Goal: Task Accomplishment & Management: Manage account settings

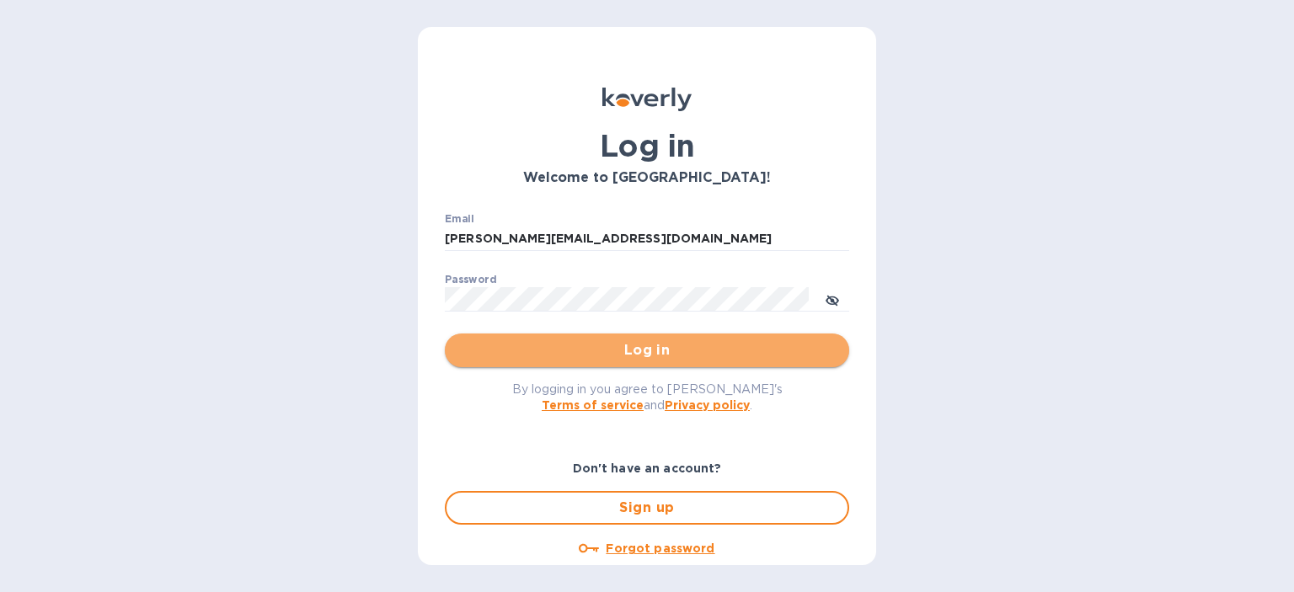
click at [590, 364] on button "Log in" at bounding box center [647, 351] width 404 height 34
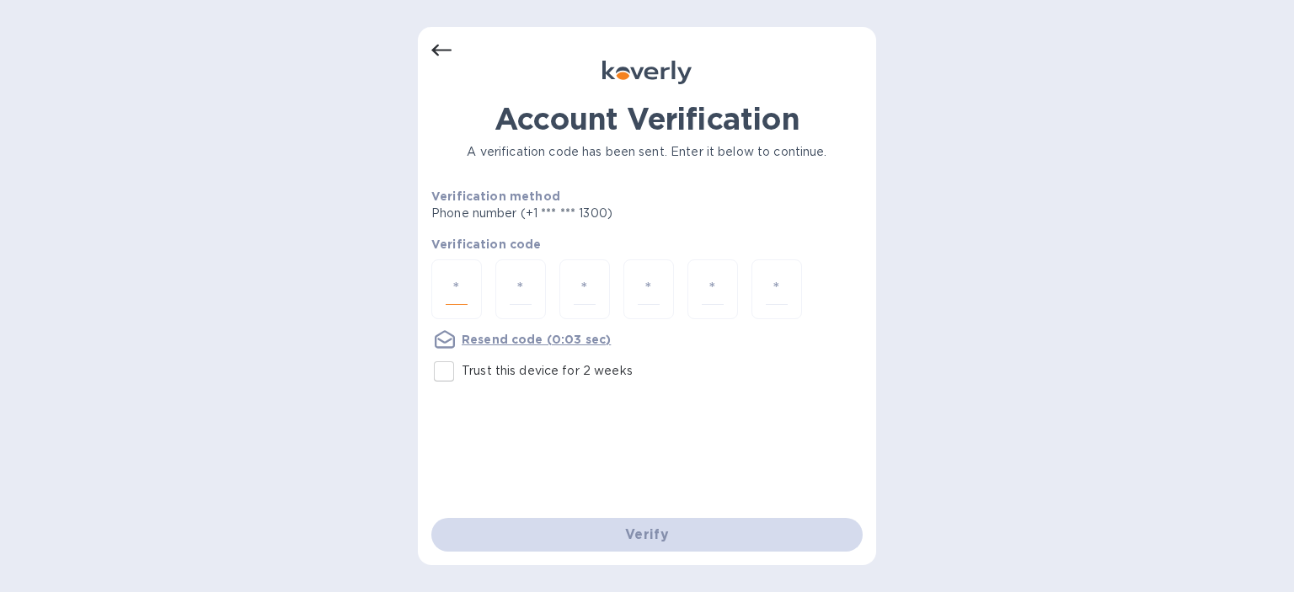
click at [455, 289] on input "number" at bounding box center [457, 289] width 22 height 31
type input "4"
type input "3"
type input "8"
type input "4"
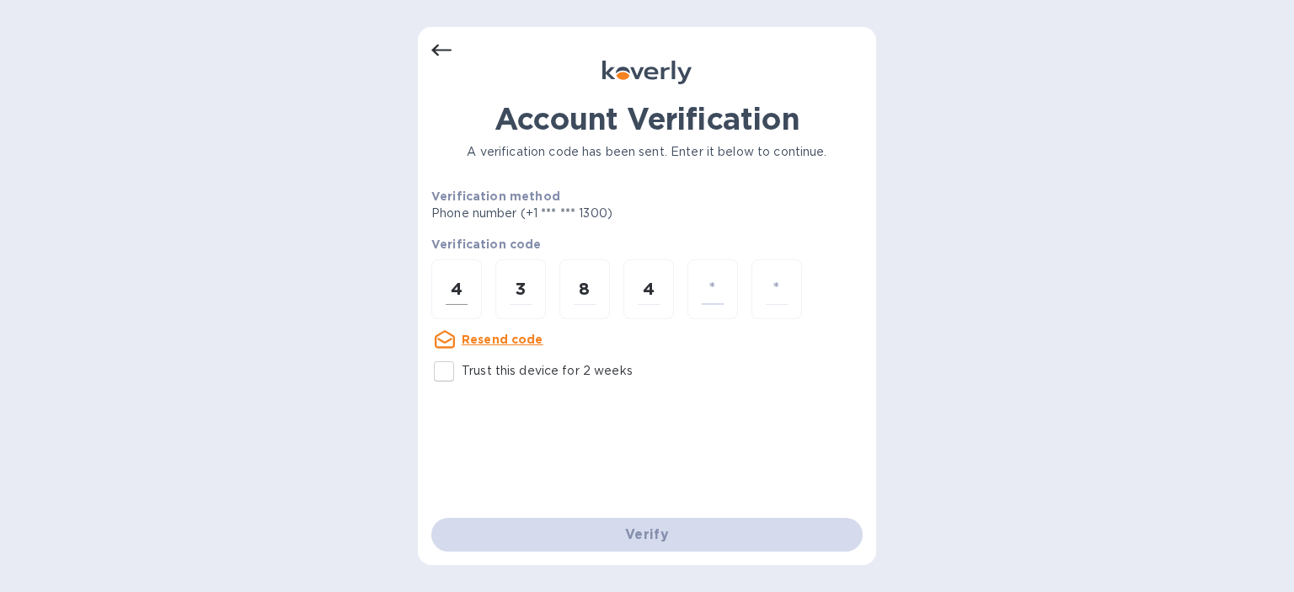
type input "6"
type input "9"
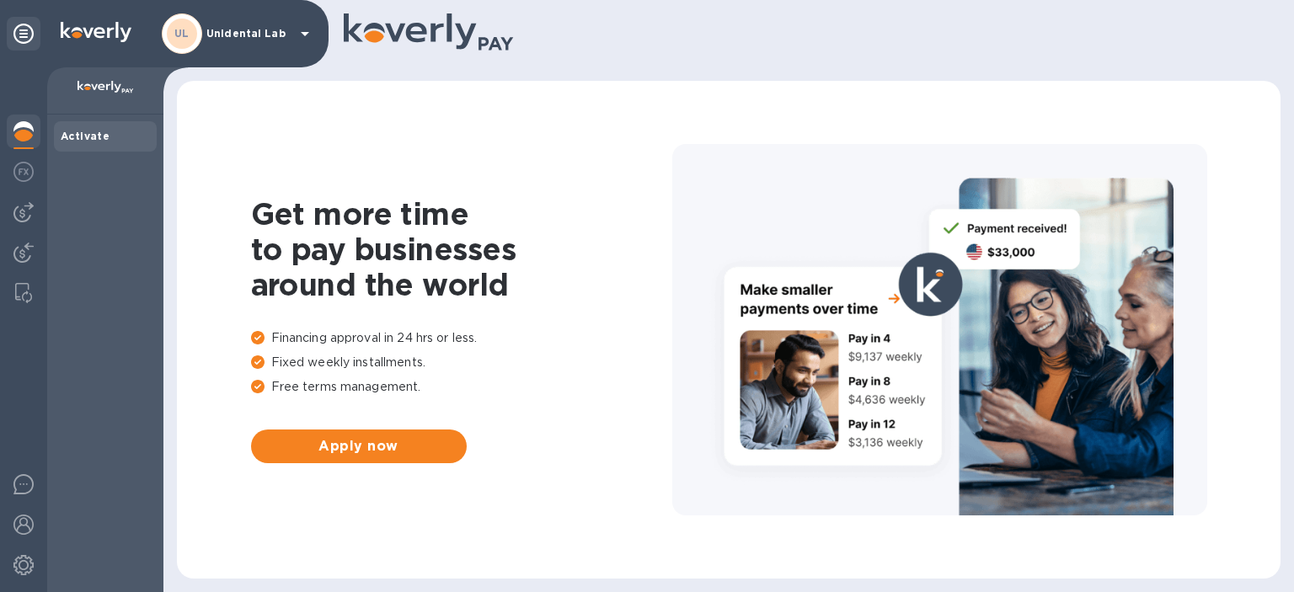
click at [244, 42] on div "UL Unidental Lab" at bounding box center [238, 33] width 153 height 40
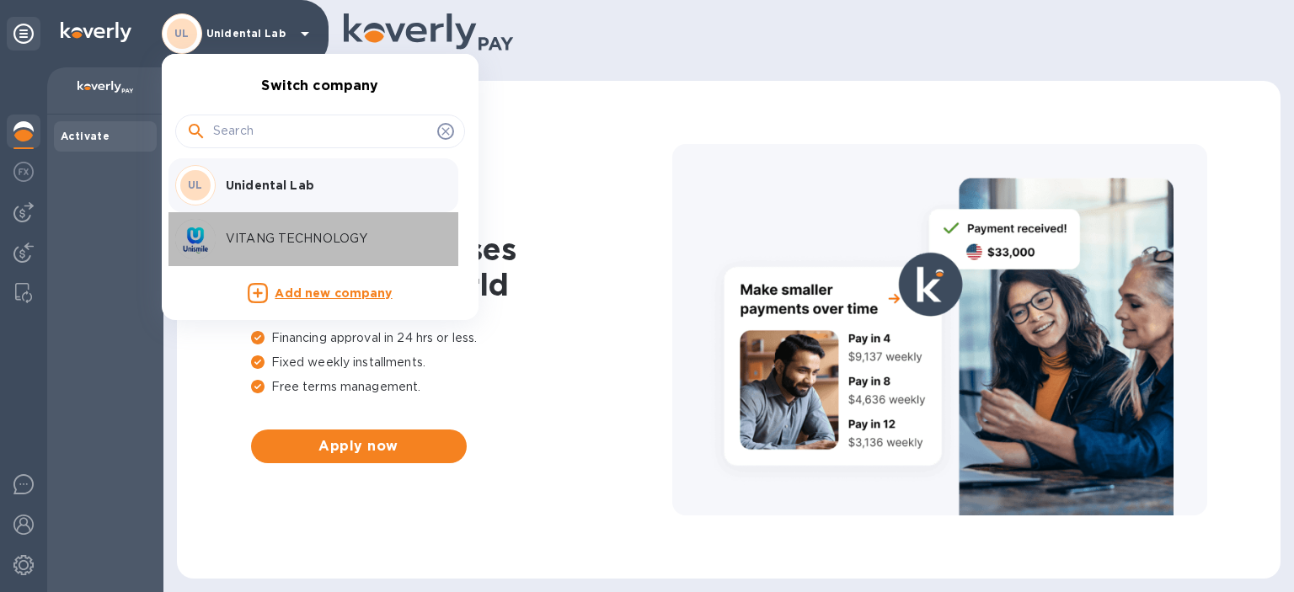
click at [249, 234] on p "VITANG TECHNOLOGY" at bounding box center [332, 239] width 212 height 18
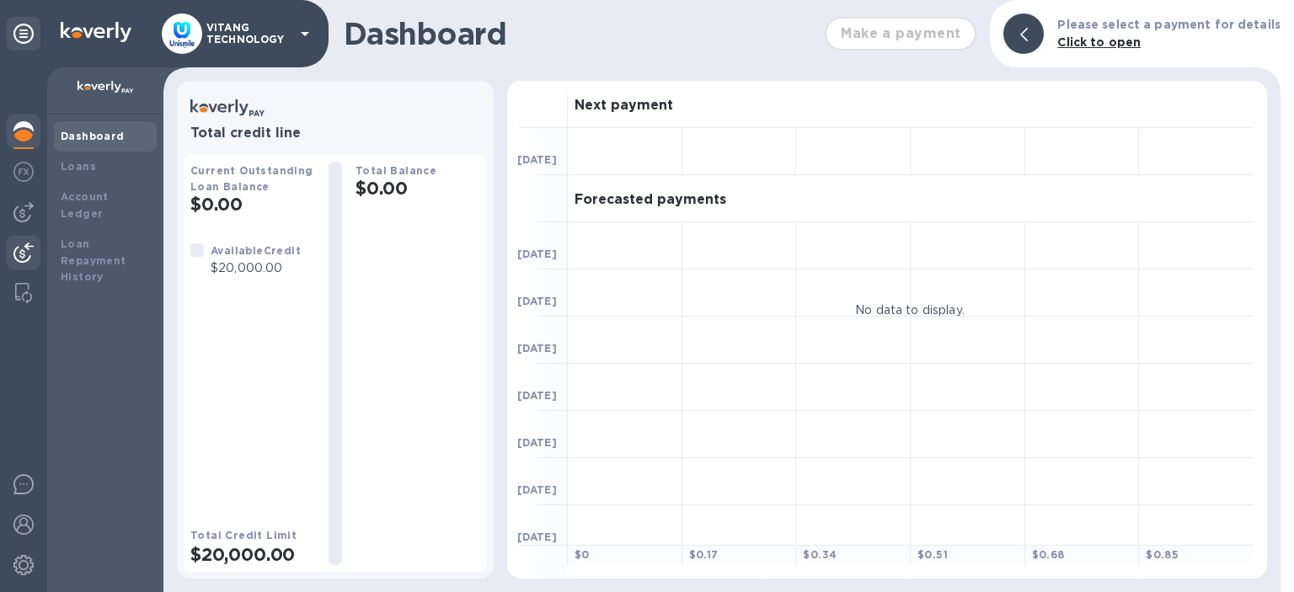
click at [22, 265] on div at bounding box center [24, 254] width 34 height 37
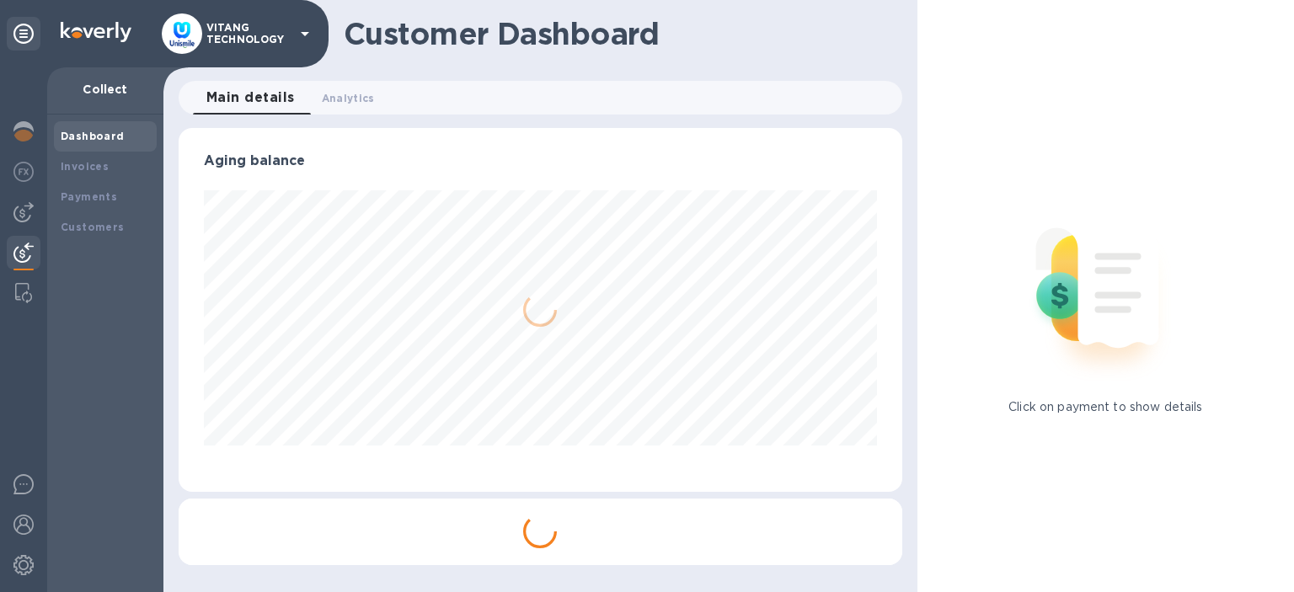
scroll to position [364, 723]
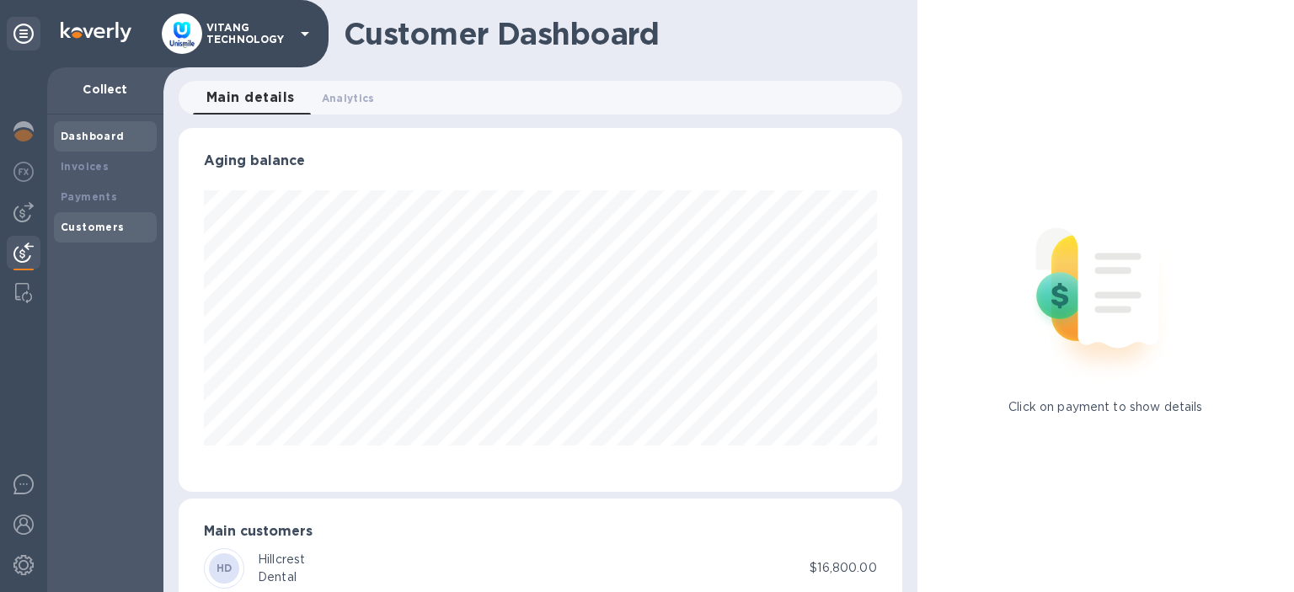
click at [87, 223] on b "Customers" at bounding box center [93, 227] width 64 height 13
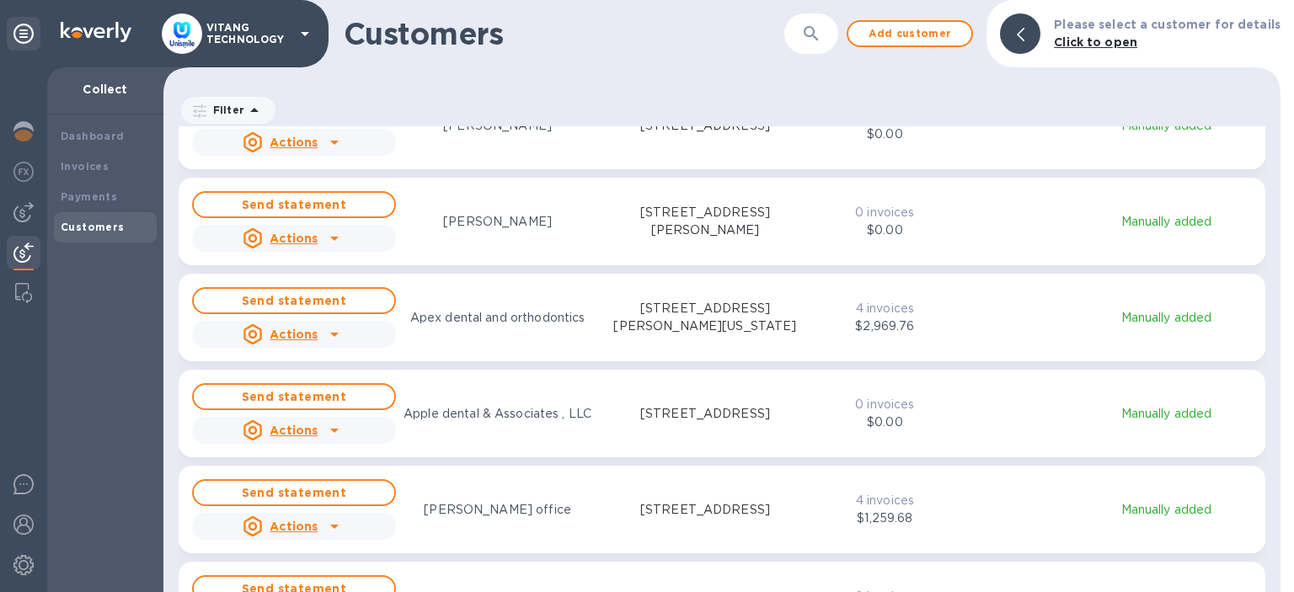
scroll to position [1941, 0]
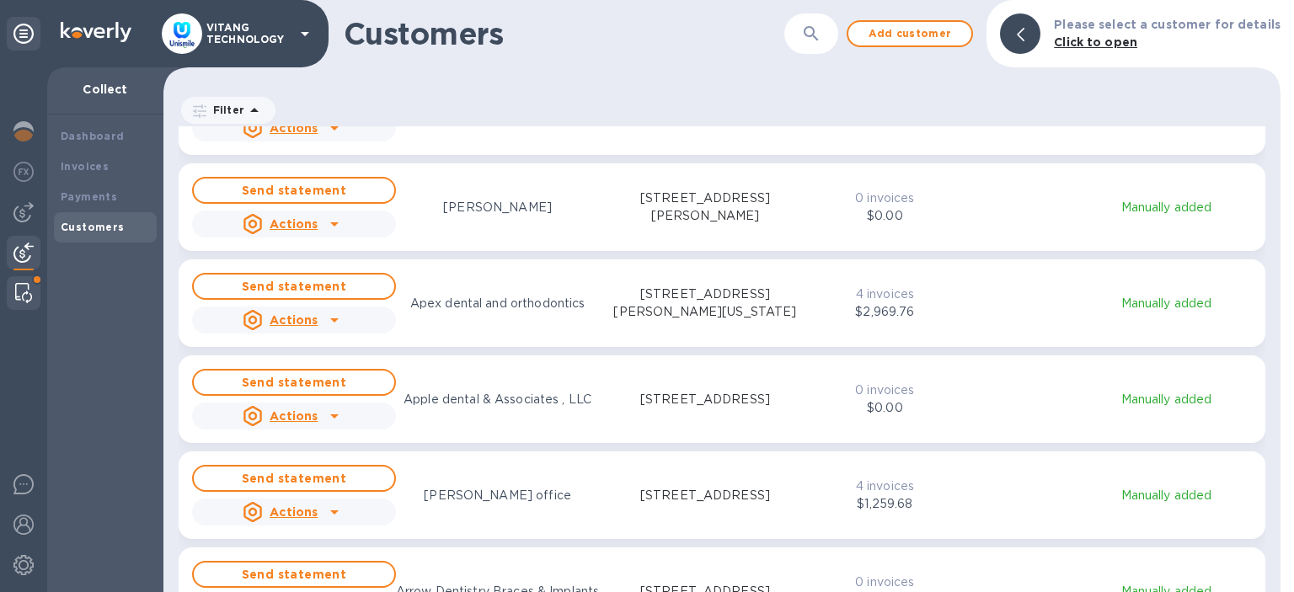
click at [17, 300] on img at bounding box center [23, 293] width 17 height 20
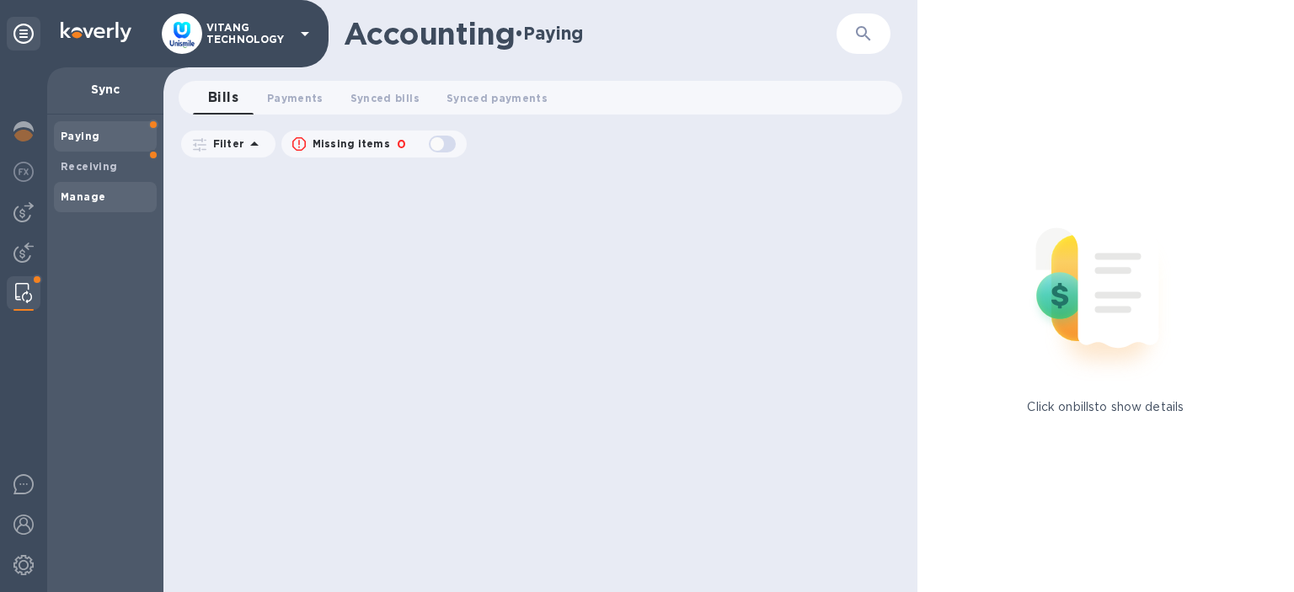
click at [93, 207] on div "Manage" at bounding box center [105, 197] width 103 height 30
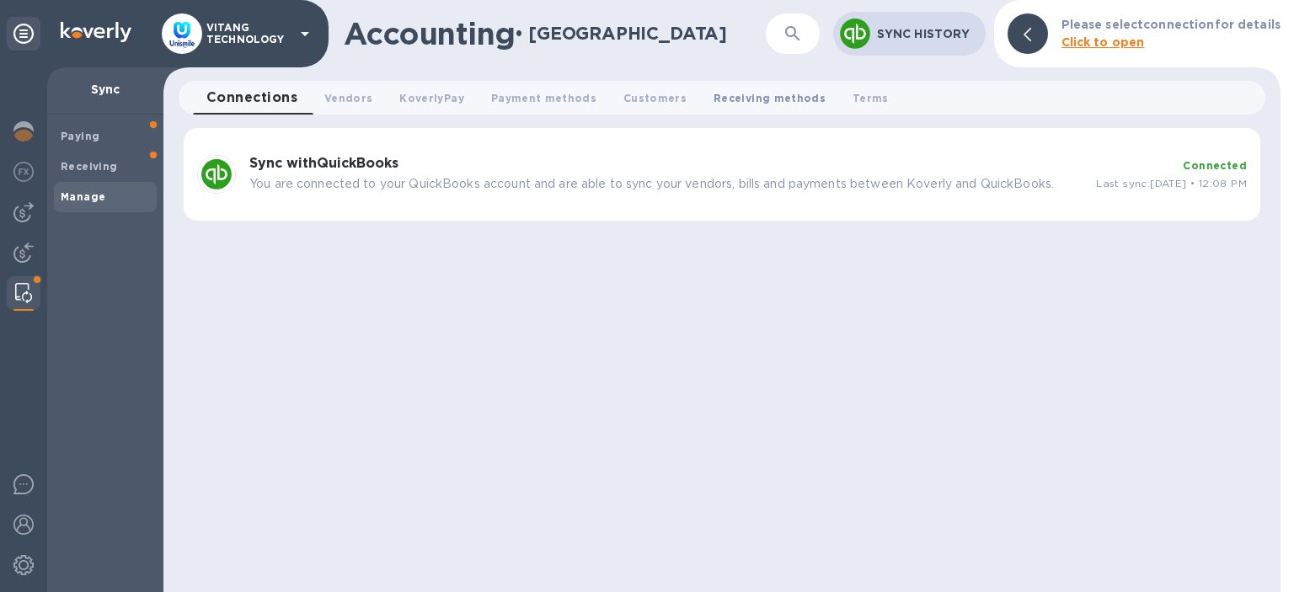
click at [734, 110] on button "Receiving methods 0" at bounding box center [769, 98] width 139 height 34
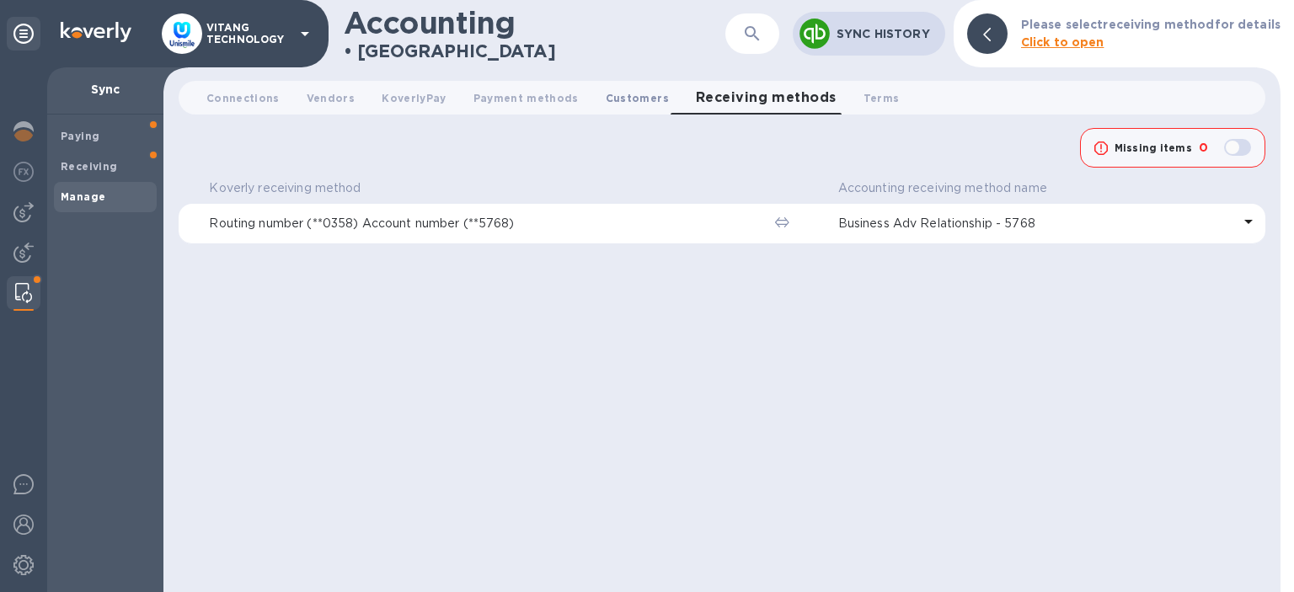
click at [631, 104] on span "Customers 0" at bounding box center [637, 98] width 63 height 18
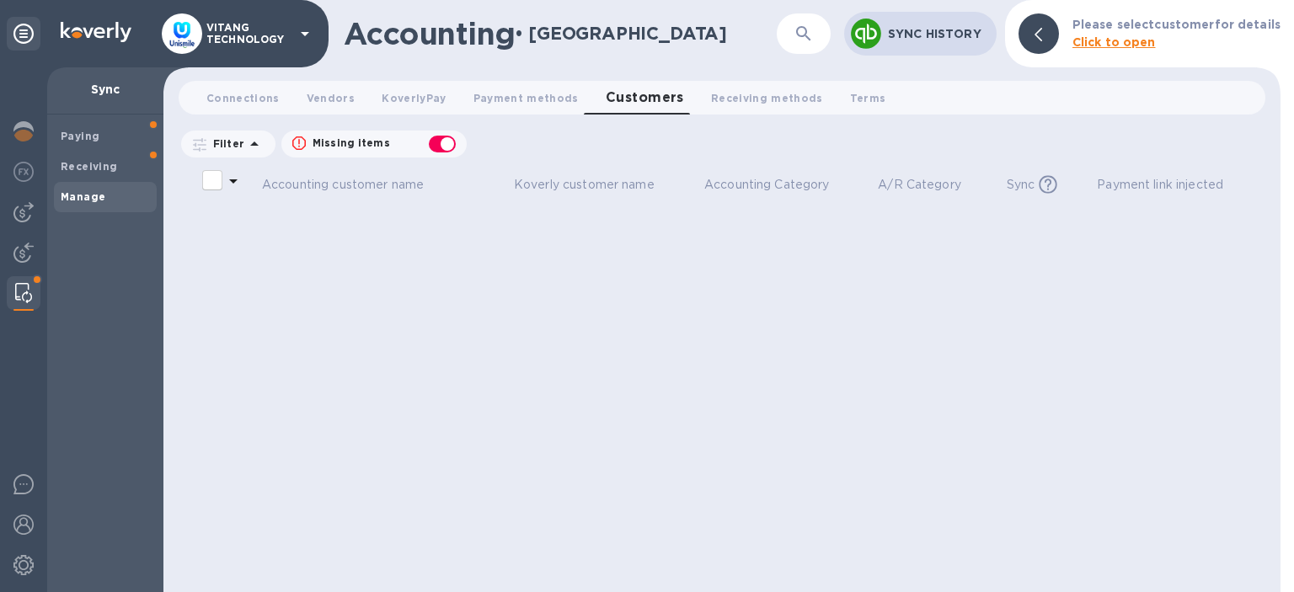
checkbox input "false"
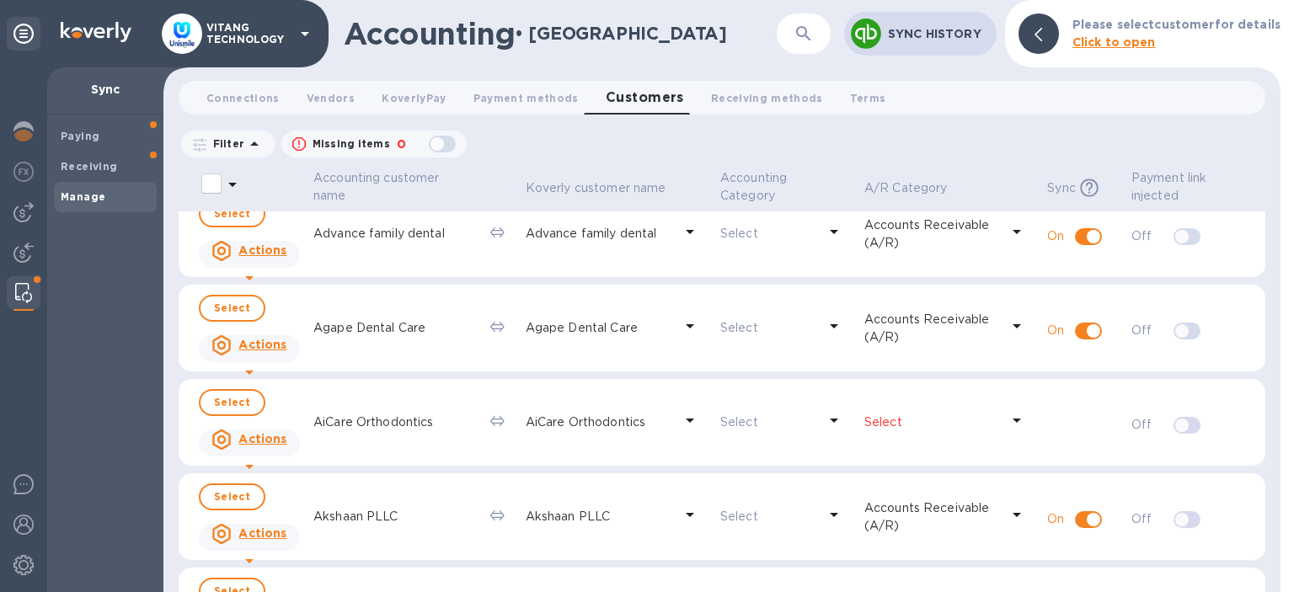
scroll to position [679, 0]
click at [969, 419] on p "Select" at bounding box center [932, 425] width 136 height 18
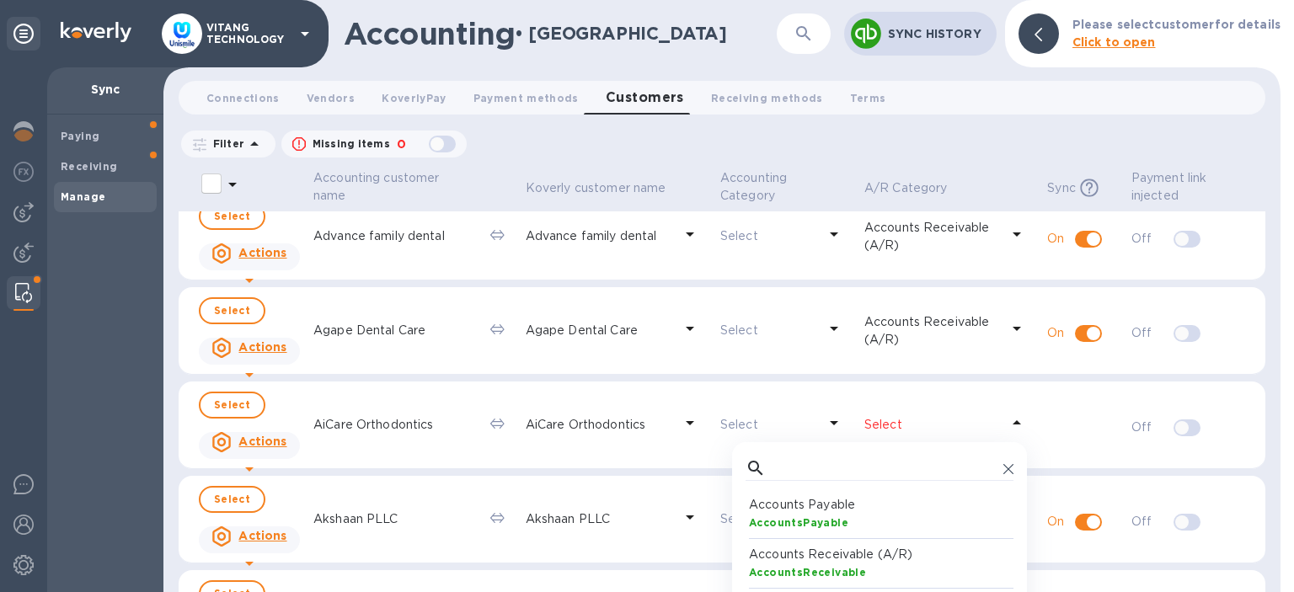
scroll to position [168, 267]
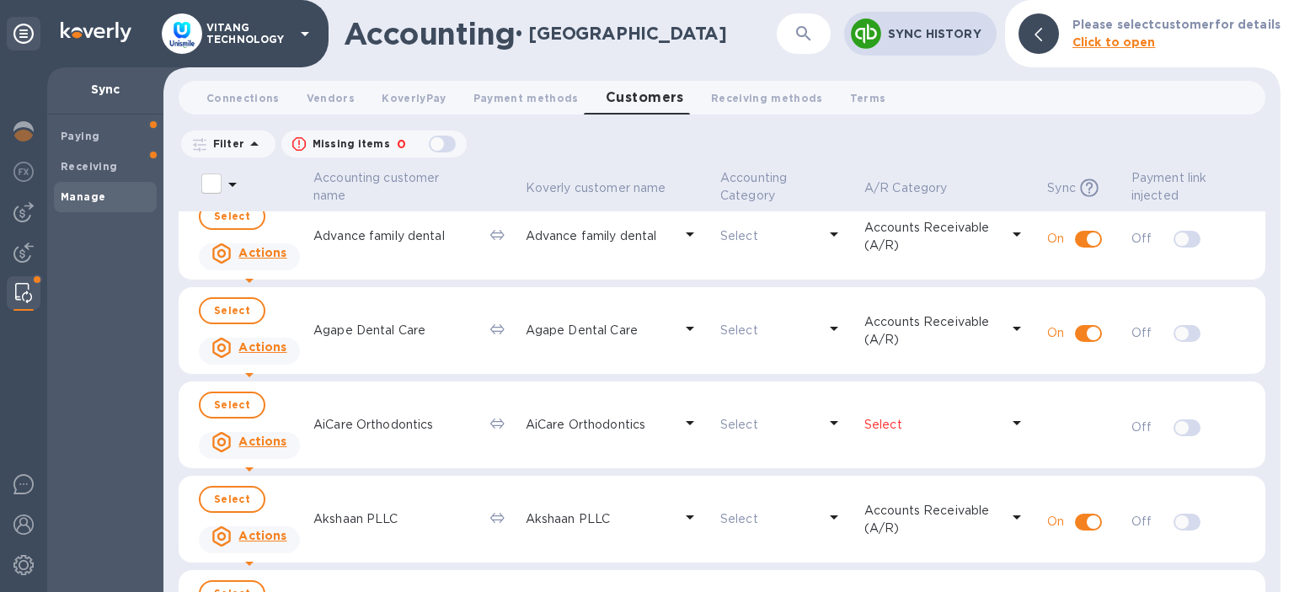
click at [1090, 411] on td "On" at bounding box center [1082, 426] width 84 height 88
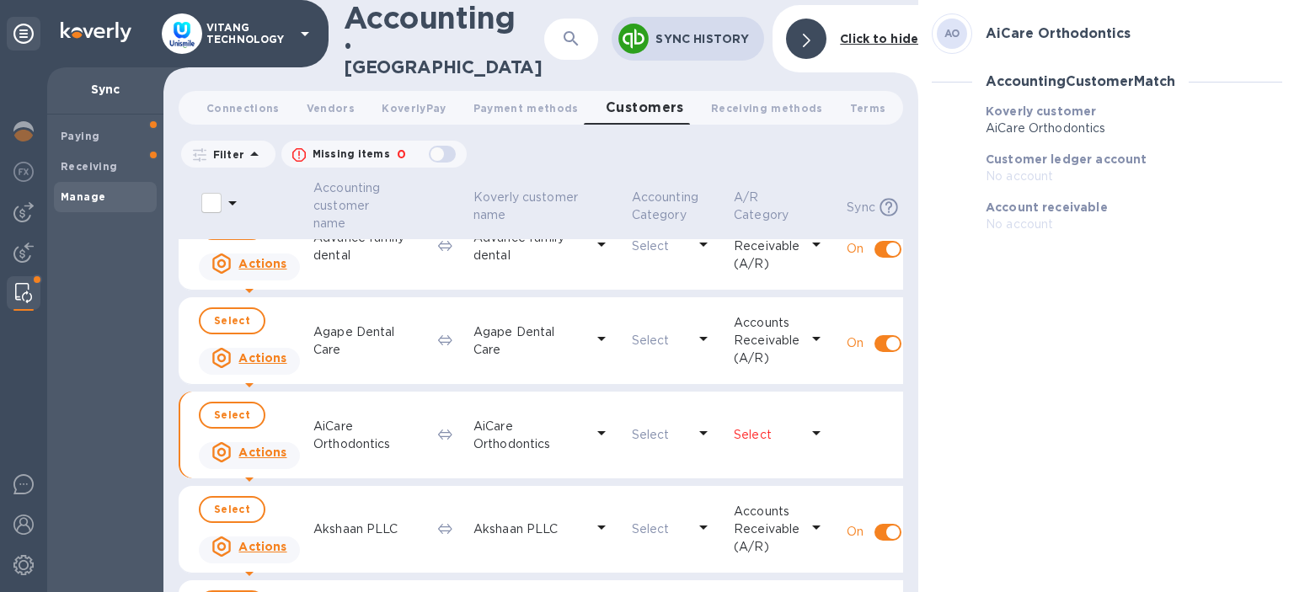
click at [734, 426] on p "Select" at bounding box center [767, 435] width 66 height 18
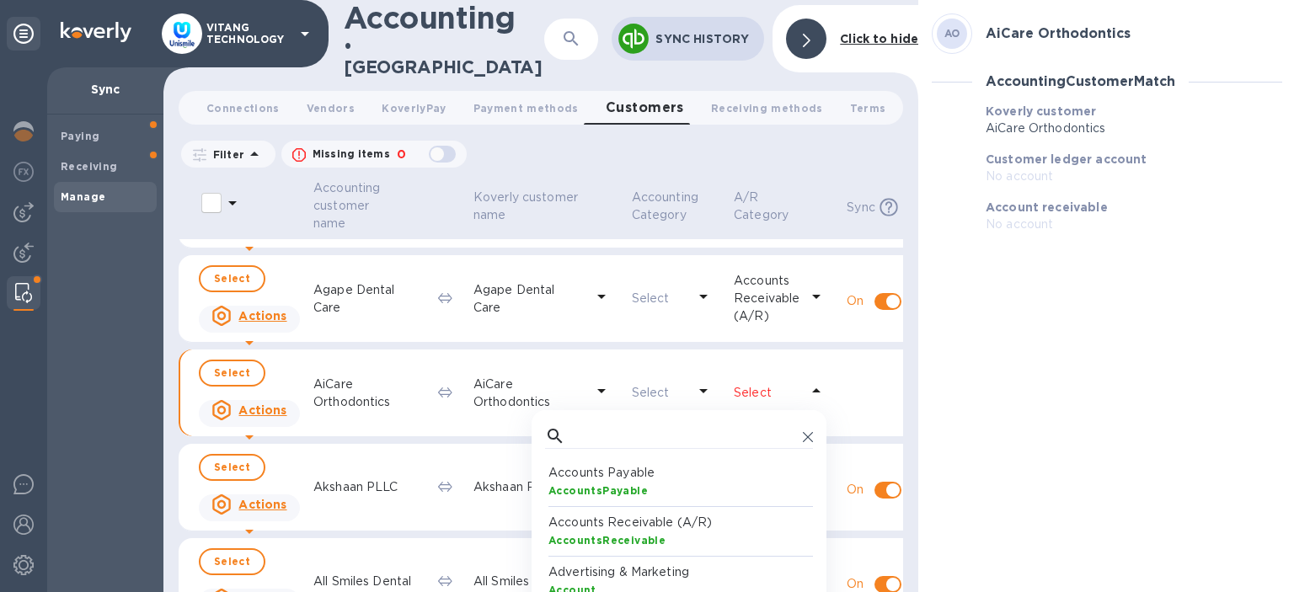
scroll to position [793, 0]
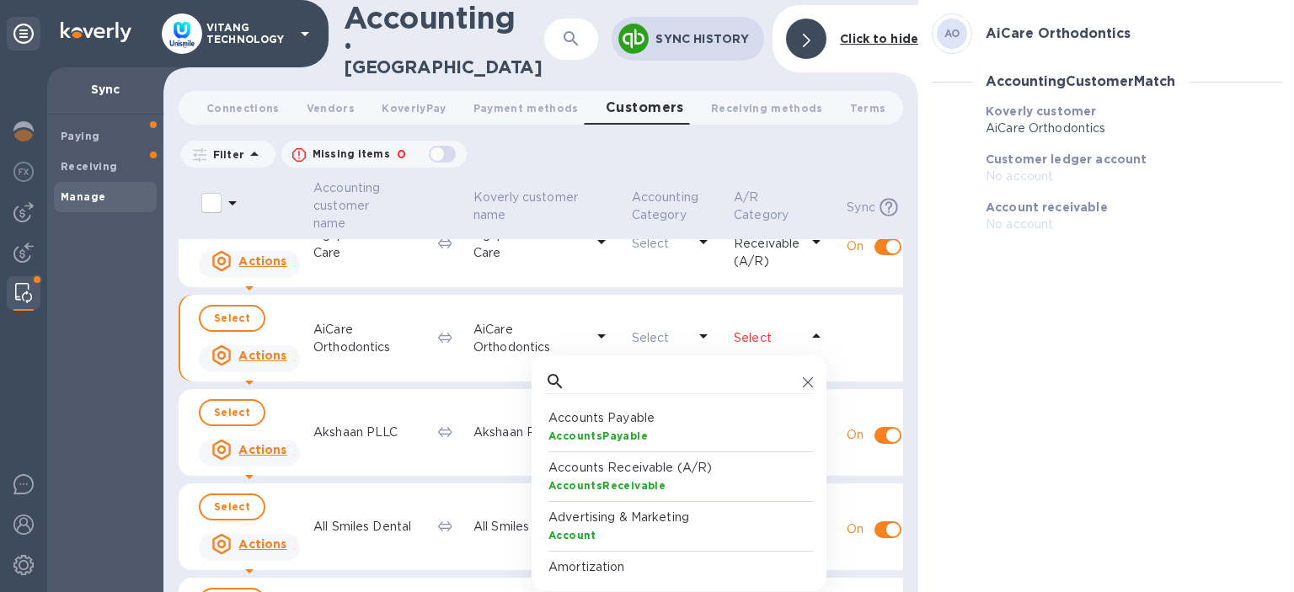
click at [643, 465] on p "Accounts Receivable (A/R)" at bounding box center [682, 468] width 268 height 18
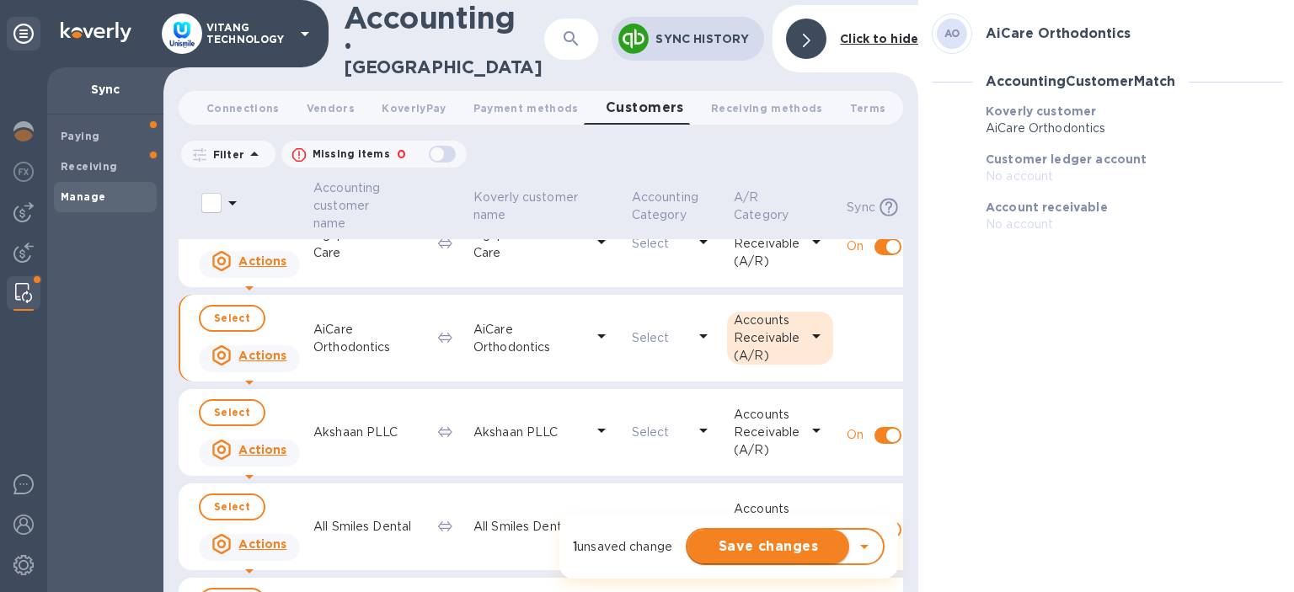
click at [746, 547] on span "Save changes" at bounding box center [768, 547] width 135 height 20
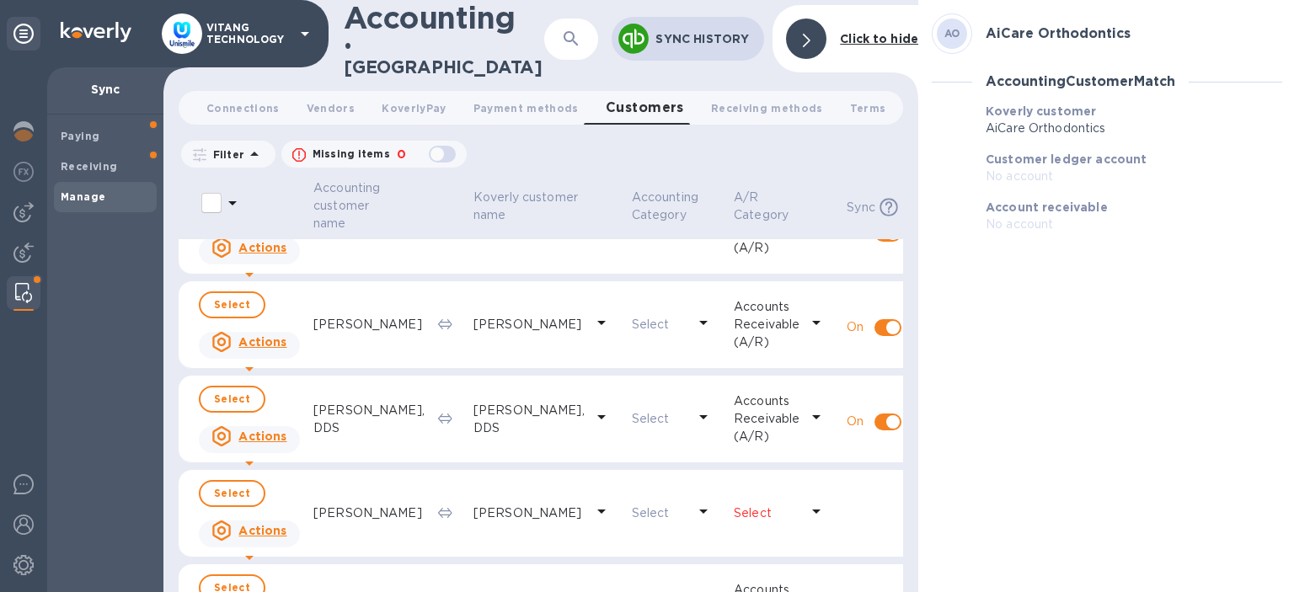
scroll to position [1716, 0]
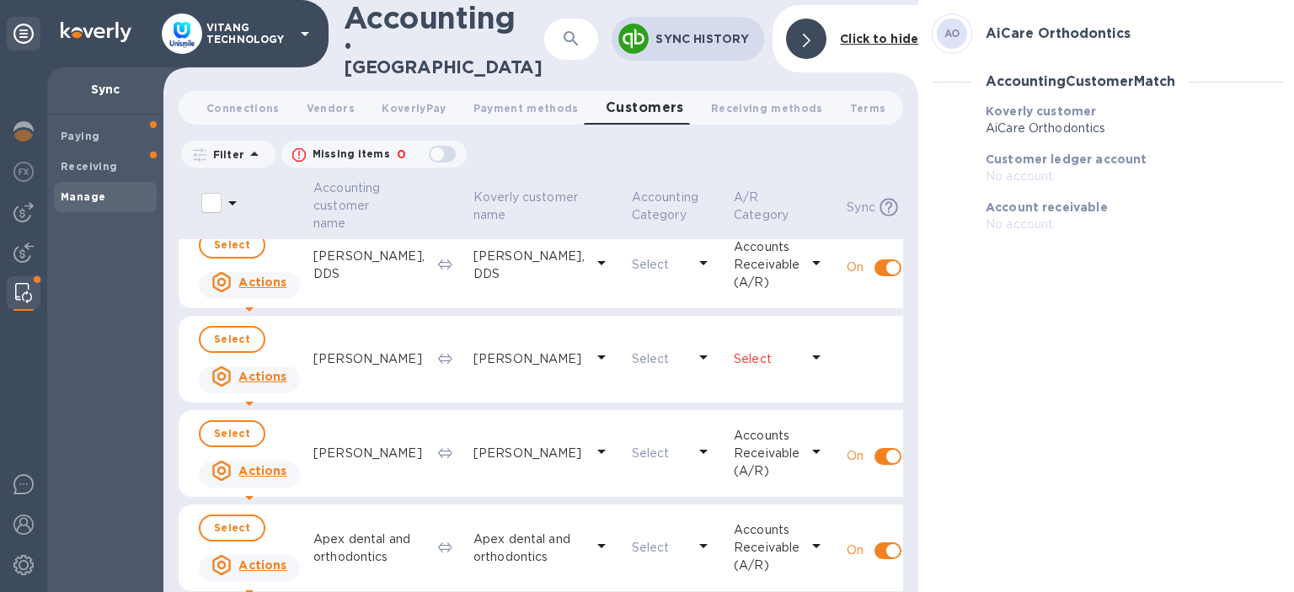
click at [734, 352] on p "Select" at bounding box center [767, 359] width 66 height 18
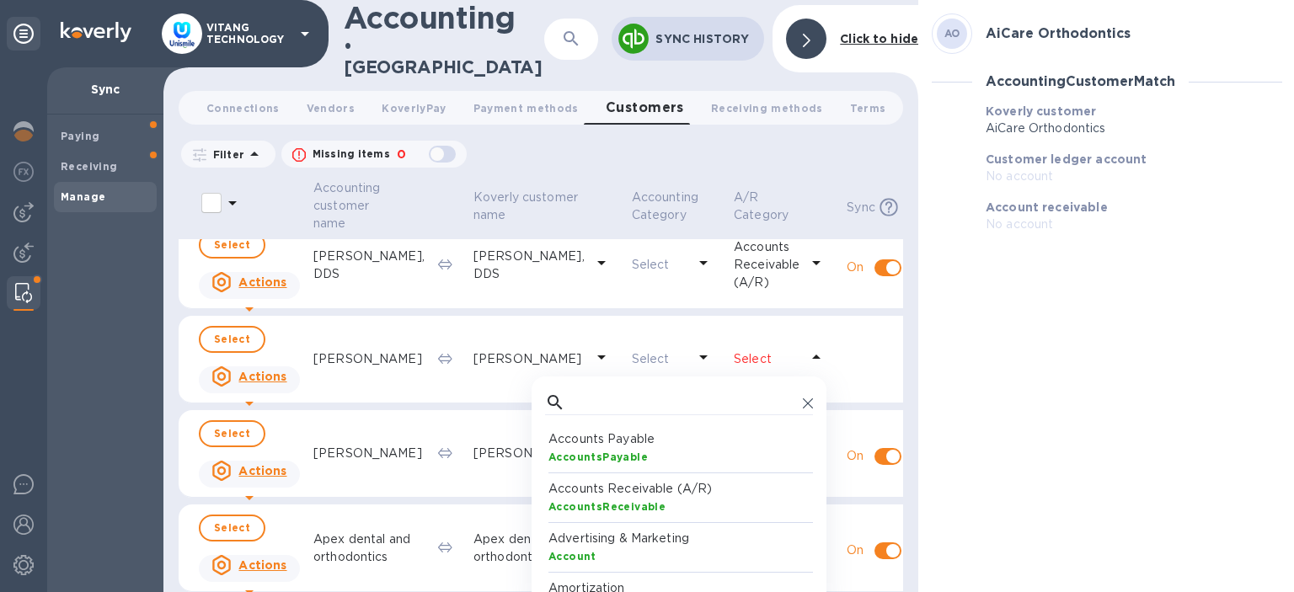
scroll to position [168, 267]
click at [1018, 342] on div "AO AiCare Orthodontics Accounting Customer Match Koverly customer AiCare Orthod…" at bounding box center [1106, 296] width 377 height 592
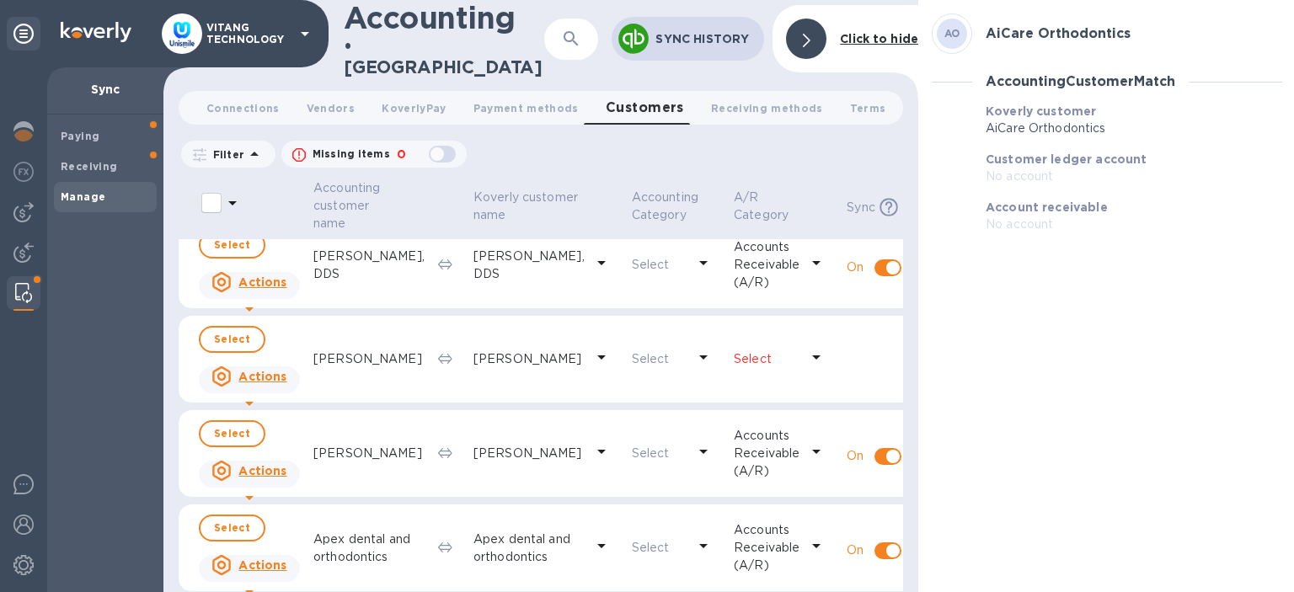
click at [807, 34] on icon at bounding box center [807, 40] width 8 height 13
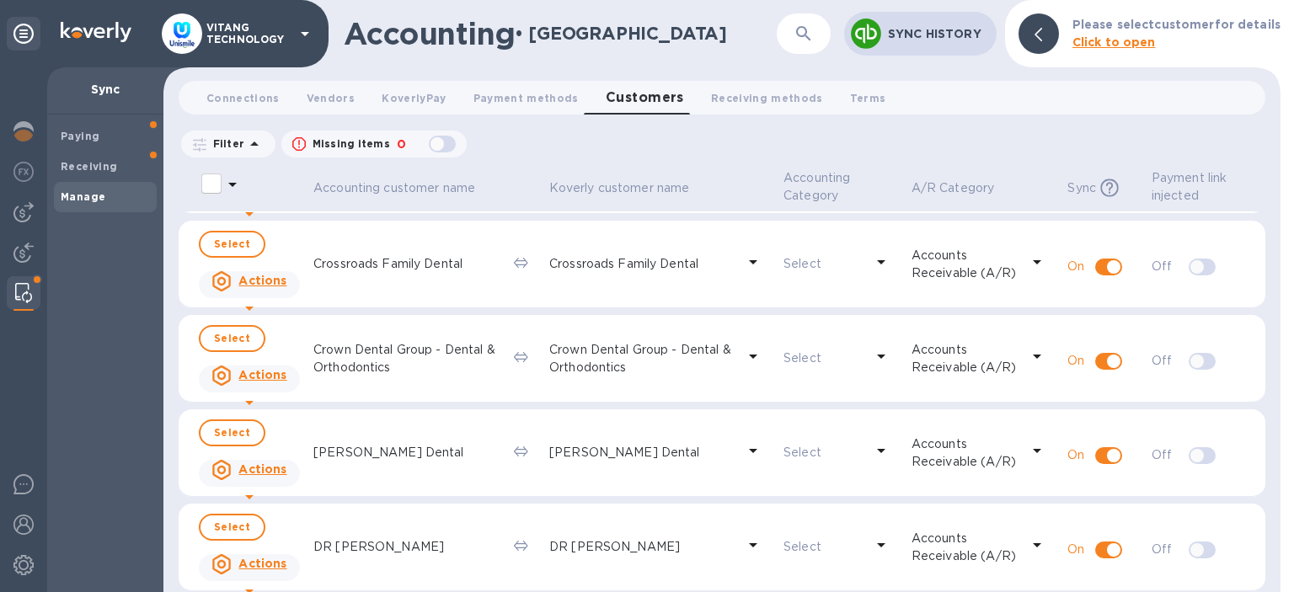
scroll to position [8119, 0]
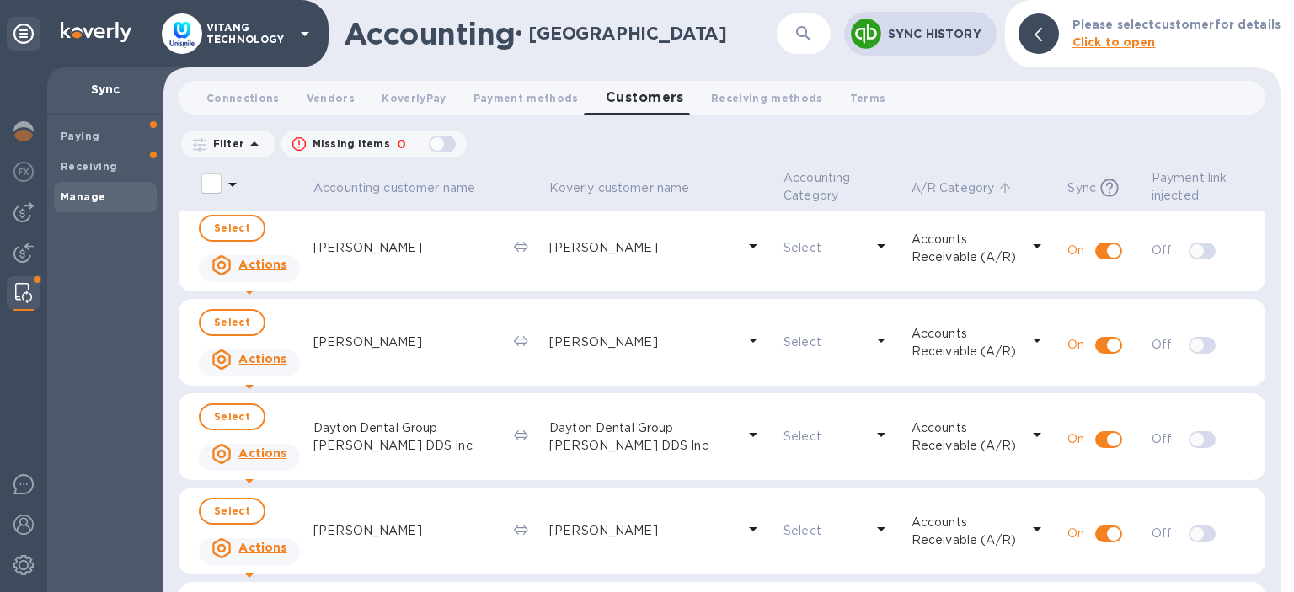
click at [953, 187] on p "A/R Category" at bounding box center [952, 188] width 83 height 18
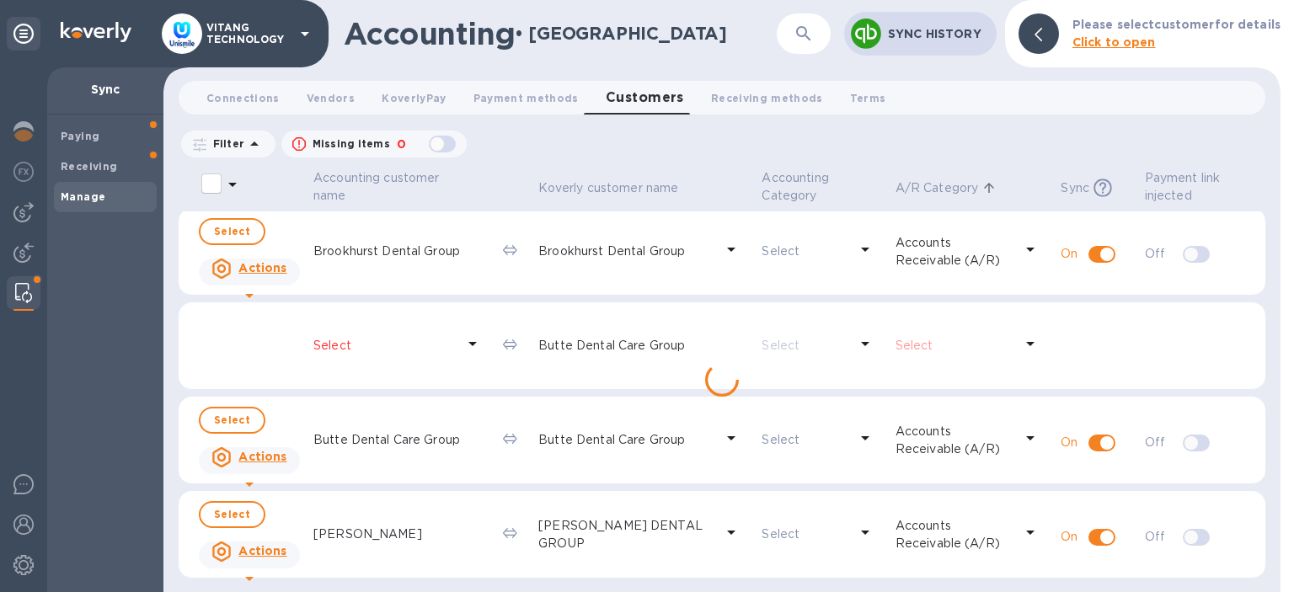
scroll to position [4336, 0]
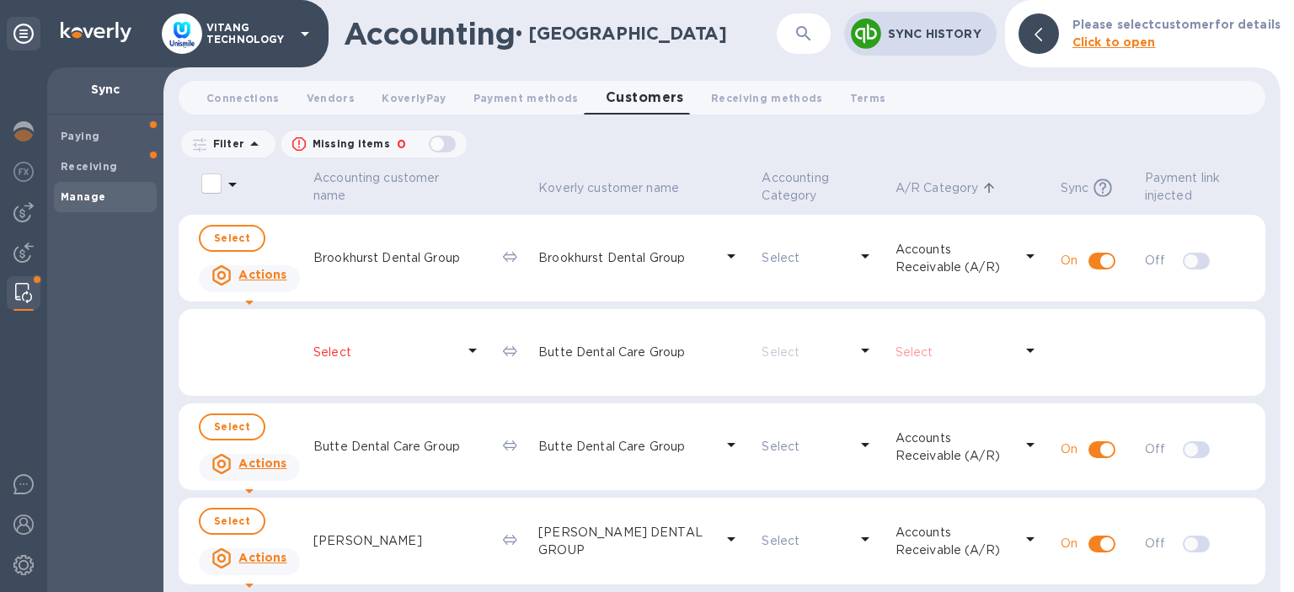
click at [981, 192] on icon at bounding box center [988, 187] width 15 height 15
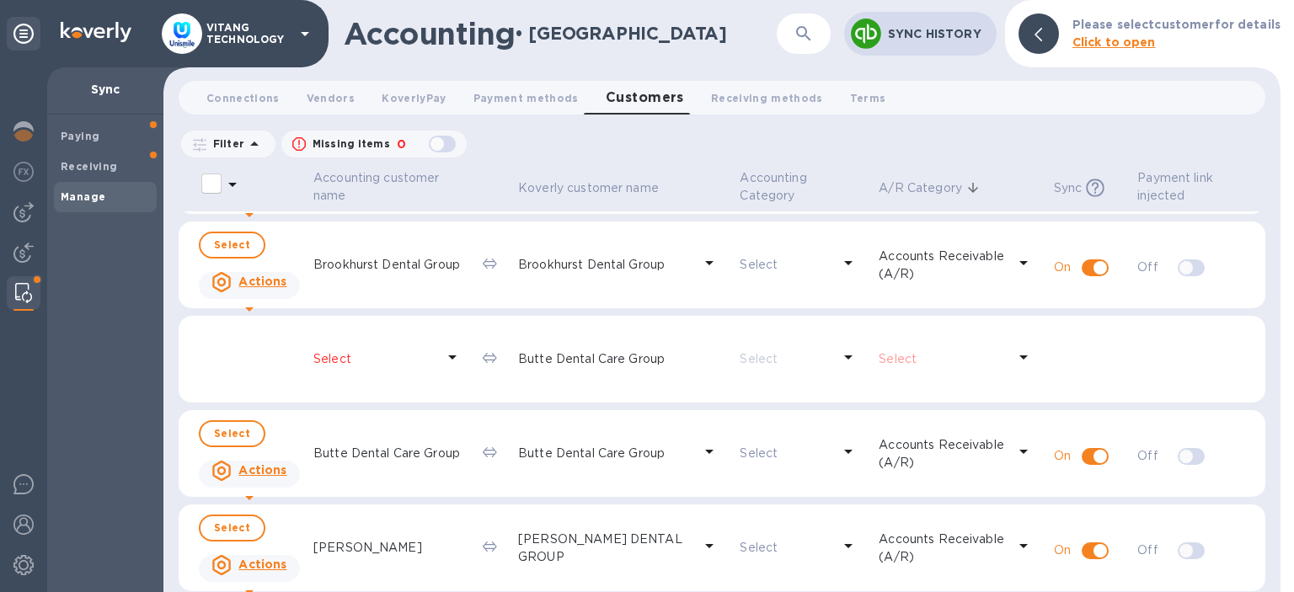
click at [958, 180] on span "A/R Category" at bounding box center [930, 188] width 105 height 18
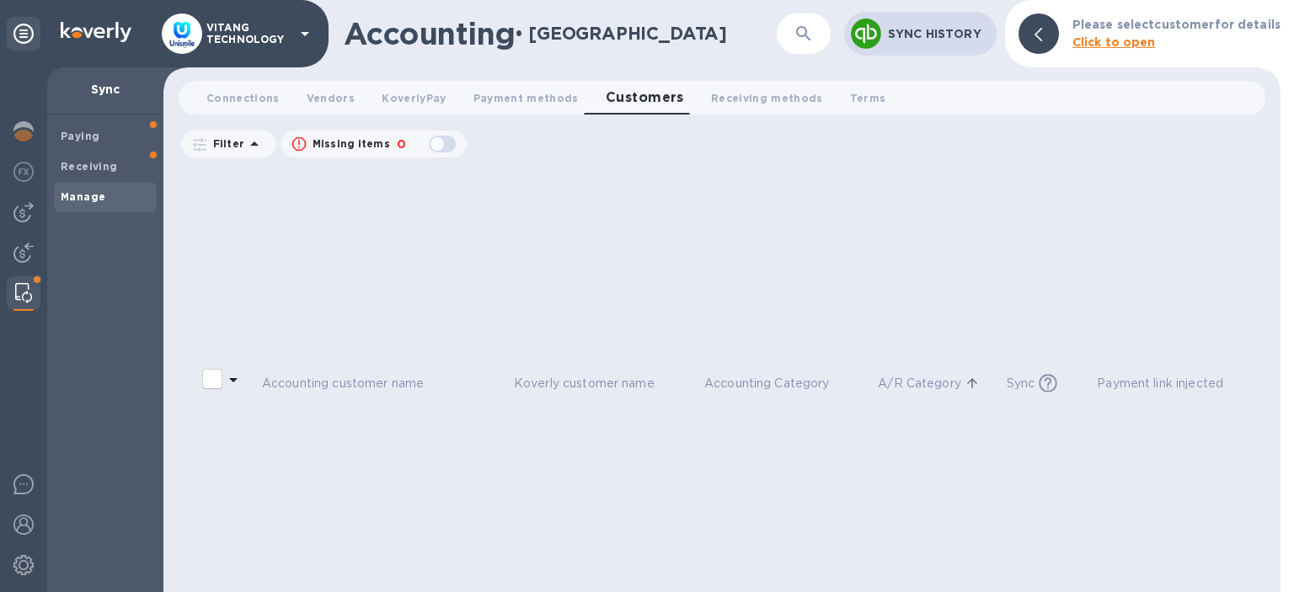
scroll to position [2631, 0]
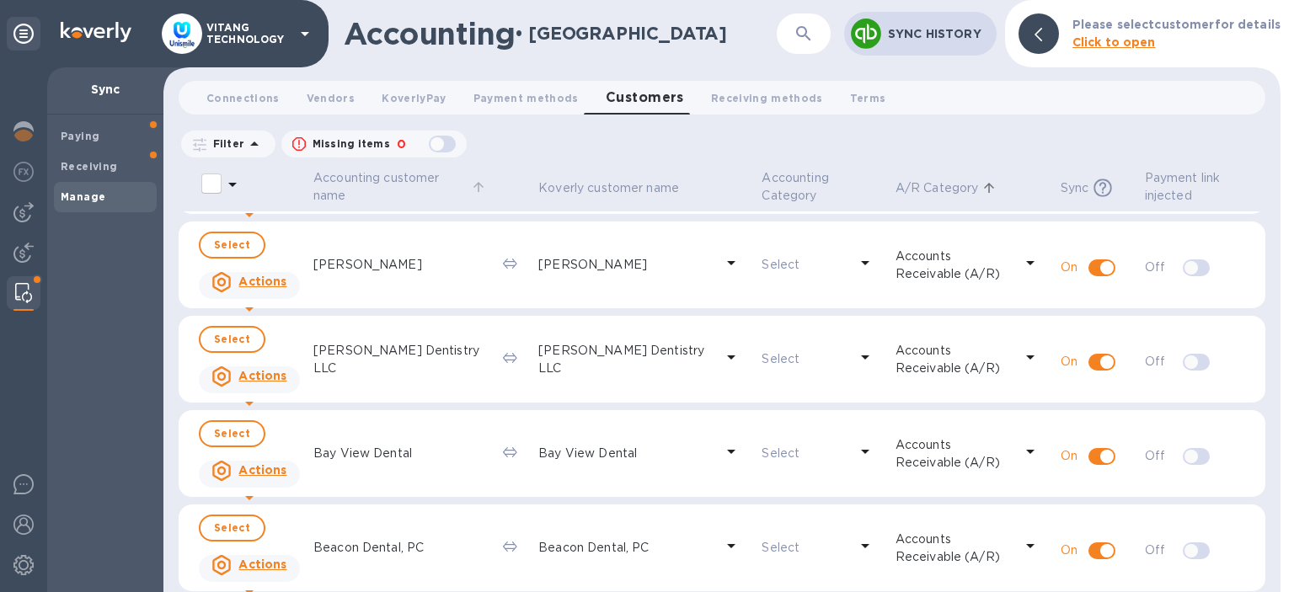
click at [365, 197] on p "Accounting customer name" at bounding box center [390, 186] width 154 height 35
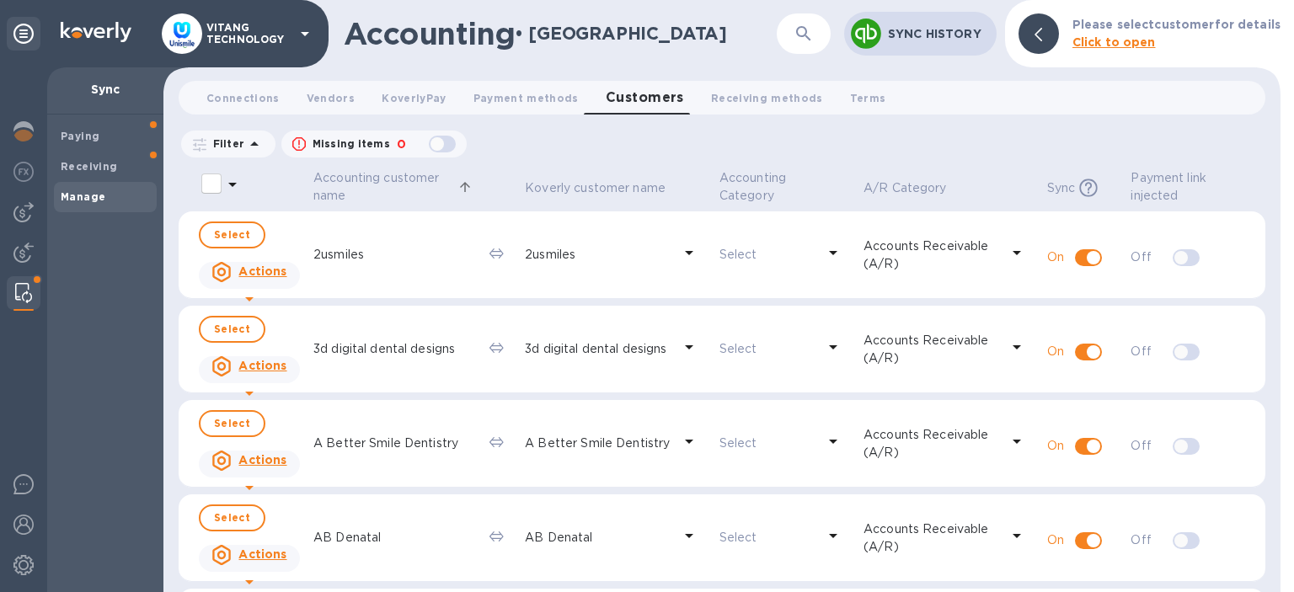
click at [884, 49] on div at bounding box center [865, 33] width 37 height 37
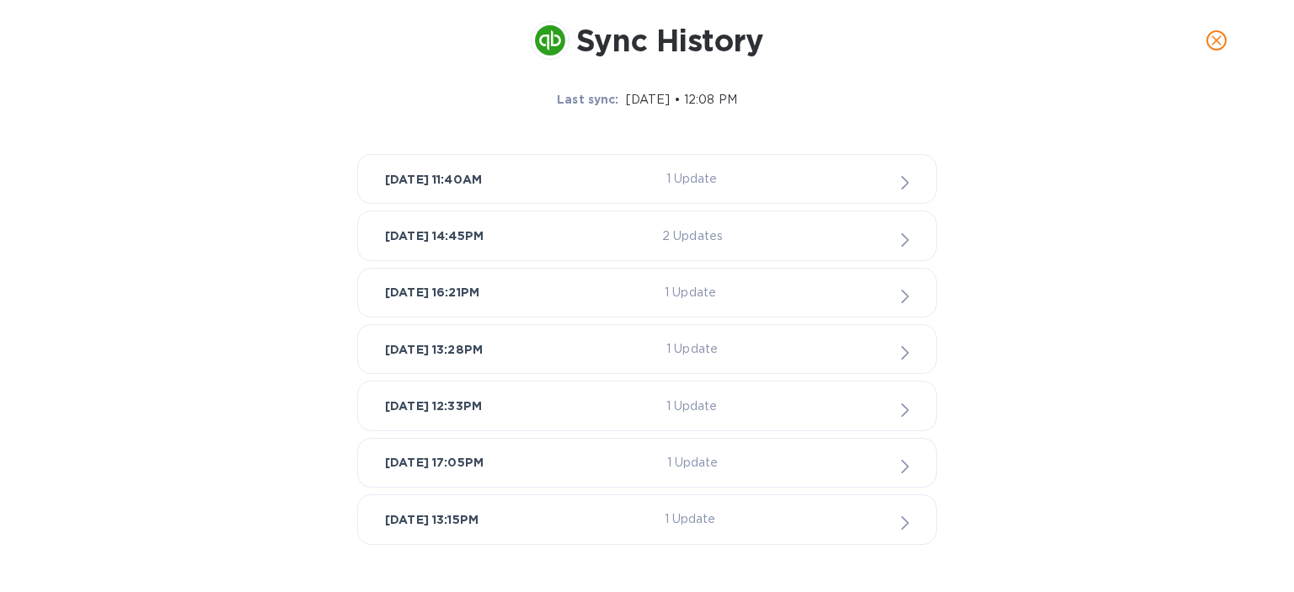
click at [841, 200] on div "[DATE] 11:40AM 1 Update" at bounding box center [646, 179] width 579 height 50
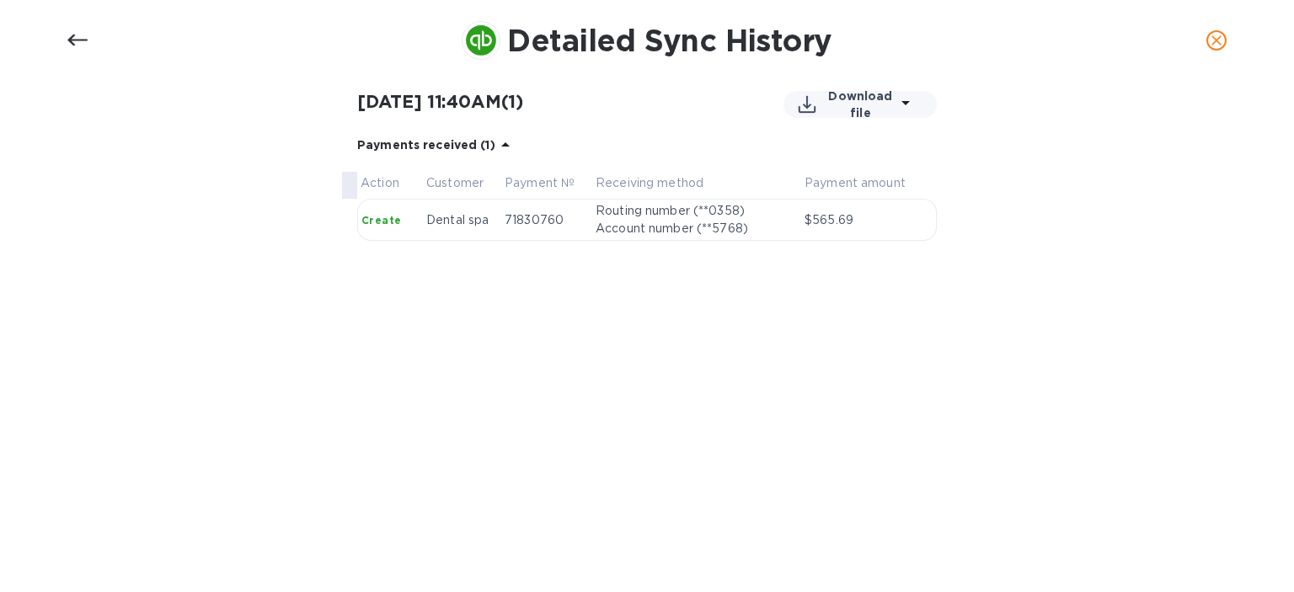
click at [1217, 29] on button "close" at bounding box center [1216, 40] width 40 height 40
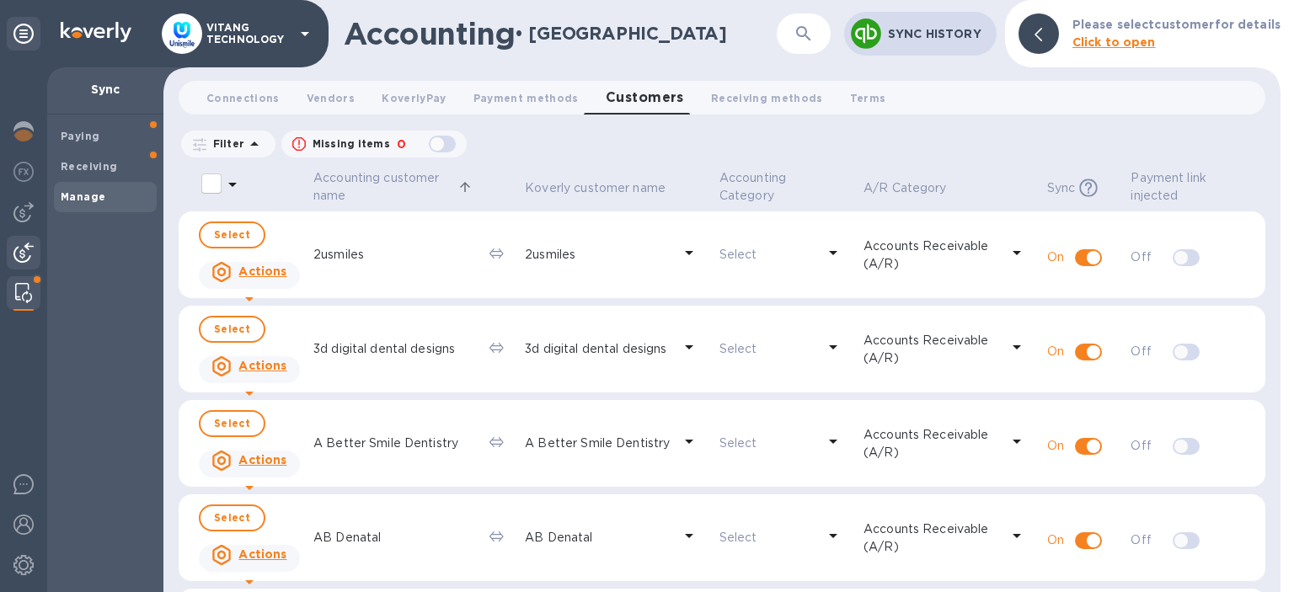
click at [12, 263] on div at bounding box center [24, 254] width 34 height 37
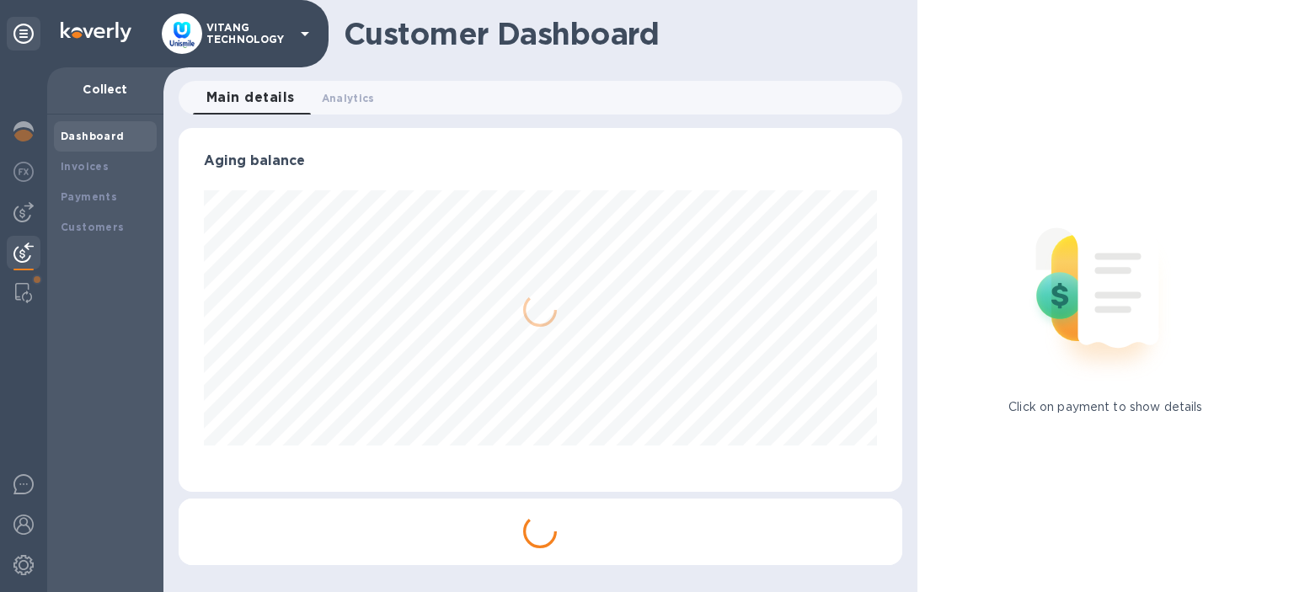
scroll to position [364, 723]
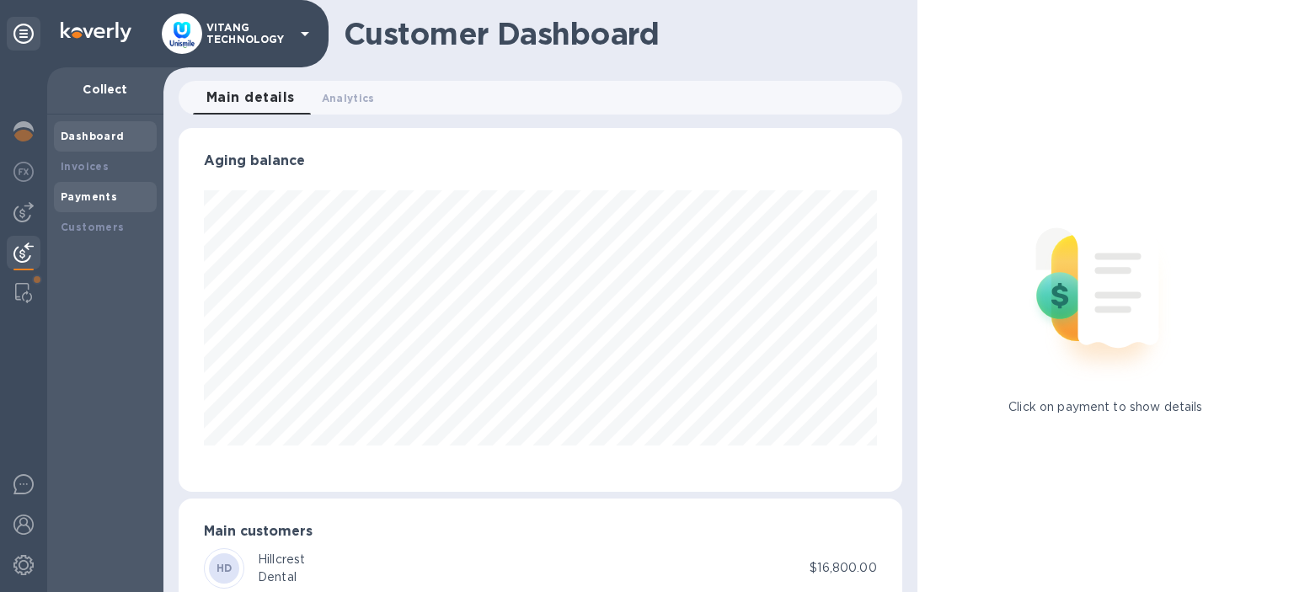
click at [91, 190] on div "Payments" at bounding box center [105, 197] width 89 height 17
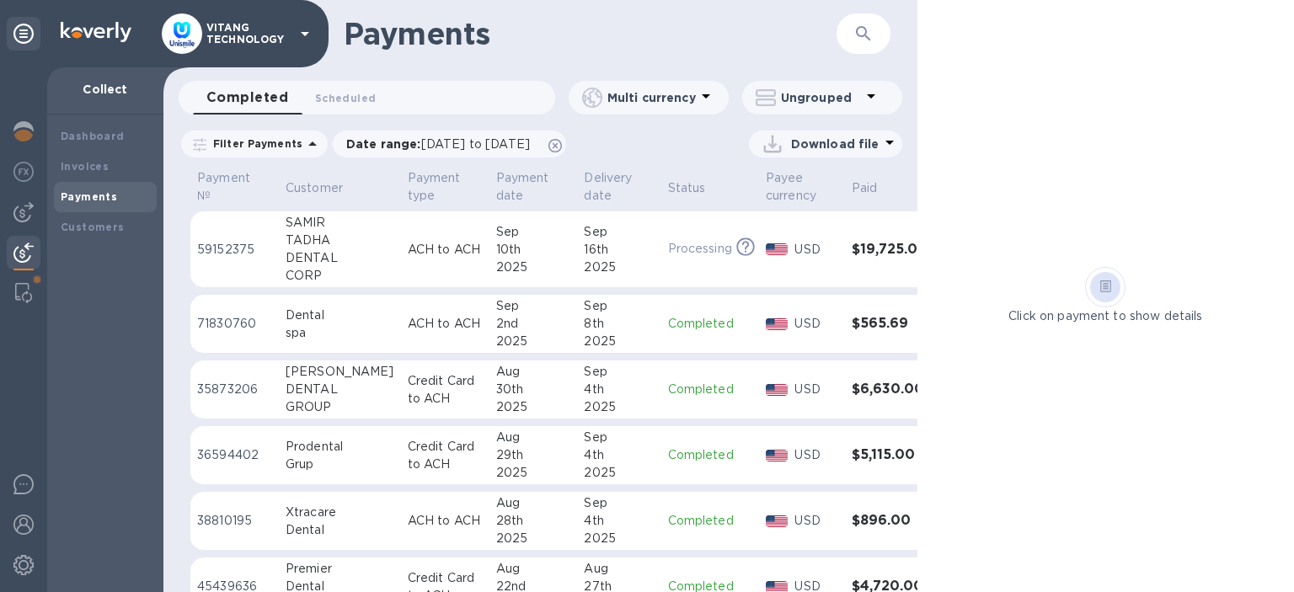
click at [1063, 74] on div "Click on payment to show details" at bounding box center [1105, 296] width 376 height 592
click at [549, 35] on h1 "Payments" at bounding box center [590, 33] width 493 height 35
click at [30, 287] on img at bounding box center [23, 293] width 17 height 20
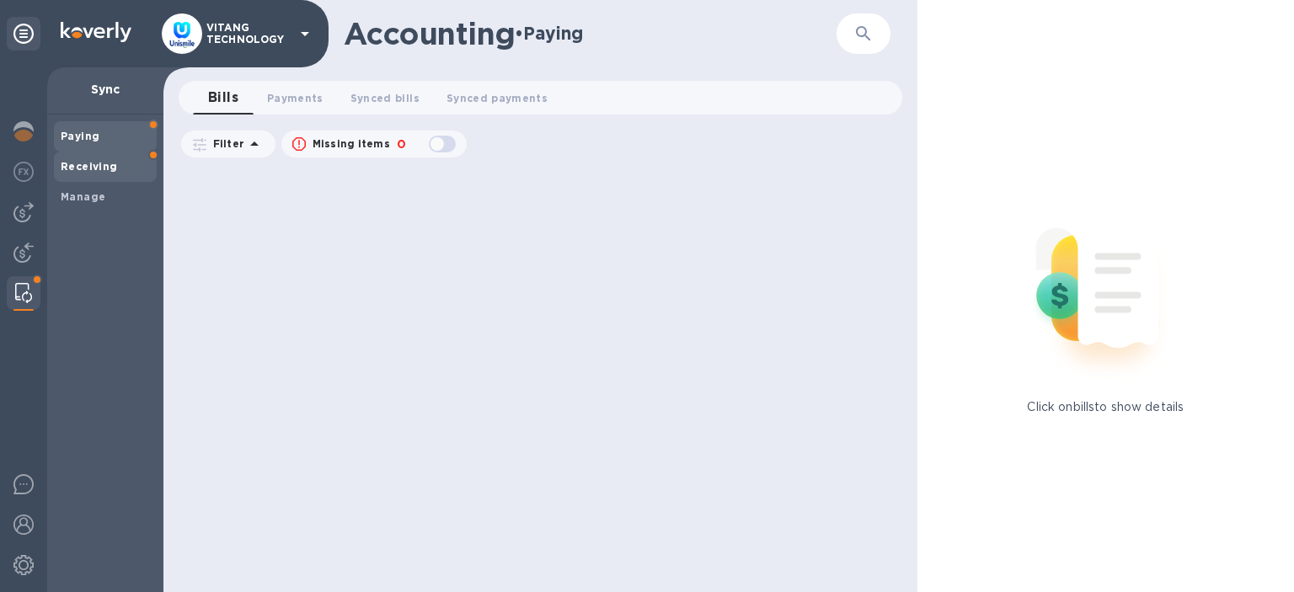
click at [99, 167] on b "Receiving" at bounding box center [89, 166] width 57 height 13
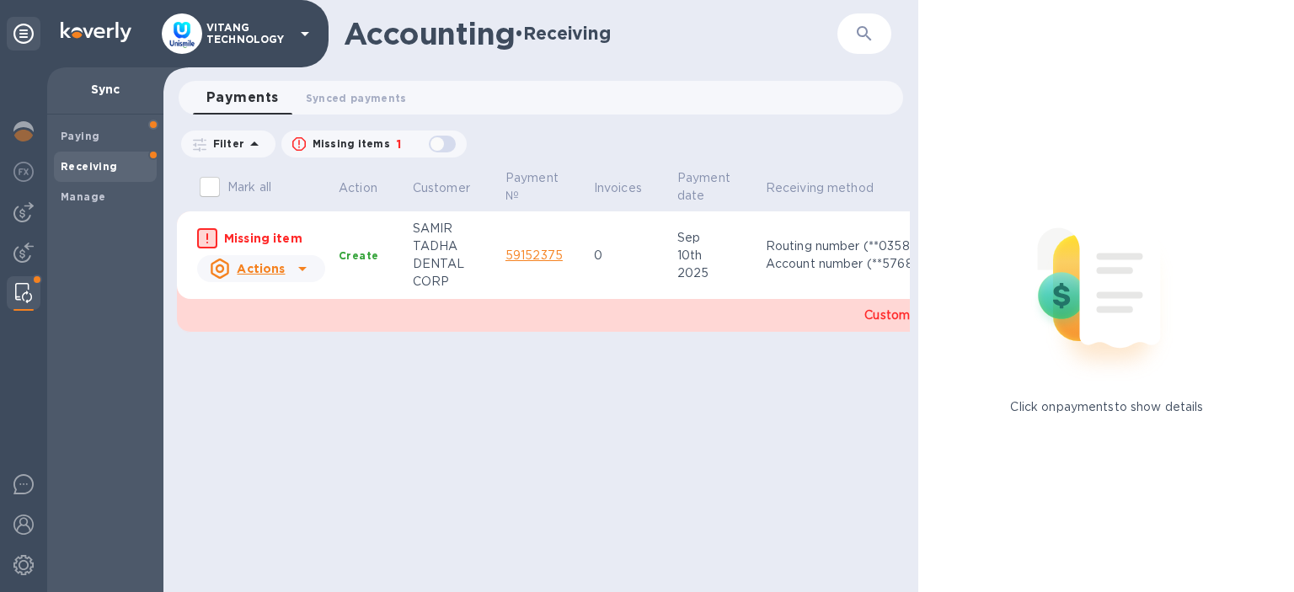
click at [203, 188] on input "Mark all" at bounding box center [209, 186] width 35 height 35
checkbox input "false"
click at [258, 267] on u "Actions" at bounding box center [261, 268] width 48 height 13
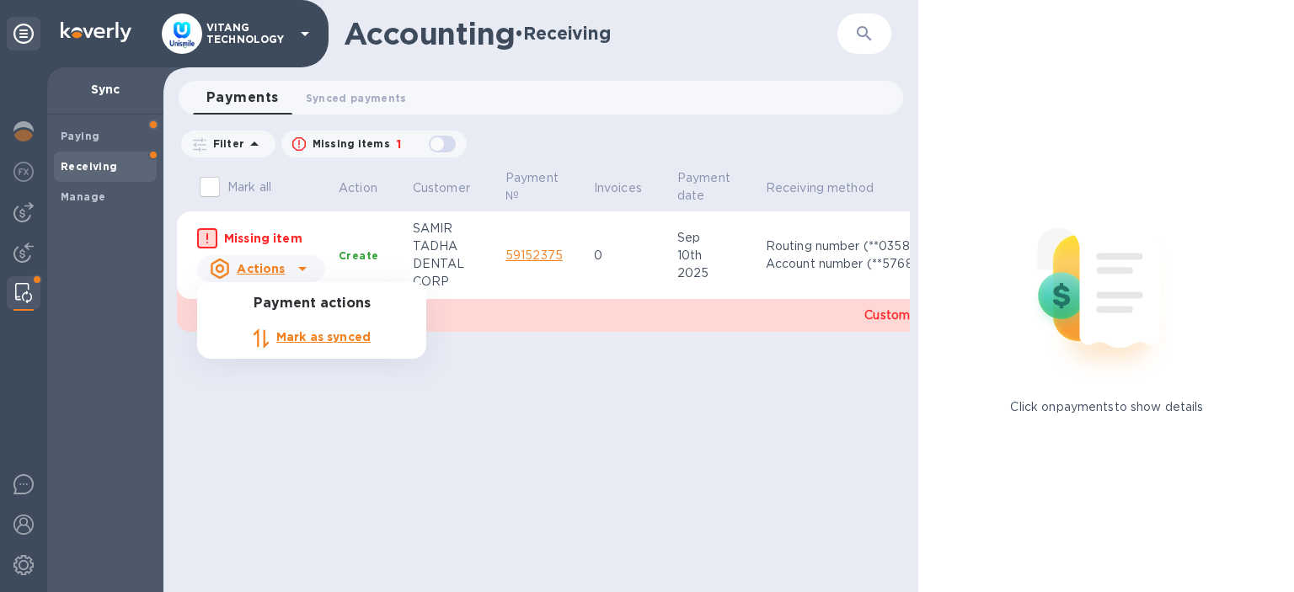
click at [369, 256] on div at bounding box center [647, 296] width 1294 height 592
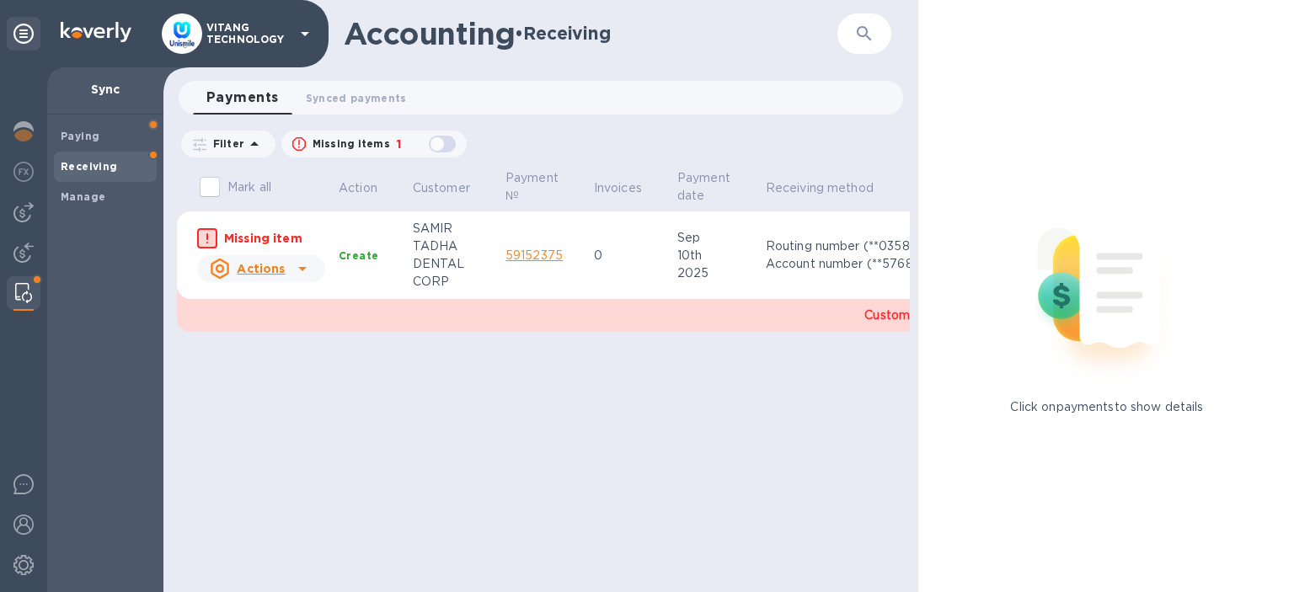
click at [364, 258] on b "Create" at bounding box center [359, 255] width 40 height 13
click at [362, 258] on b "Create" at bounding box center [359, 255] width 40 height 13
click at [109, 130] on span "Paying" at bounding box center [105, 136] width 89 height 17
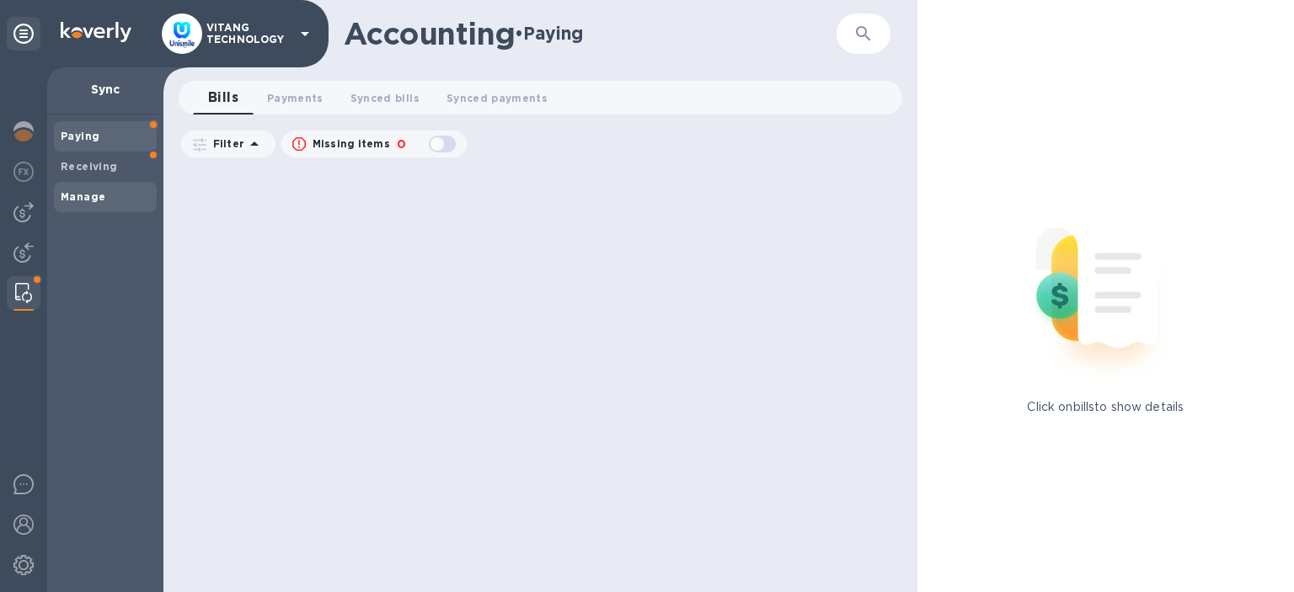
click at [103, 195] on span "Manage" at bounding box center [105, 197] width 89 height 17
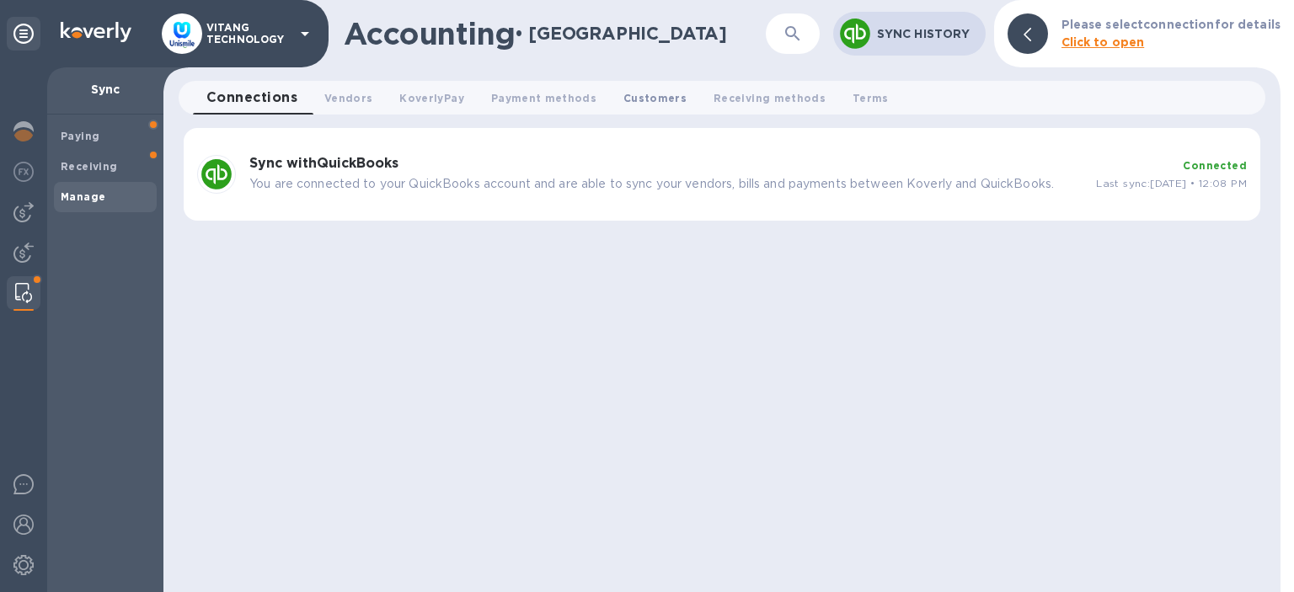
click at [625, 99] on span "Customers 0" at bounding box center [654, 98] width 63 height 18
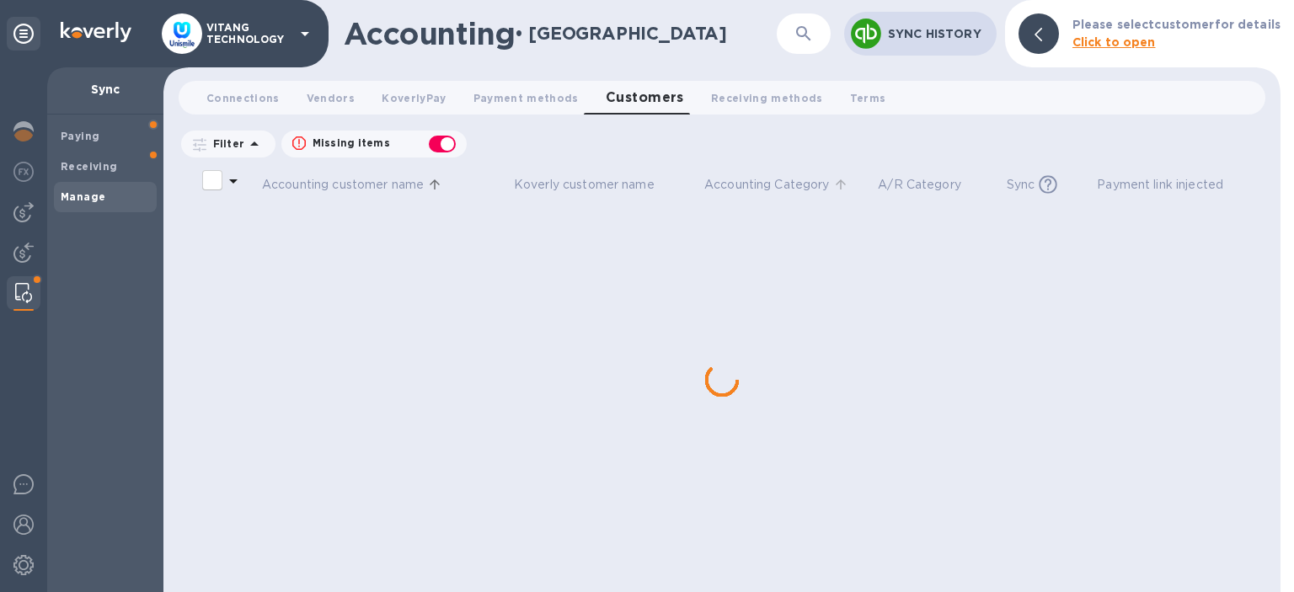
checkbox input "false"
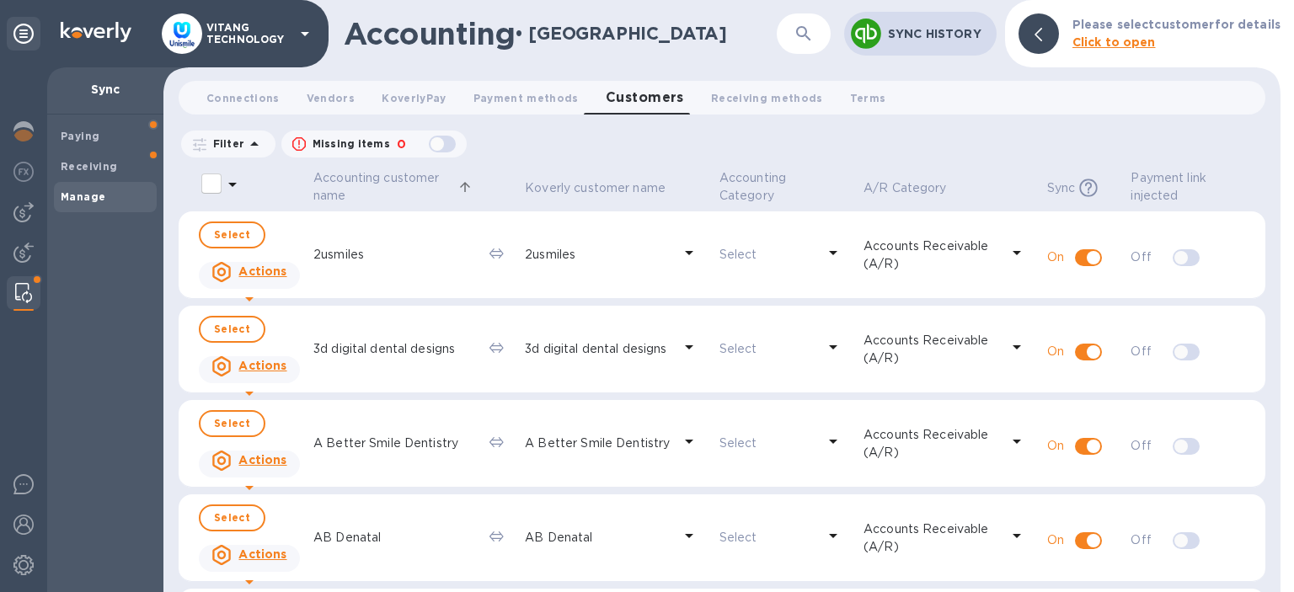
click at [5, 269] on div at bounding box center [23, 329] width 47 height 525
click at [12, 264] on div at bounding box center [24, 254] width 34 height 37
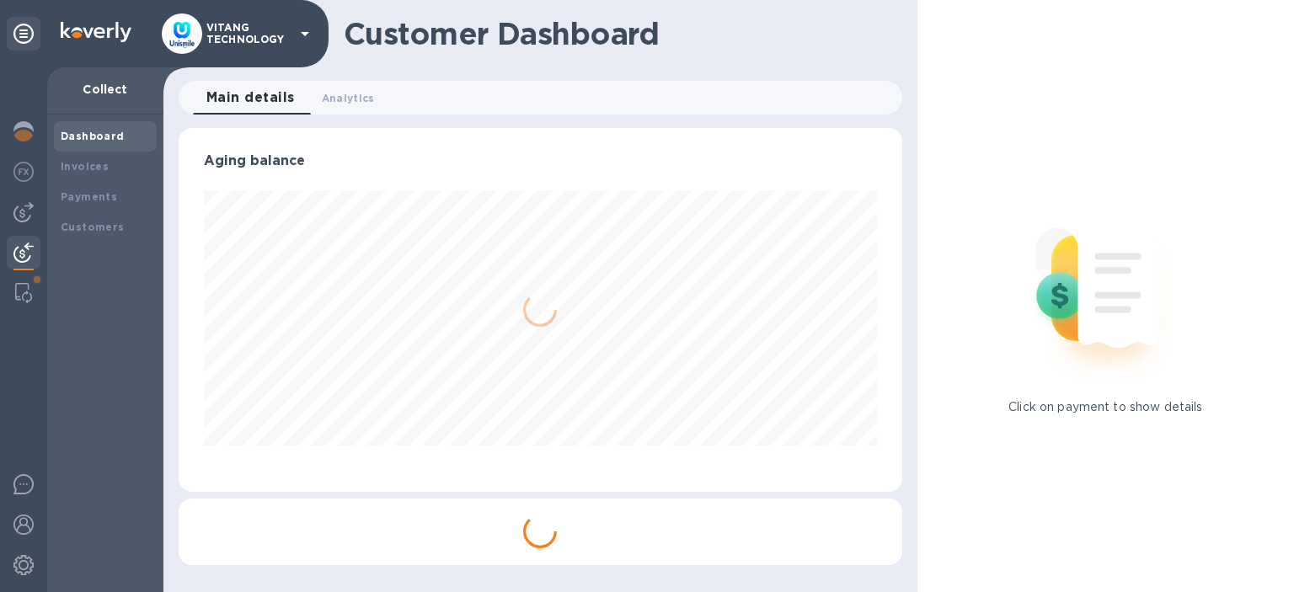
scroll to position [364, 723]
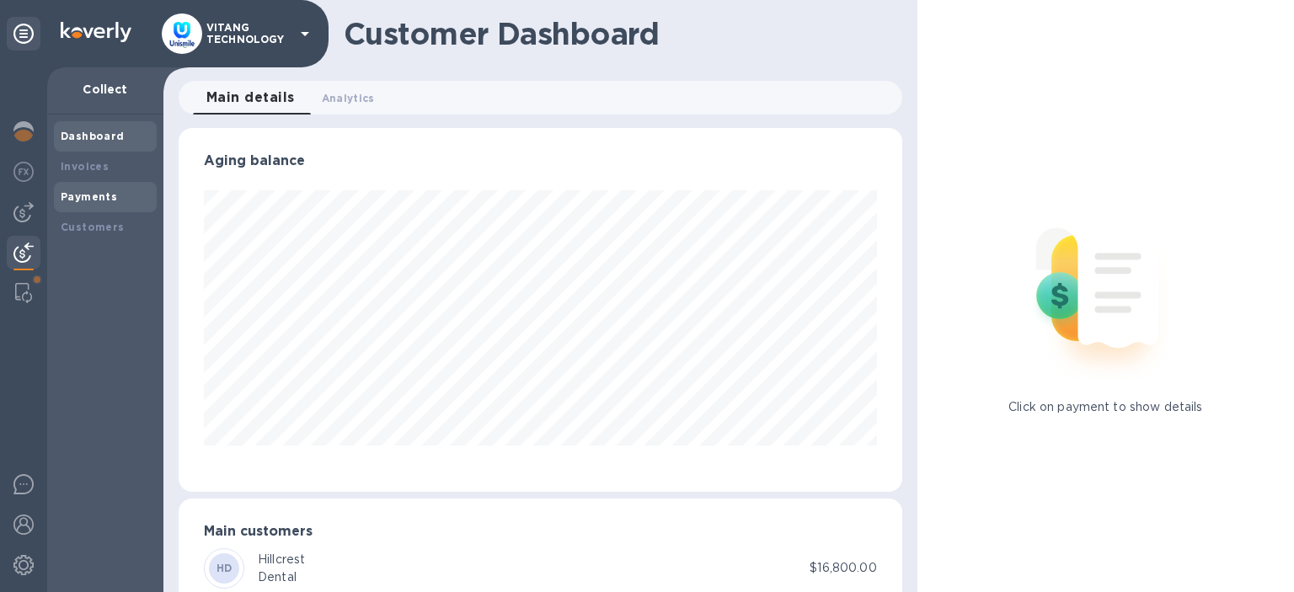
click at [99, 197] on b "Payments" at bounding box center [89, 196] width 56 height 13
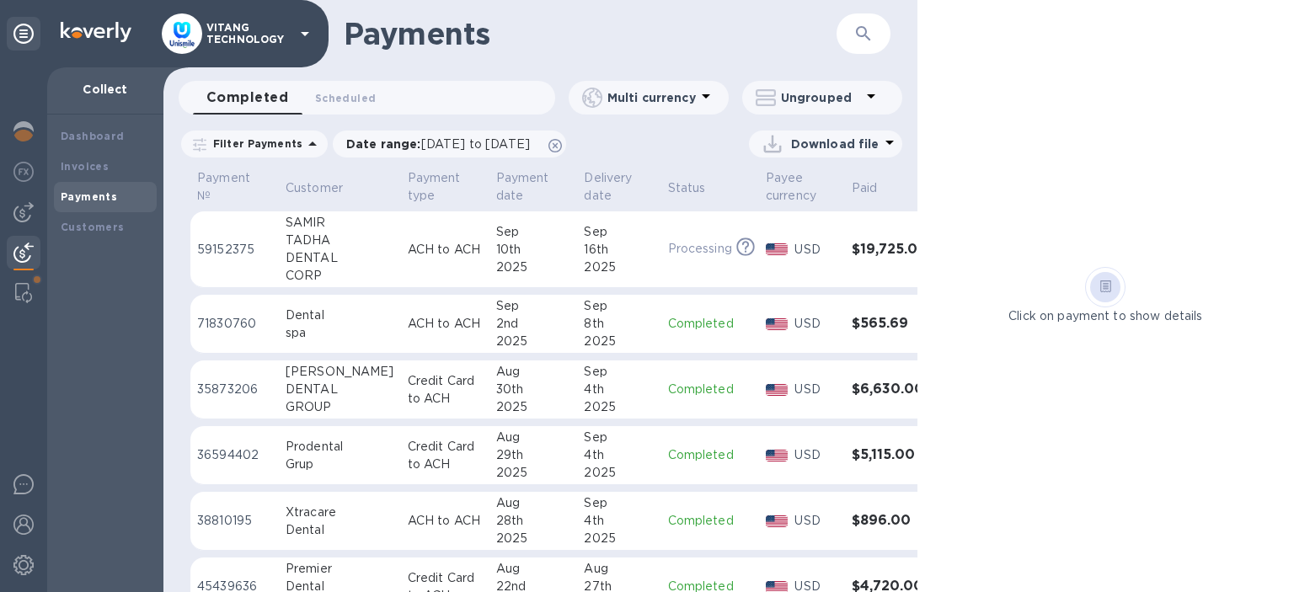
click at [661, 270] on td "Processing This payment is under compliance review, which may take up to 3 busi…" at bounding box center [710, 249] width 98 height 77
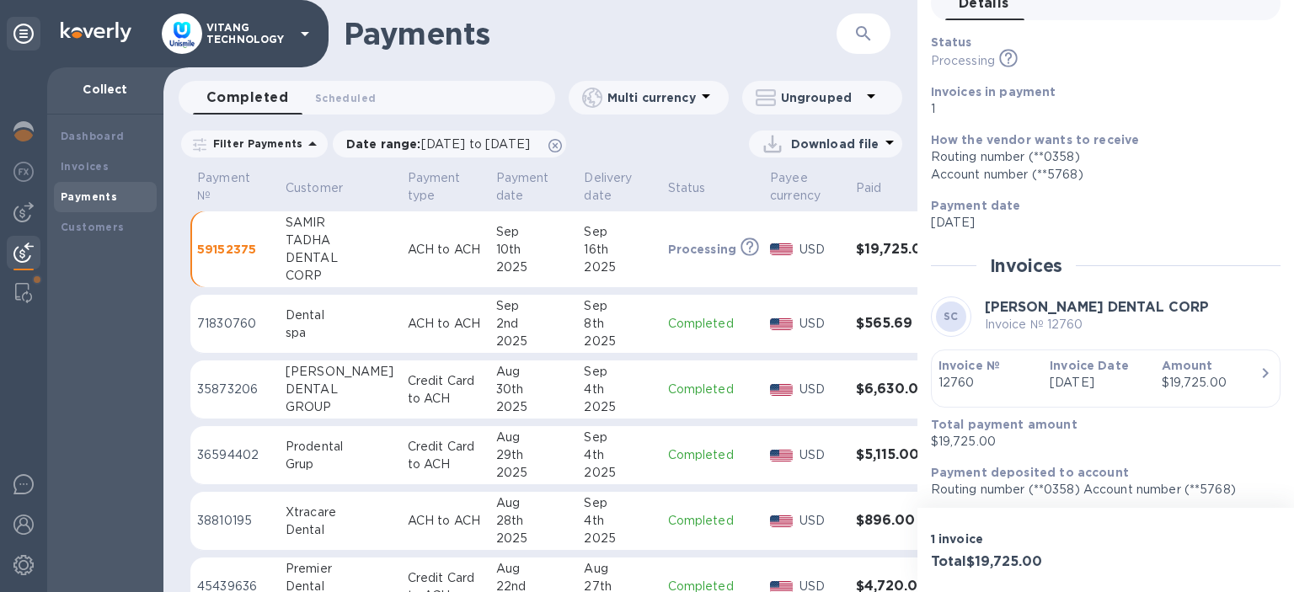
scroll to position [91, 0]
click at [691, 163] on div "Filter Payments Date range : [DATE] to [DATE] Download file" at bounding box center [540, 147] width 754 height 39
click at [87, 167] on b "Invoices" at bounding box center [85, 166] width 48 height 13
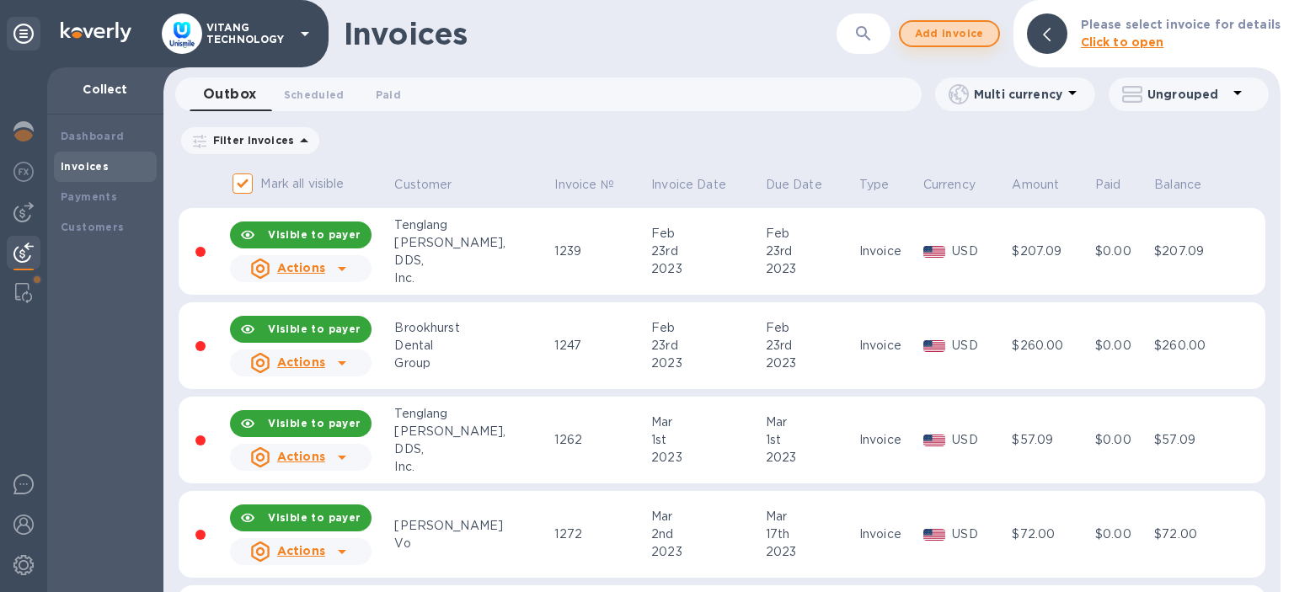
click at [966, 38] on span "Add invoice" at bounding box center [949, 34] width 71 height 20
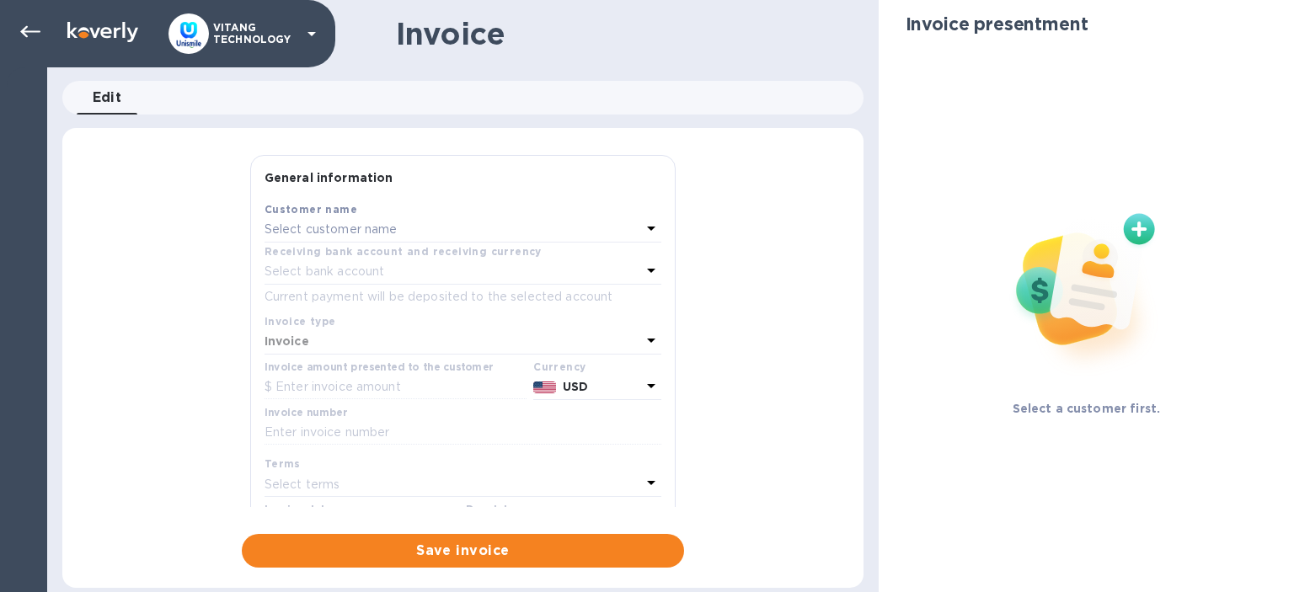
click at [446, 228] on div "Select customer name" at bounding box center [452, 230] width 376 height 24
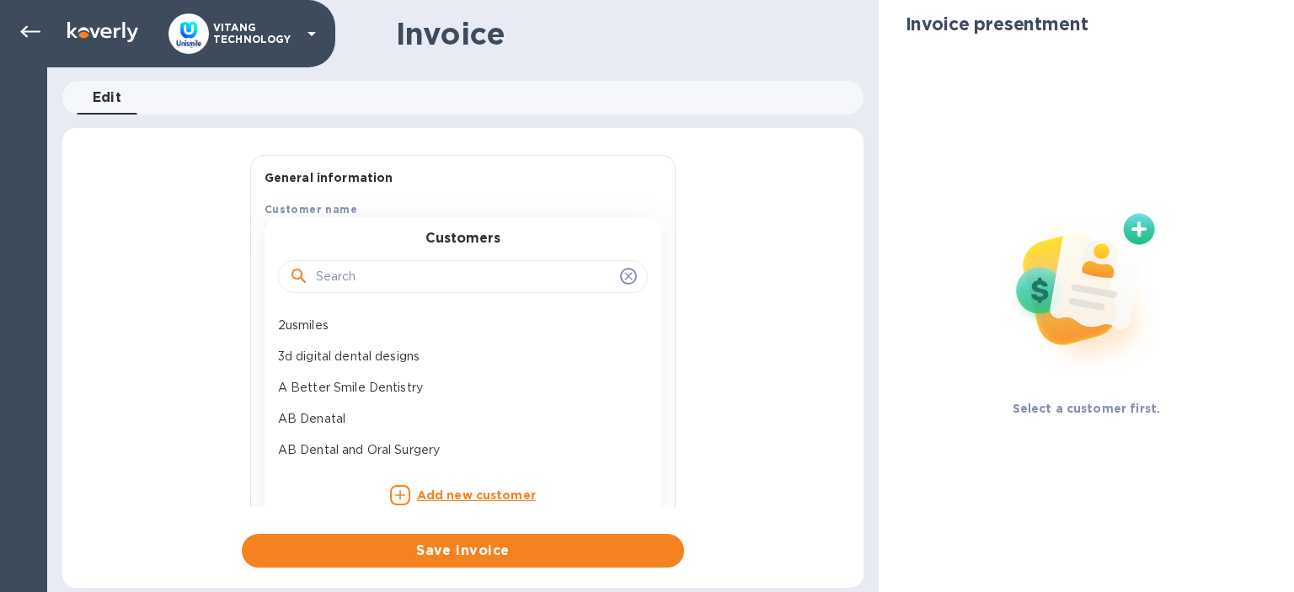
click at [415, 283] on input "text" at bounding box center [464, 276] width 297 height 25
click at [453, 492] on b "Add new customer" at bounding box center [476, 495] width 119 height 13
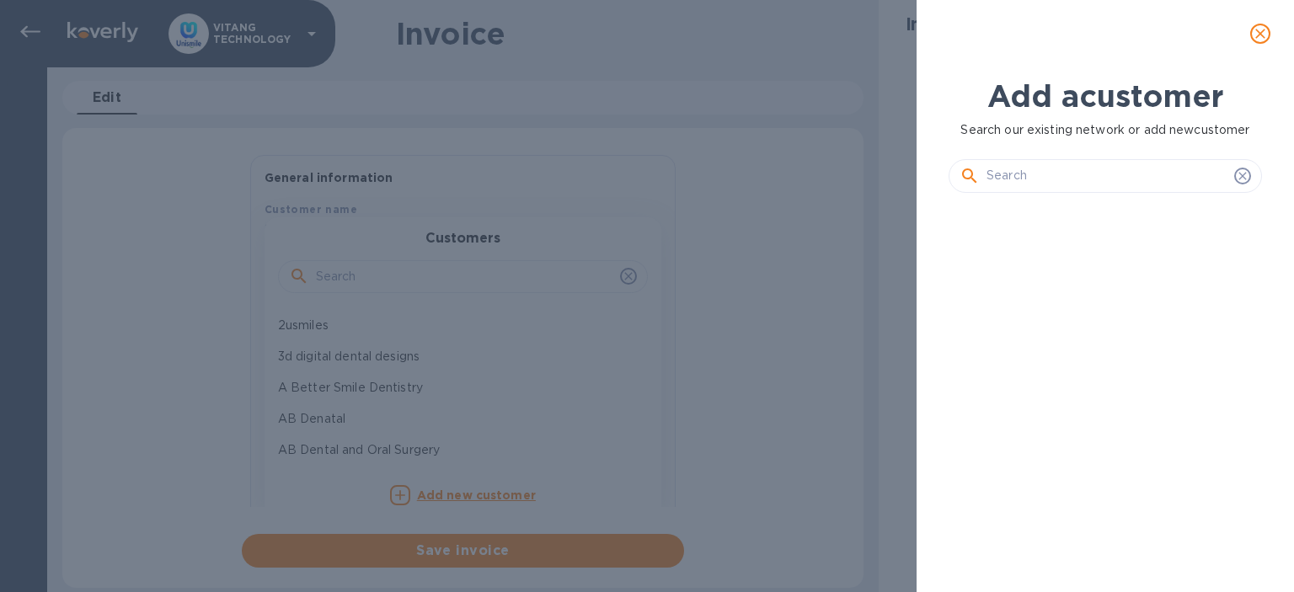
scroll to position [341, 327]
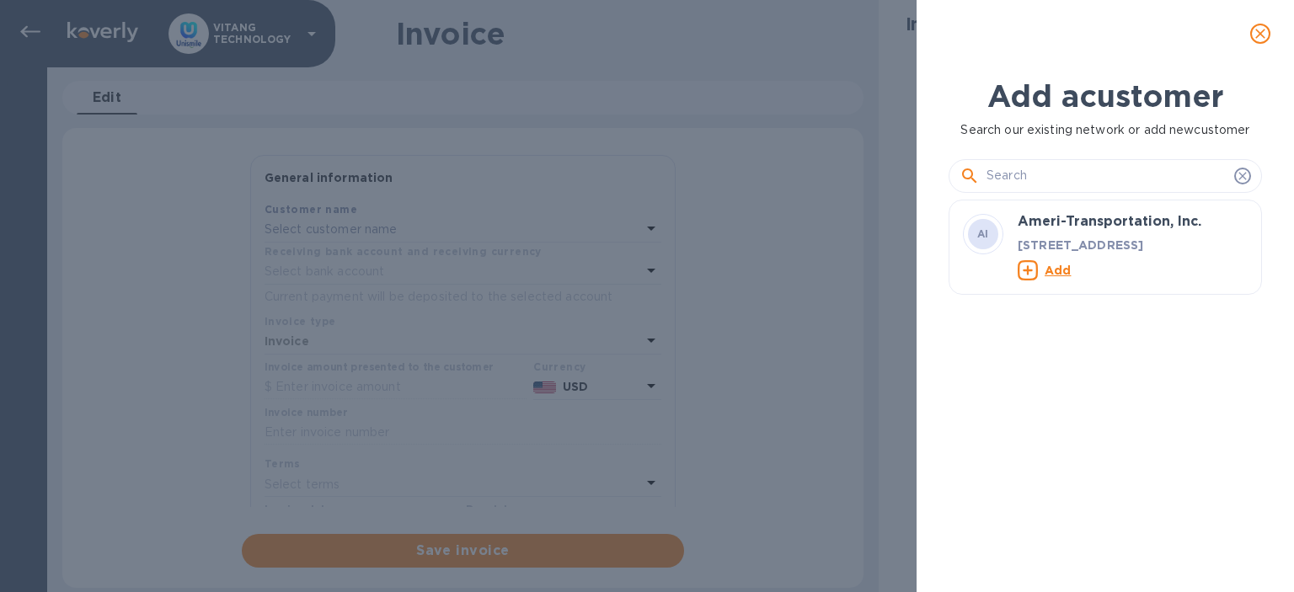
click at [1103, 178] on input "text" at bounding box center [1106, 175] width 241 height 25
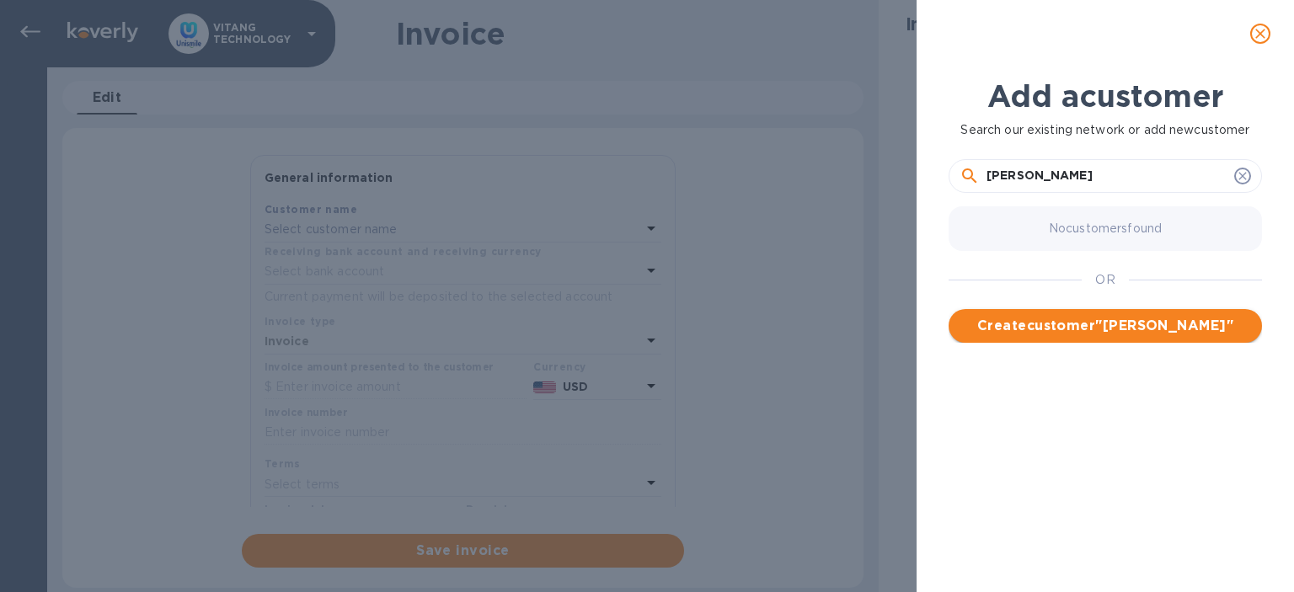
type input "[PERSON_NAME]"
click at [1129, 325] on span "Create customer " [PERSON_NAME] "" at bounding box center [1105, 326] width 286 height 20
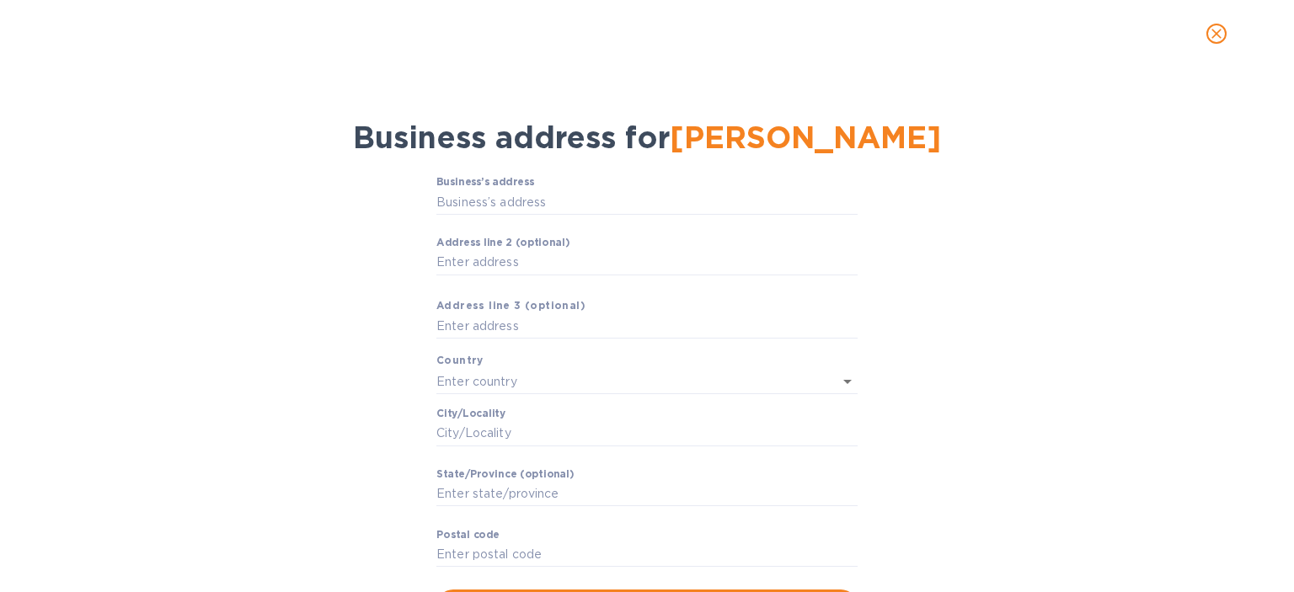
click at [1211, 42] on icon "close" at bounding box center [1216, 33] width 17 height 17
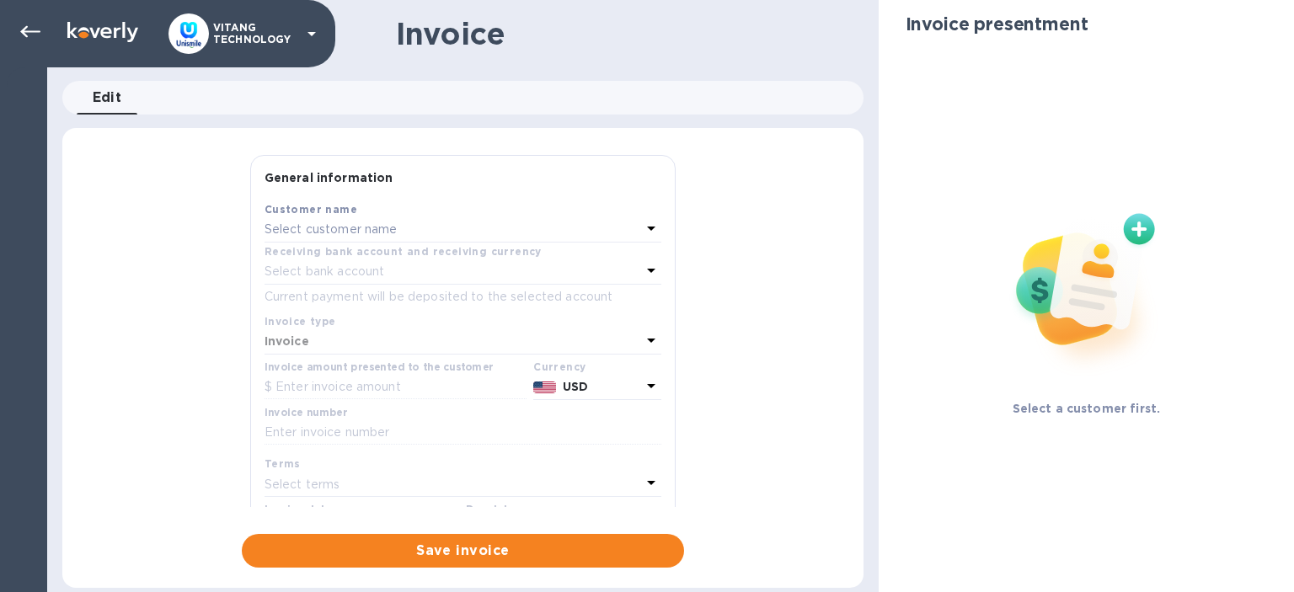
click at [392, 232] on p "Select customer name" at bounding box center [330, 230] width 133 height 18
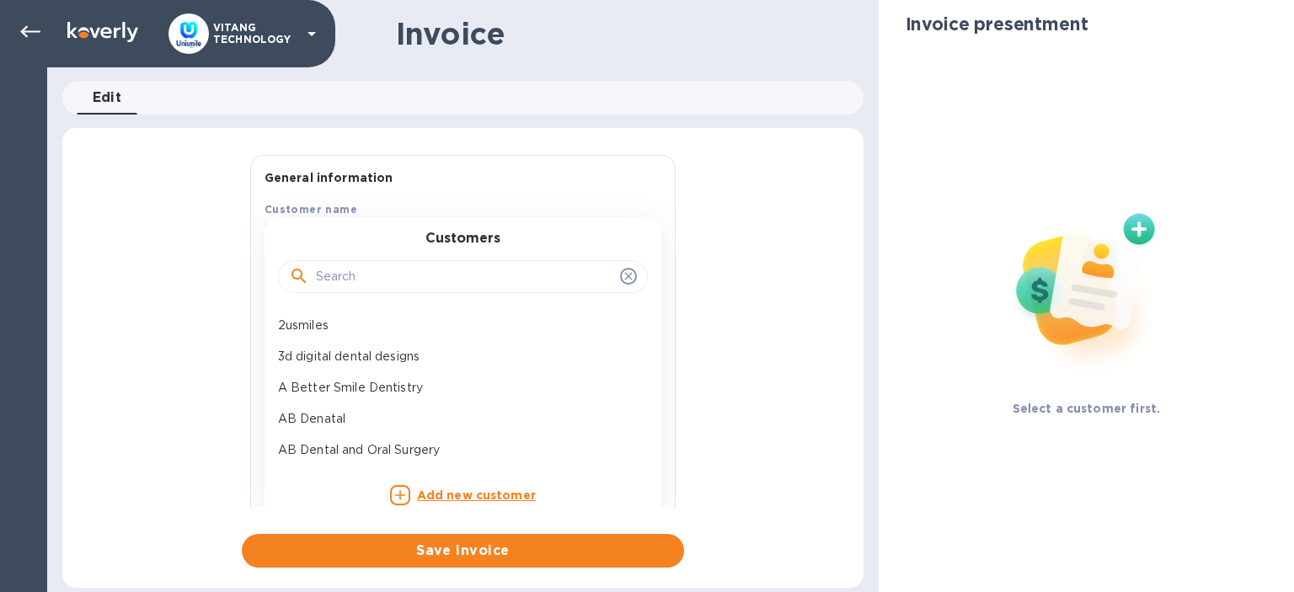
click at [443, 489] on b "Add new customer" at bounding box center [476, 495] width 119 height 13
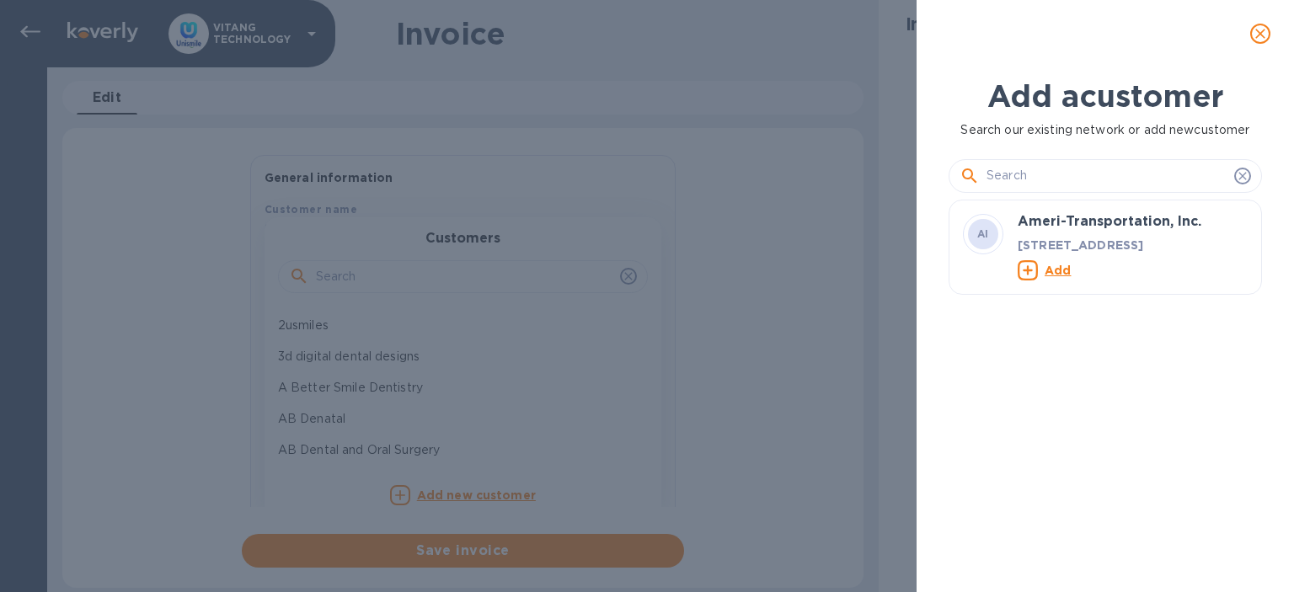
click at [1106, 174] on input "text" at bounding box center [1106, 175] width 241 height 25
paste input "World Lab [GEOGRAPHIC_DATA]"
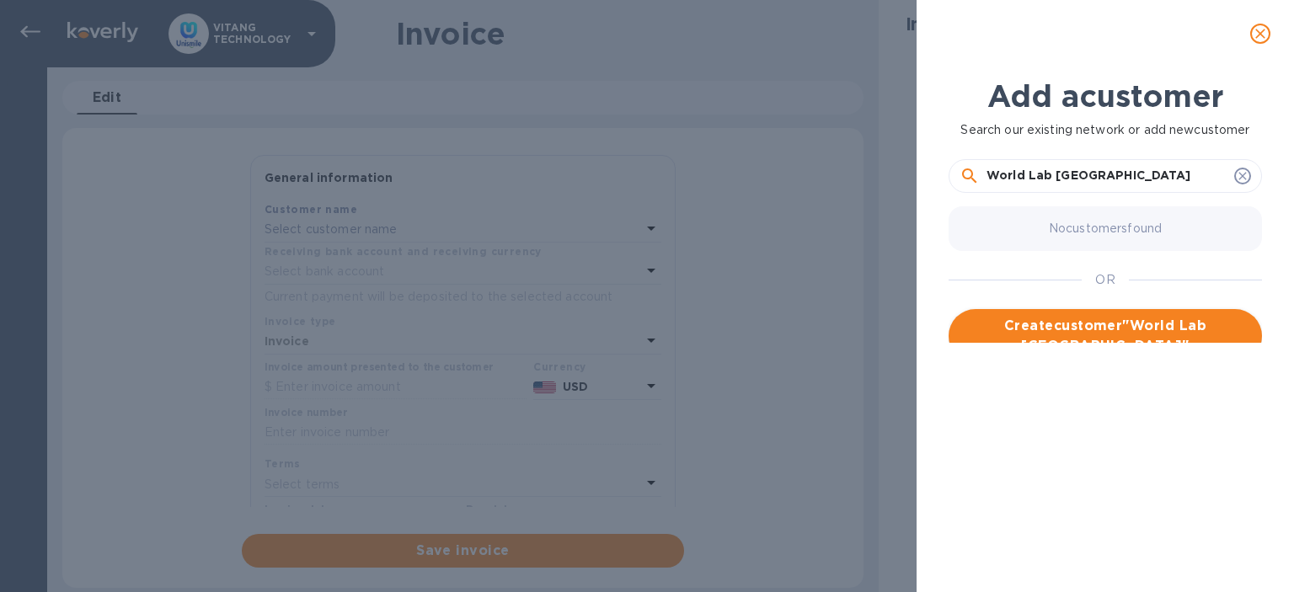
type input "World Lab [GEOGRAPHIC_DATA]"
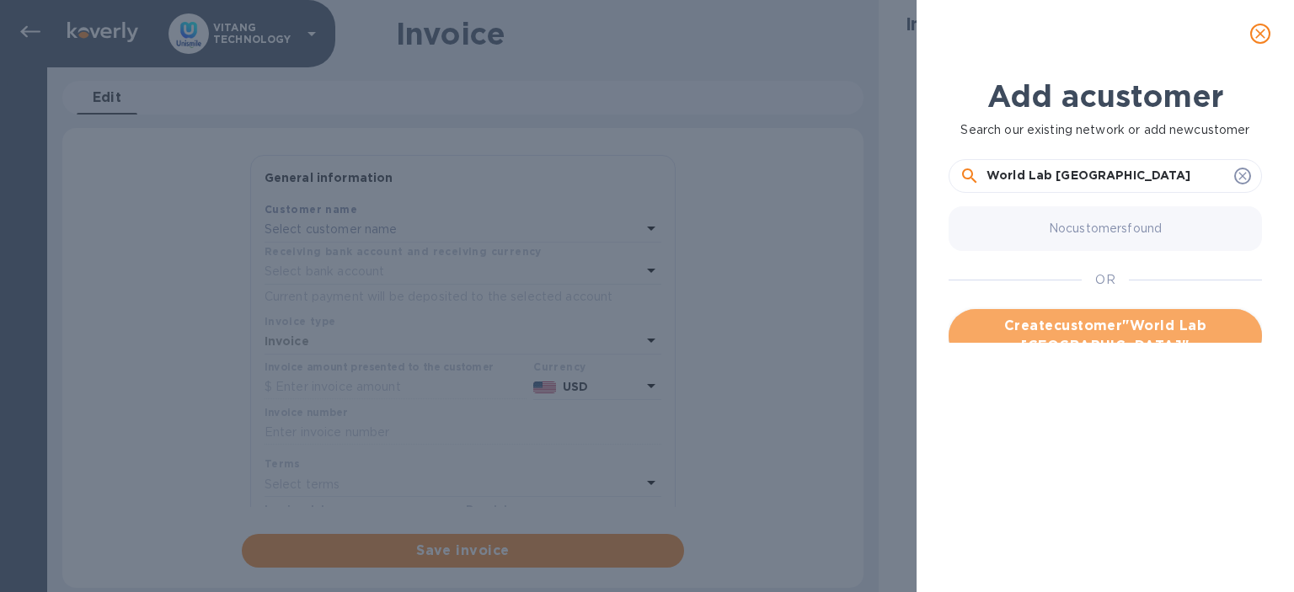
click at [1080, 321] on span "Create customer " World Lab [GEOGRAPHIC_DATA] "" at bounding box center [1105, 336] width 286 height 40
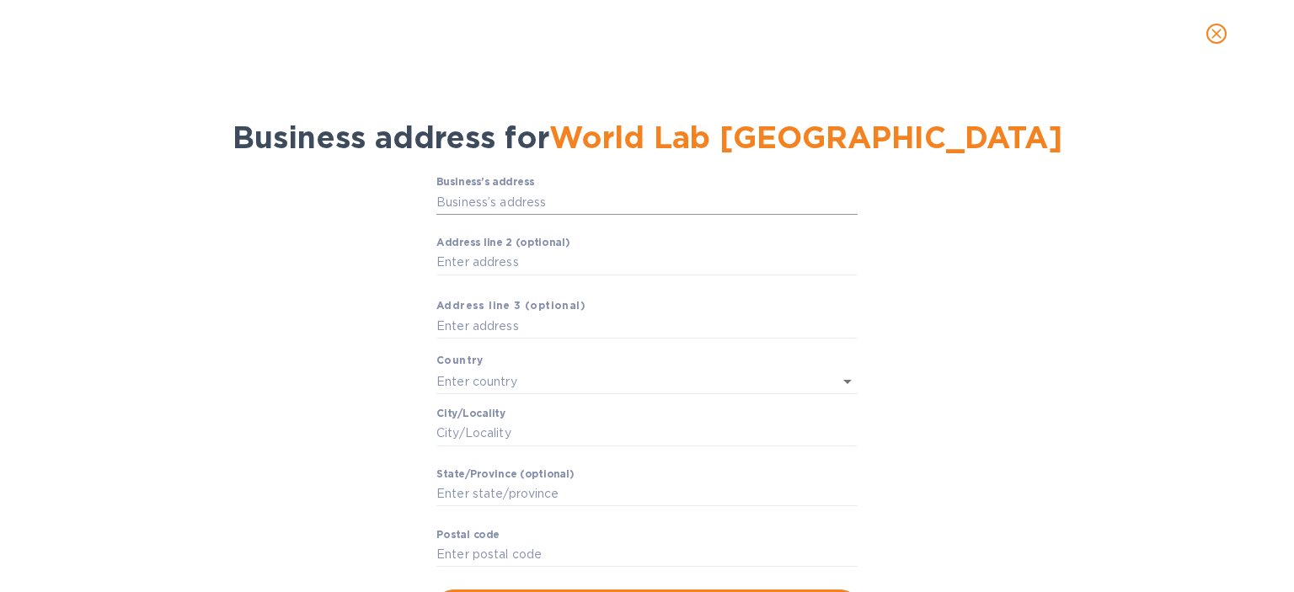
click at [580, 214] on input "Business’s аddress" at bounding box center [646, 202] width 421 height 25
click at [549, 275] on input "Аddress line 2 (optional)" at bounding box center [646, 262] width 421 height 25
paste input "[STREET_ADDRESS]"
type input "[STREET_ADDRESS]"
click at [525, 212] on input "Business’s аddress" at bounding box center [646, 202] width 421 height 25
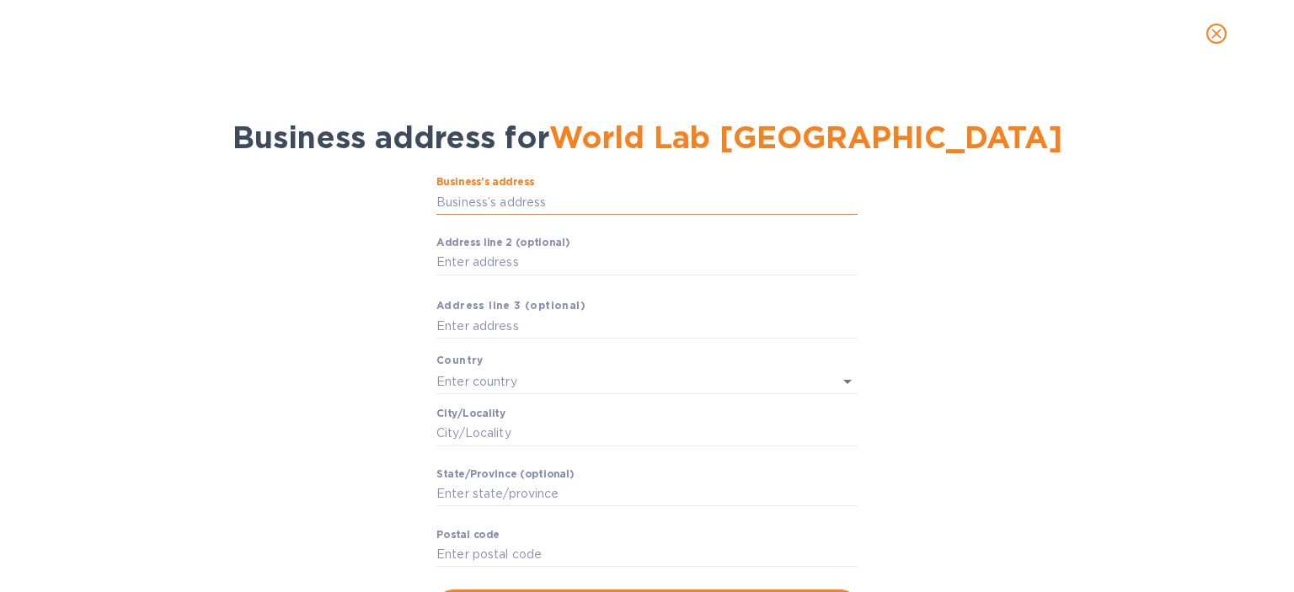
paste input "[STREET_ADDRESS]"
type input "12 Mauchly"
type input "[GEOGRAPHIC_DATA]"
type input "Irvine"
type input "CA"
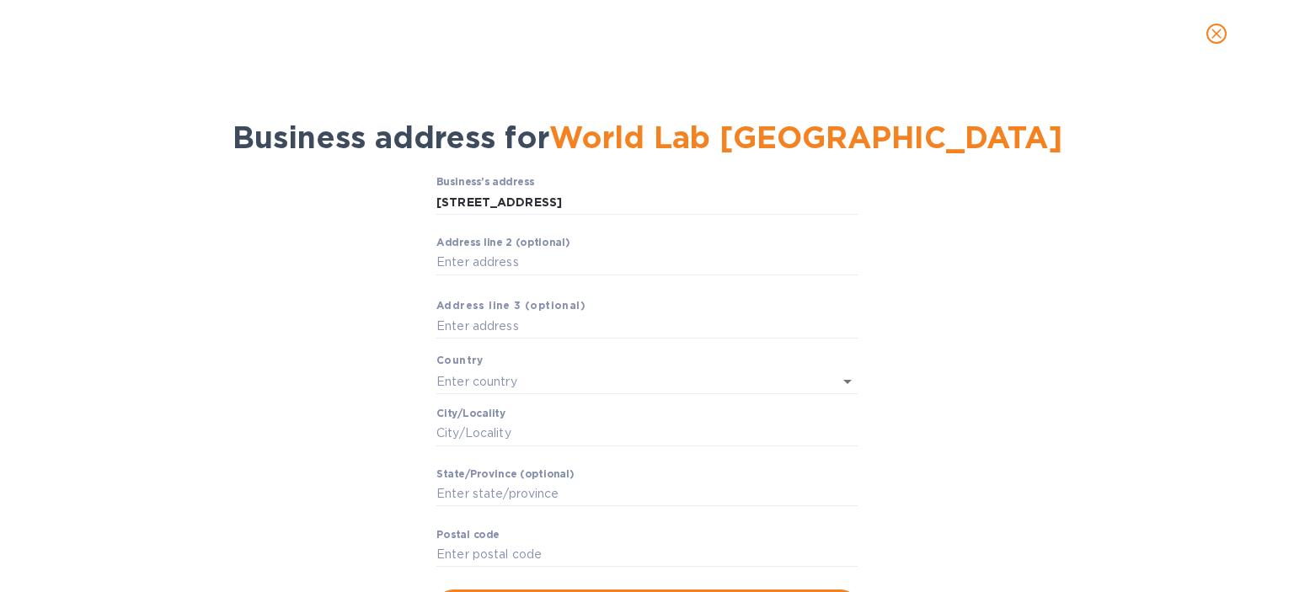
type input "92618"
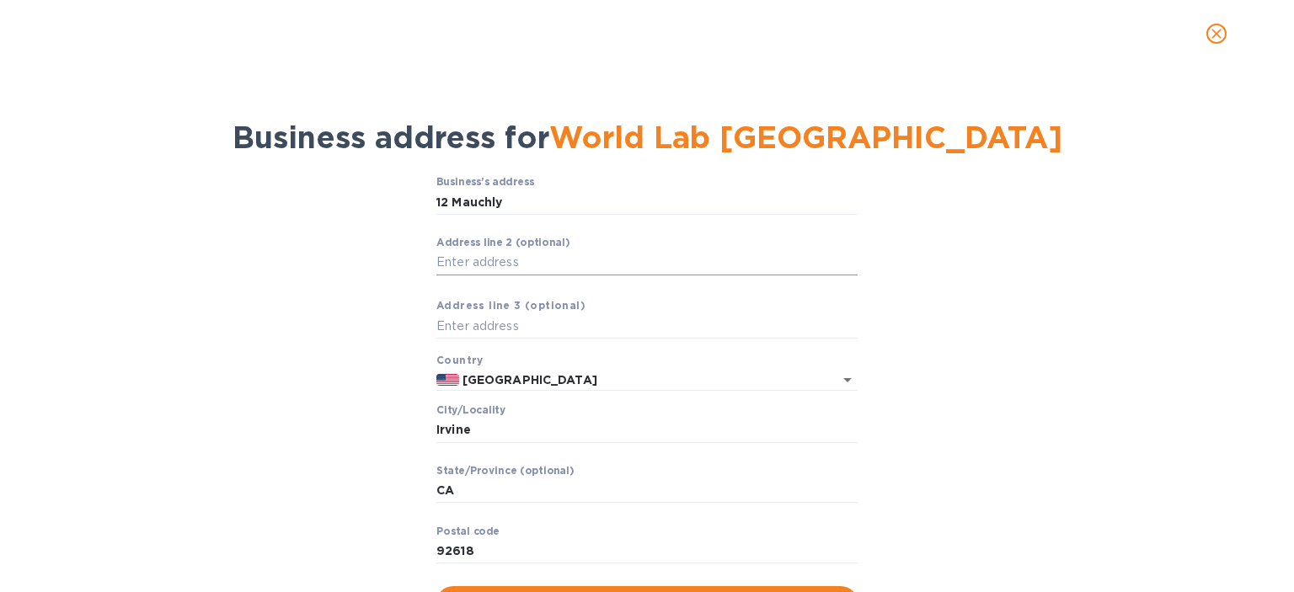
click at [535, 272] on input "Аddress line 2 (optional)" at bounding box center [646, 262] width 421 height 25
type input "STE M"
click at [312, 360] on div "Business’s аddress 12 Mauchly ​ Аddress line 2 (optional) STE M ​ Аddress line …" at bounding box center [647, 397] width 1250 height 463
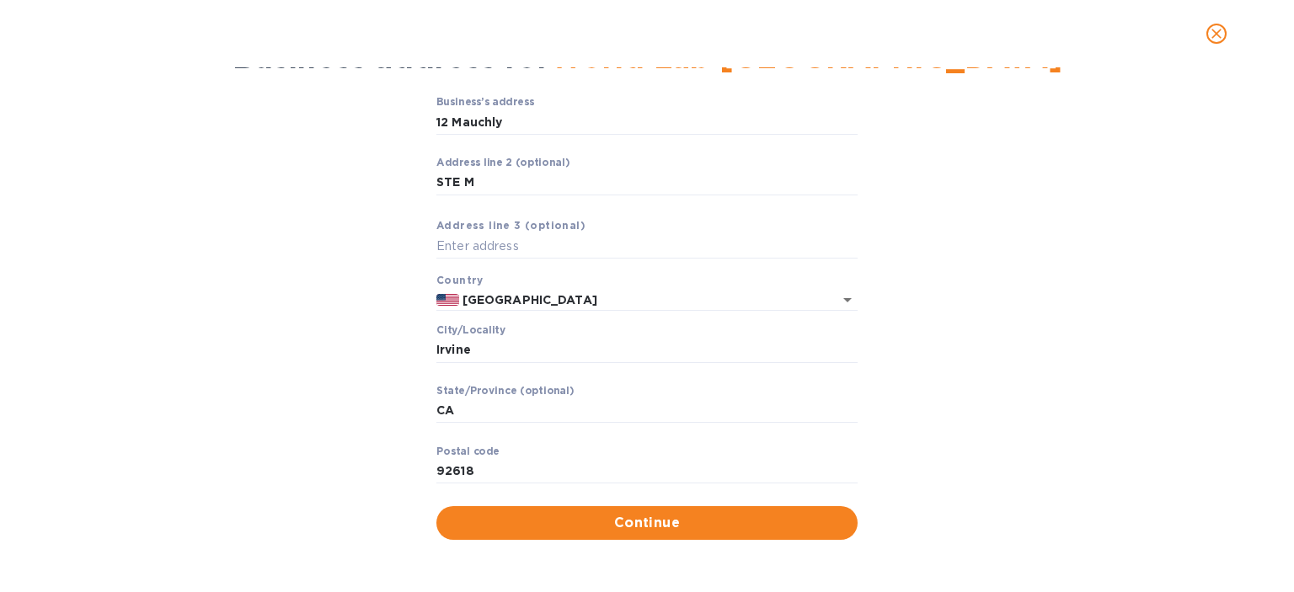
scroll to position [92, 0]
click at [512, 526] on span "Continue" at bounding box center [647, 523] width 394 height 20
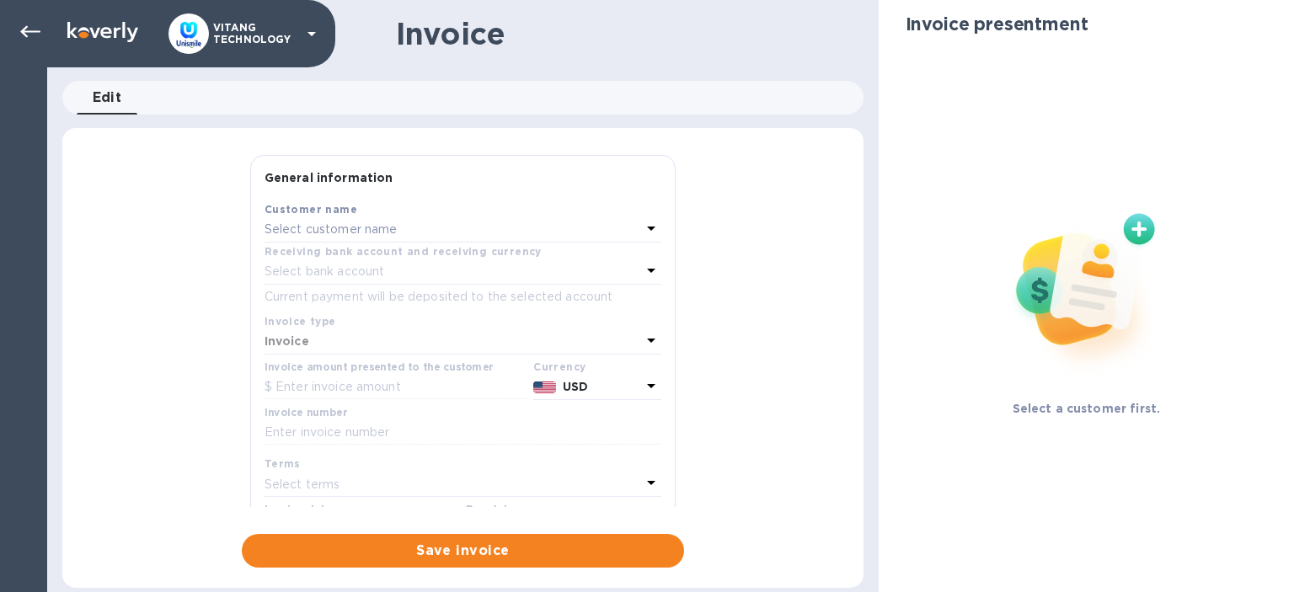
click at [524, 224] on div "Select customer name" at bounding box center [452, 230] width 376 height 24
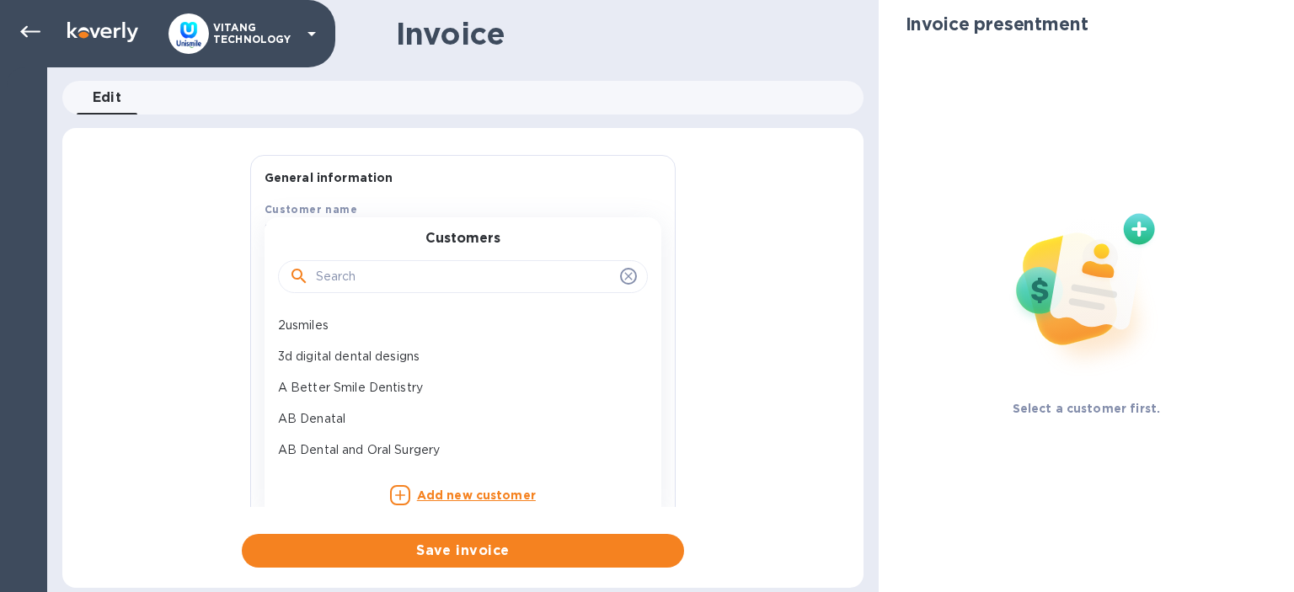
click at [459, 277] on input "text" at bounding box center [464, 276] width 297 height 25
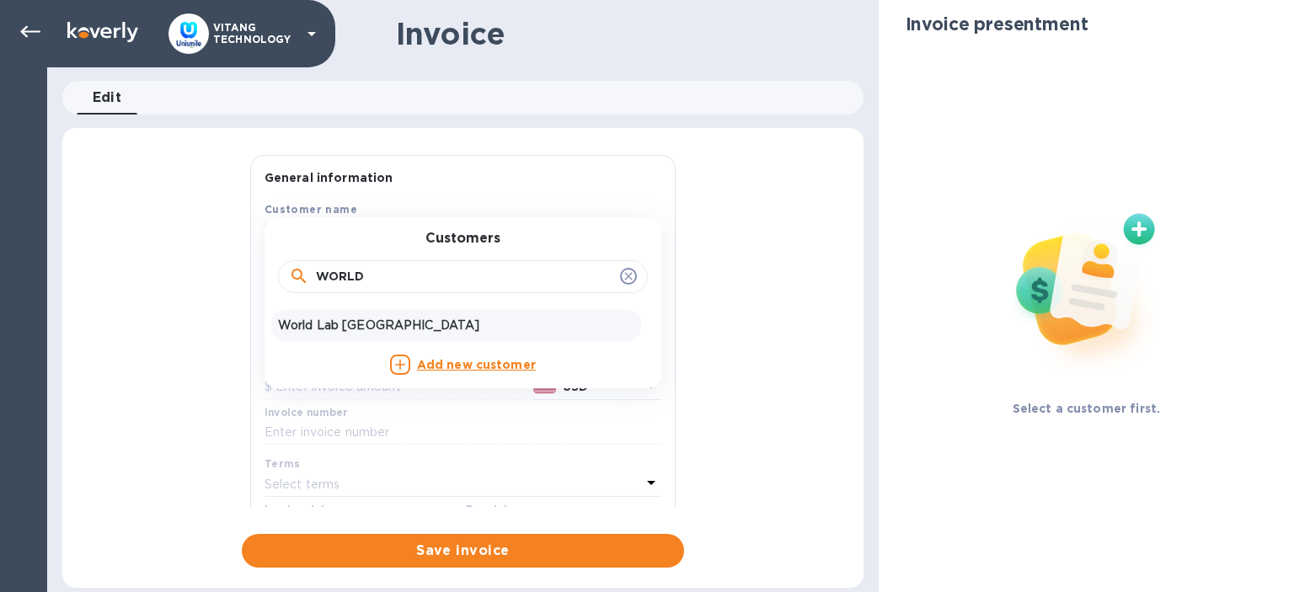
type input "WORLD"
click at [428, 323] on p "World Lab [GEOGRAPHIC_DATA]" at bounding box center [456, 326] width 356 height 18
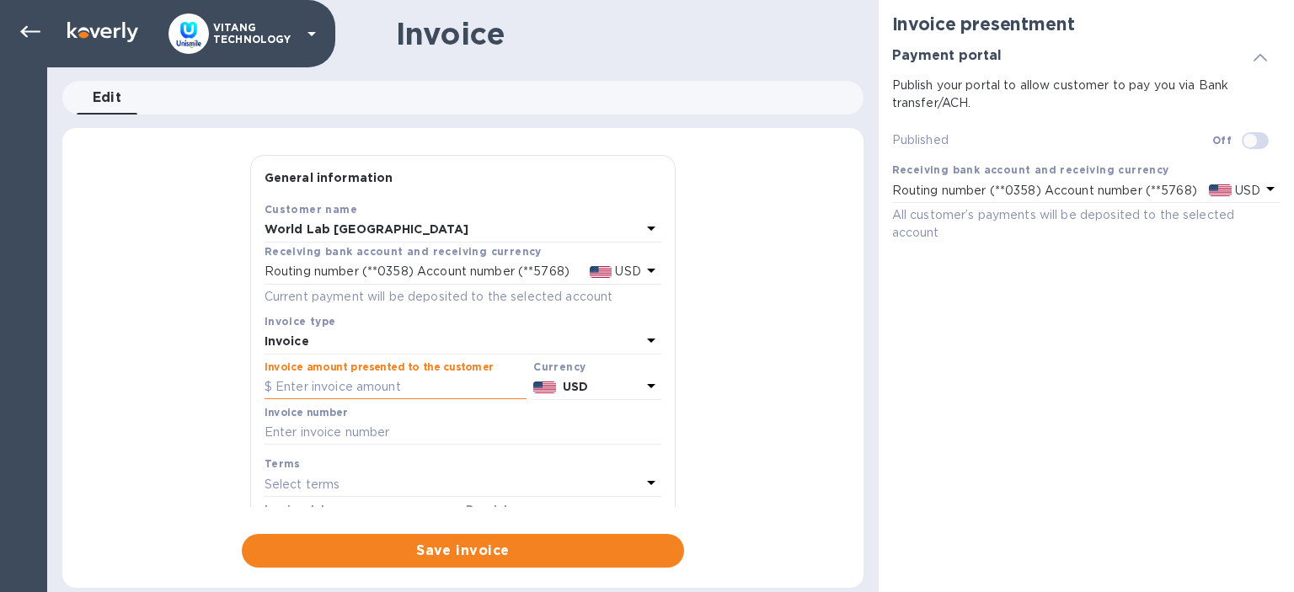
click at [342, 382] on input "text" at bounding box center [395, 387] width 262 height 25
paste input "1,049"
click at [288, 384] on input "1,049" at bounding box center [400, 387] width 251 height 25
type input "1,049"
click at [454, 430] on input "text" at bounding box center [462, 432] width 397 height 25
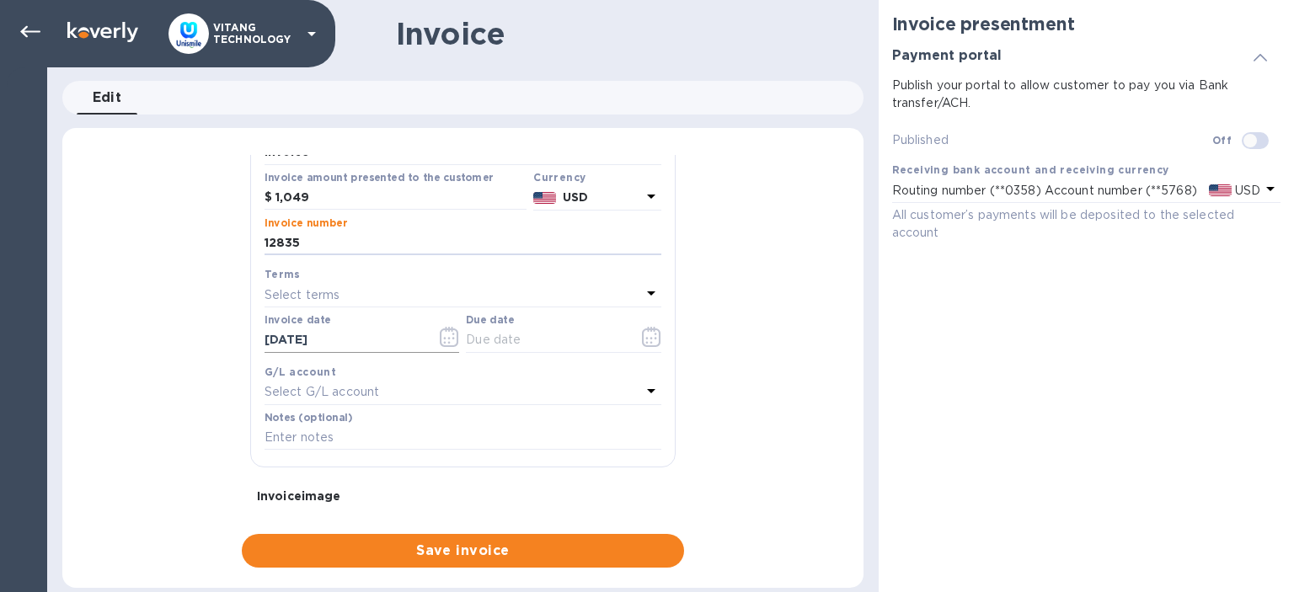
scroll to position [194, 0]
type input "12835"
click at [483, 377] on div "Select G/L account" at bounding box center [452, 388] width 376 height 24
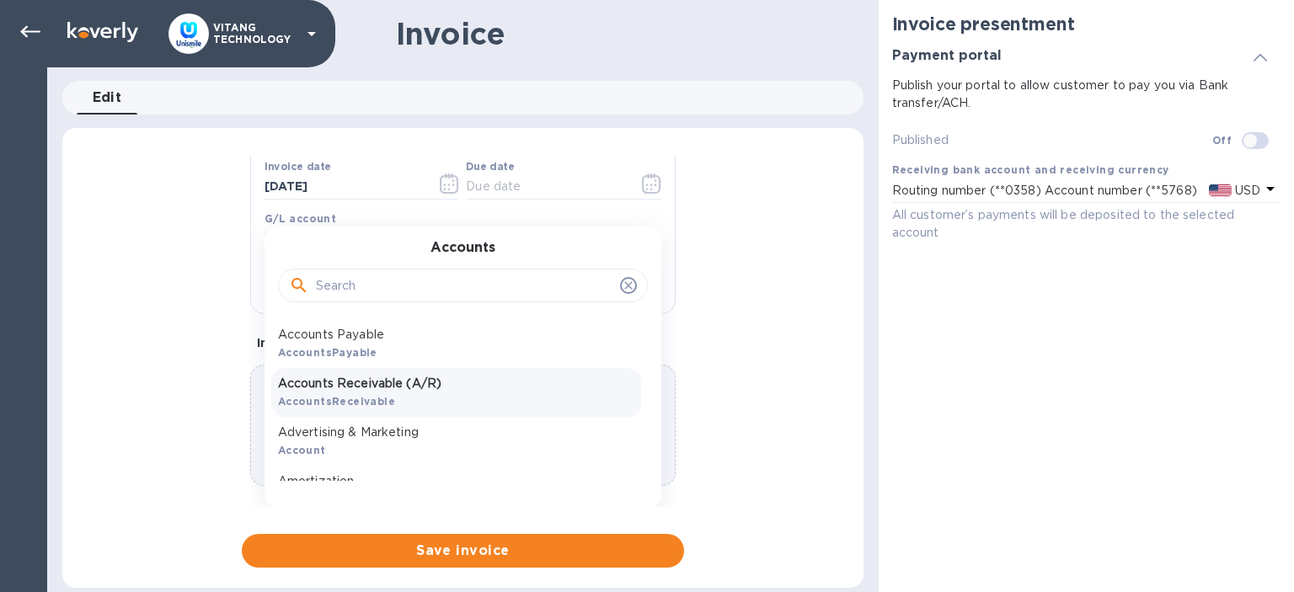
click at [426, 390] on p "Accounts Receivable (A/R)" at bounding box center [456, 384] width 356 height 18
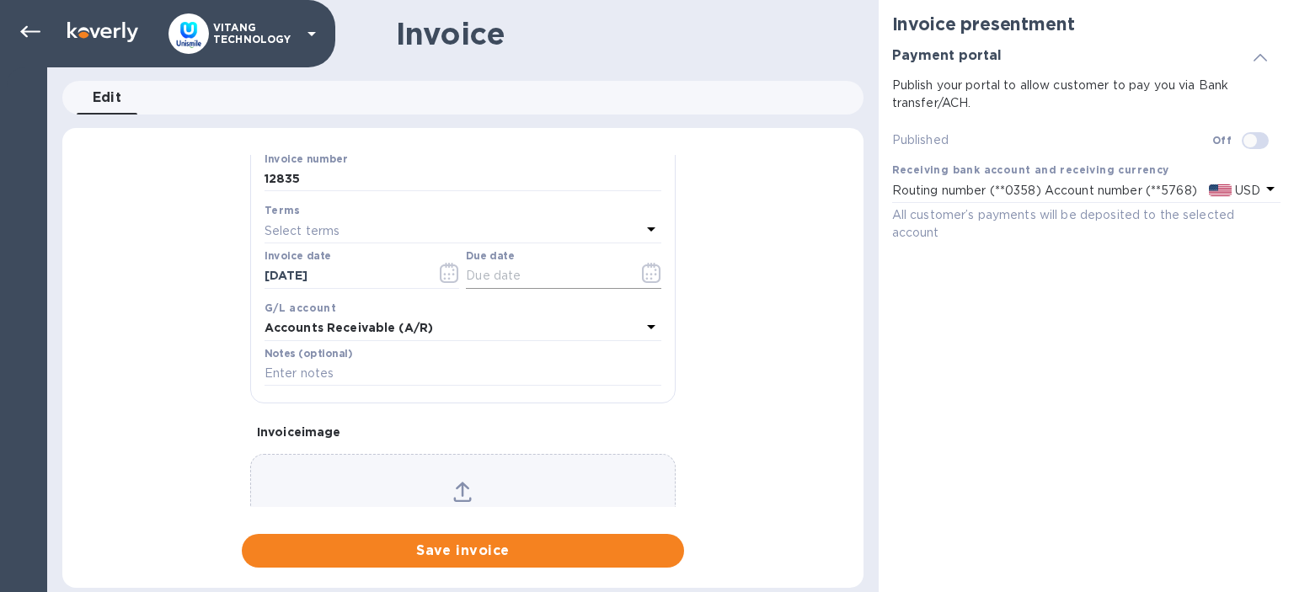
scroll to position [244, 0]
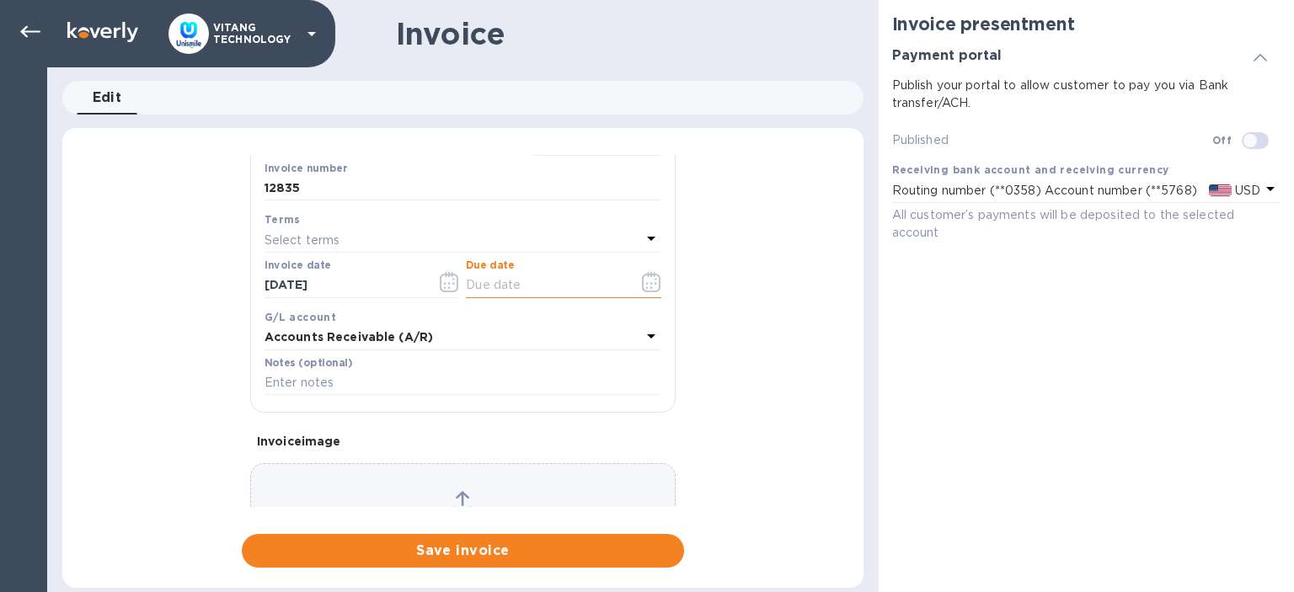
click at [562, 281] on input "text" at bounding box center [545, 285] width 159 height 25
click at [645, 282] on icon "button" at bounding box center [651, 282] width 19 height 20
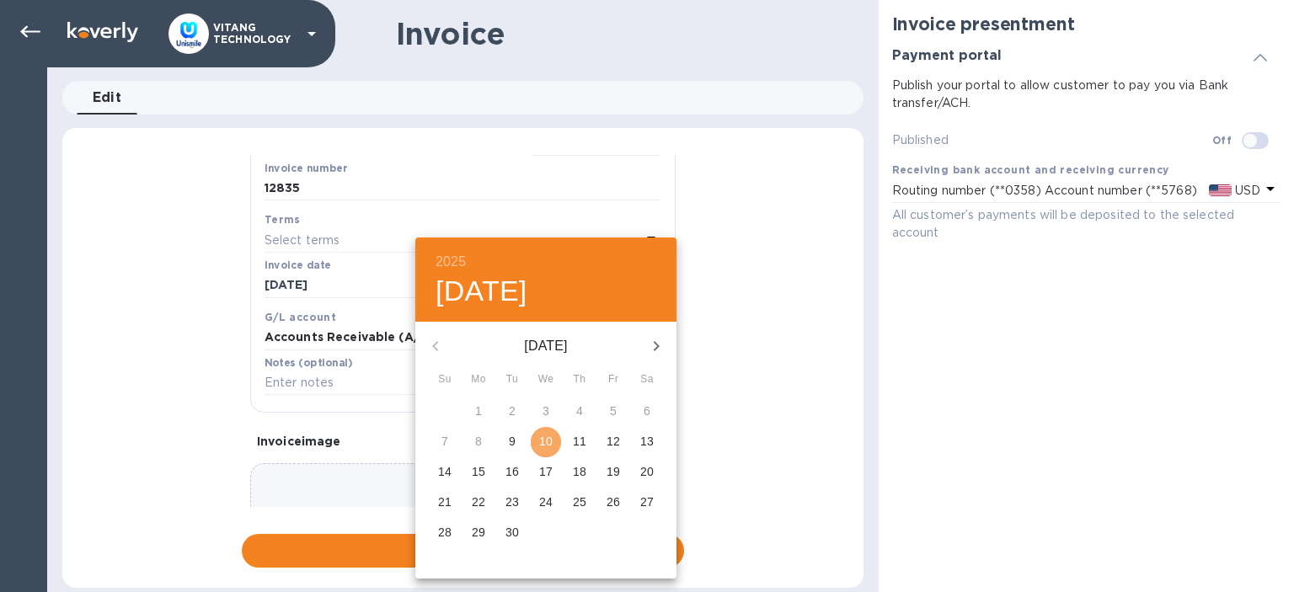
click at [548, 435] on p "10" at bounding box center [545, 441] width 13 height 17
type input "[DATE]"
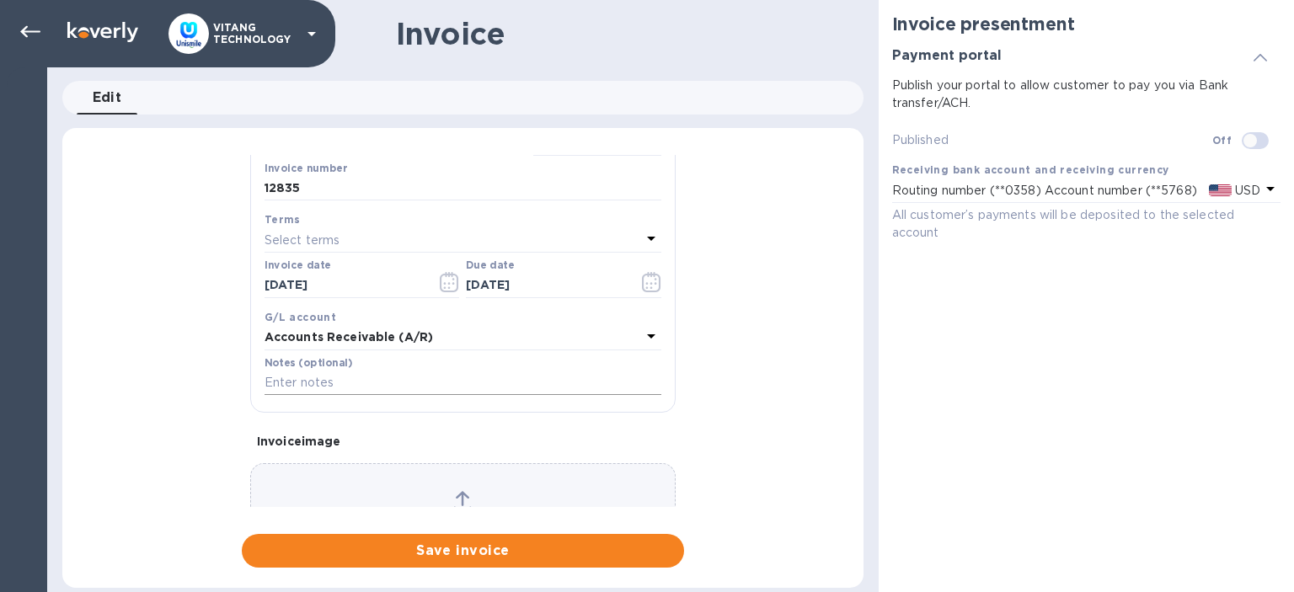
scroll to position [341, 0]
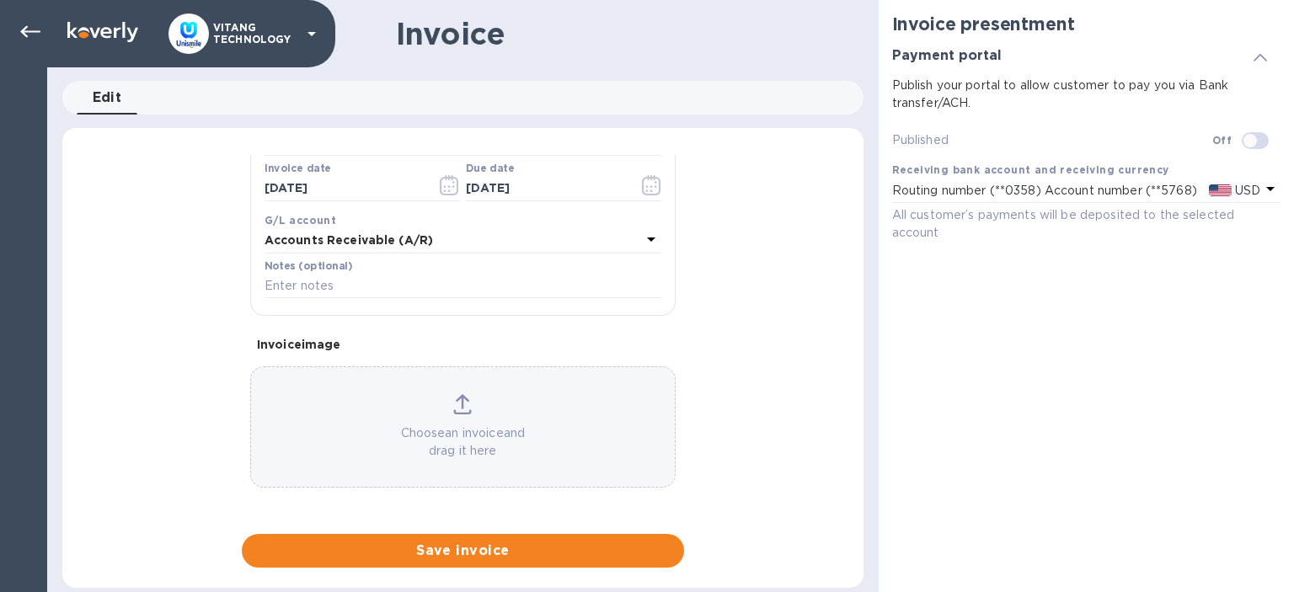
click at [460, 399] on icon at bounding box center [462, 401] width 13 height 15
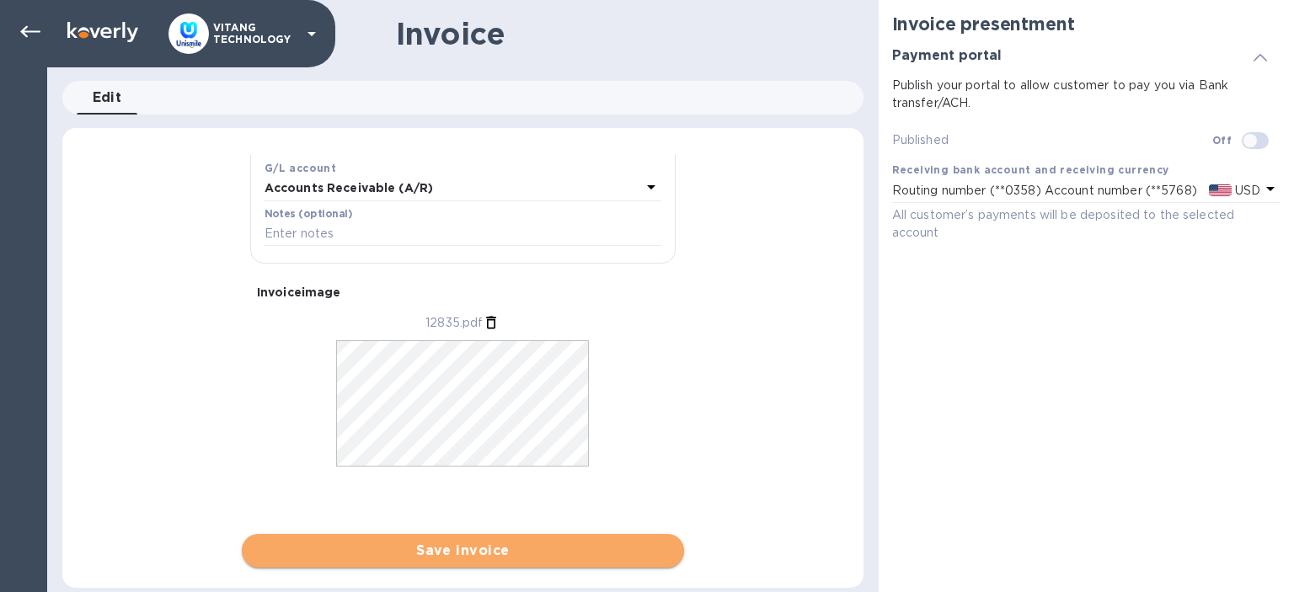
scroll to position [375, 0]
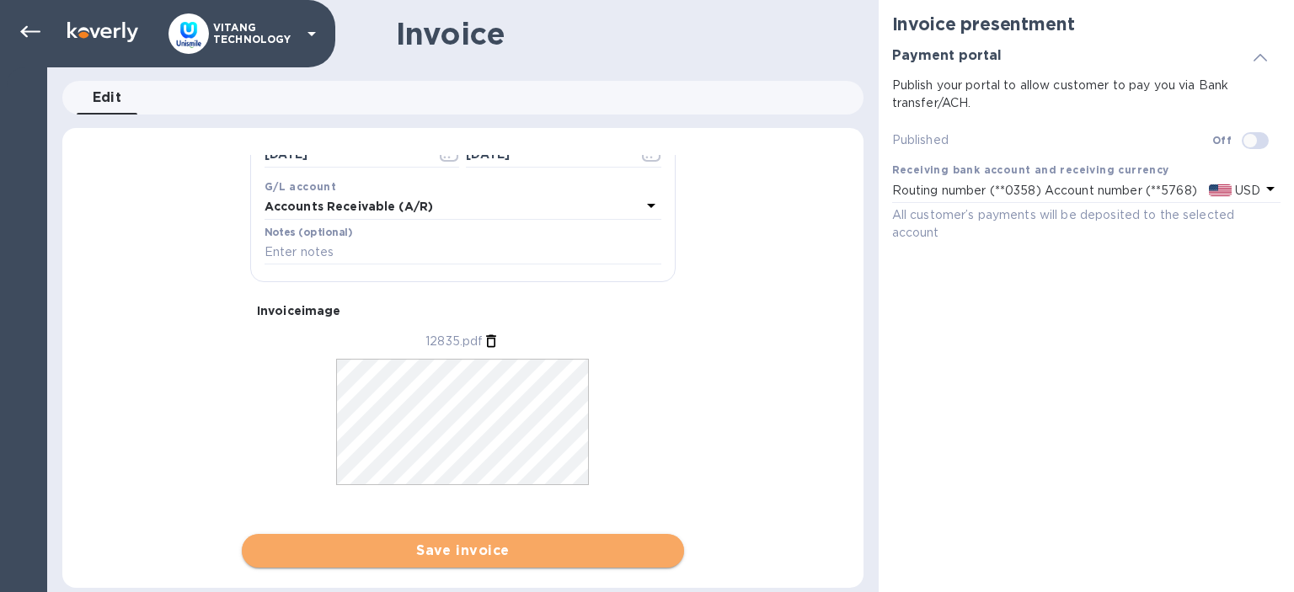
click at [491, 552] on span "Save invoice" at bounding box center [462, 551] width 415 height 20
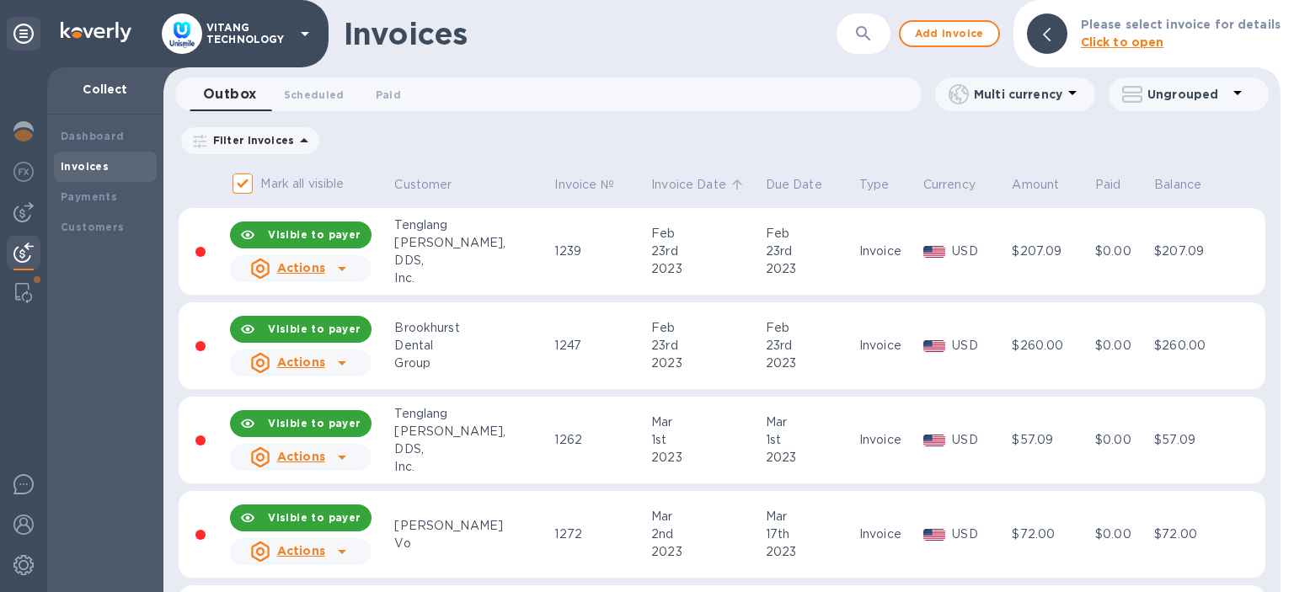
click at [651, 176] on p "Invoice Date" at bounding box center [688, 185] width 75 height 18
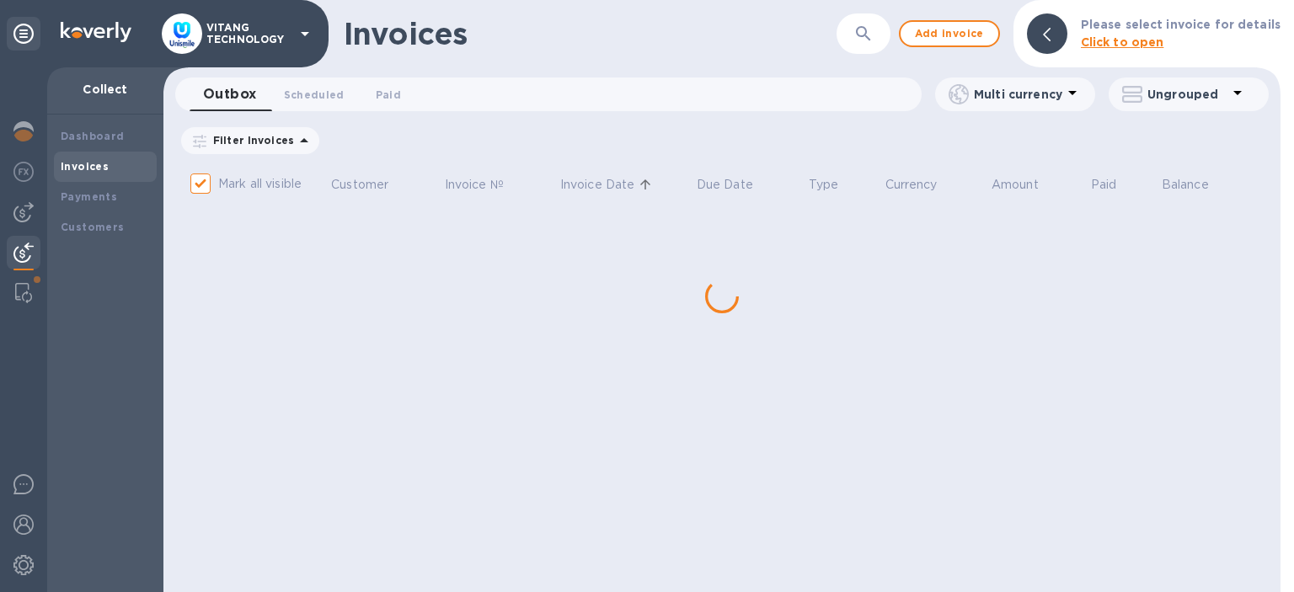
click at [642, 190] on span "Invoice Date" at bounding box center [608, 185] width 97 height 18
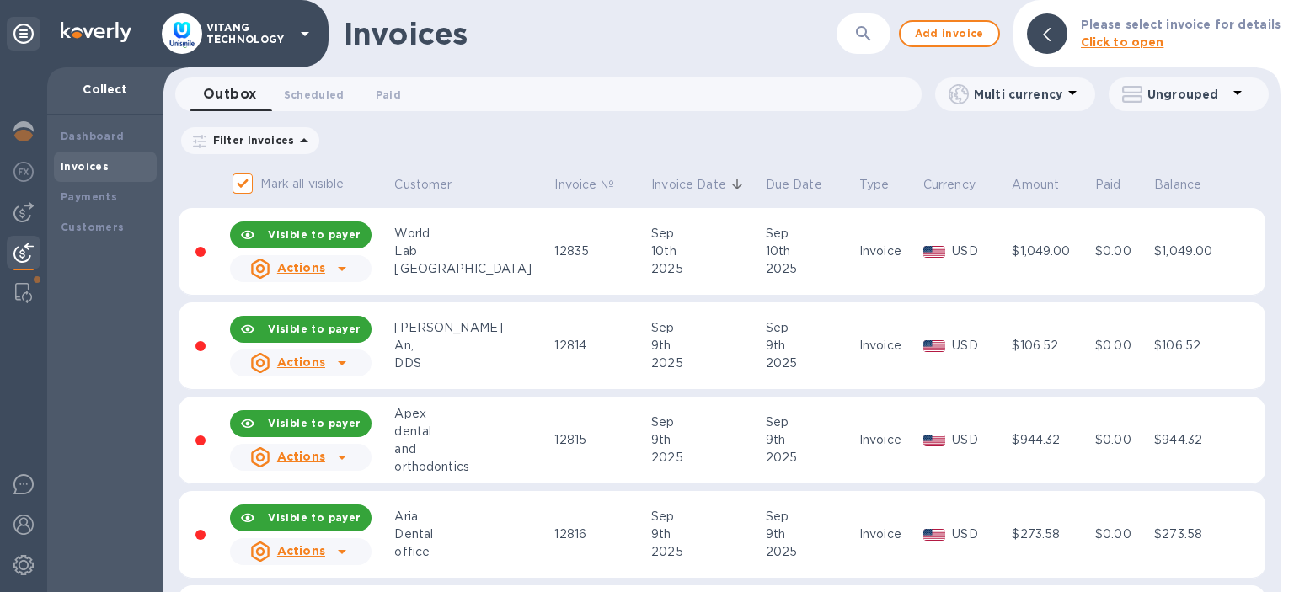
click at [339, 275] on icon at bounding box center [342, 269] width 20 height 20
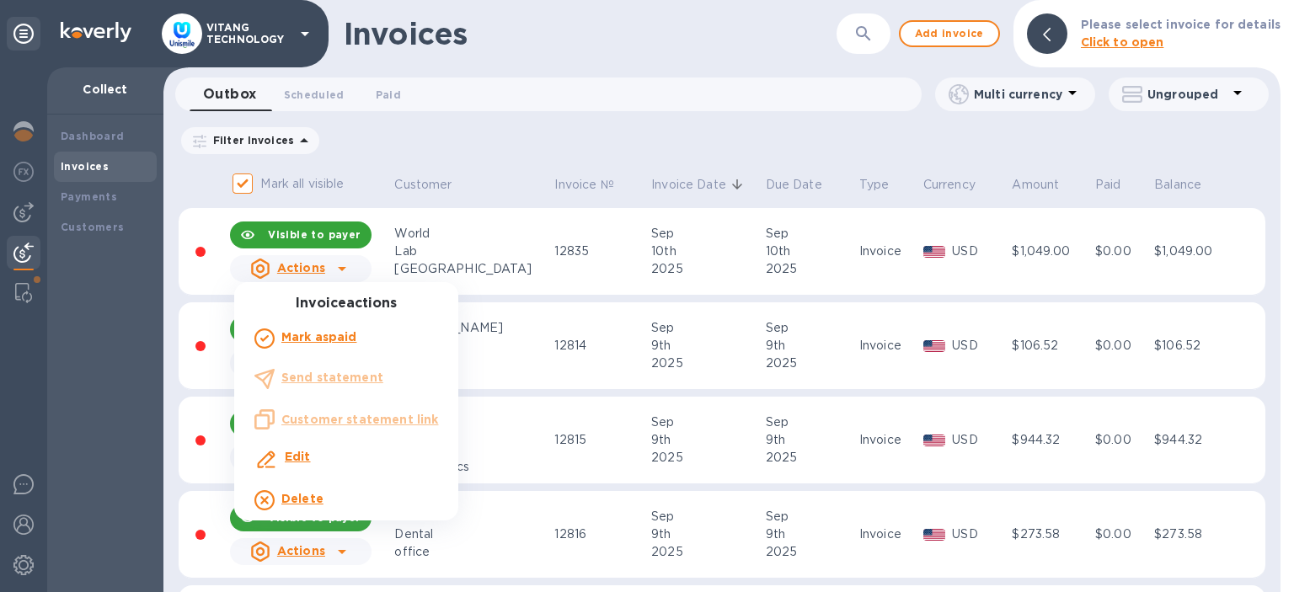
click at [500, 248] on div at bounding box center [647, 296] width 1294 height 592
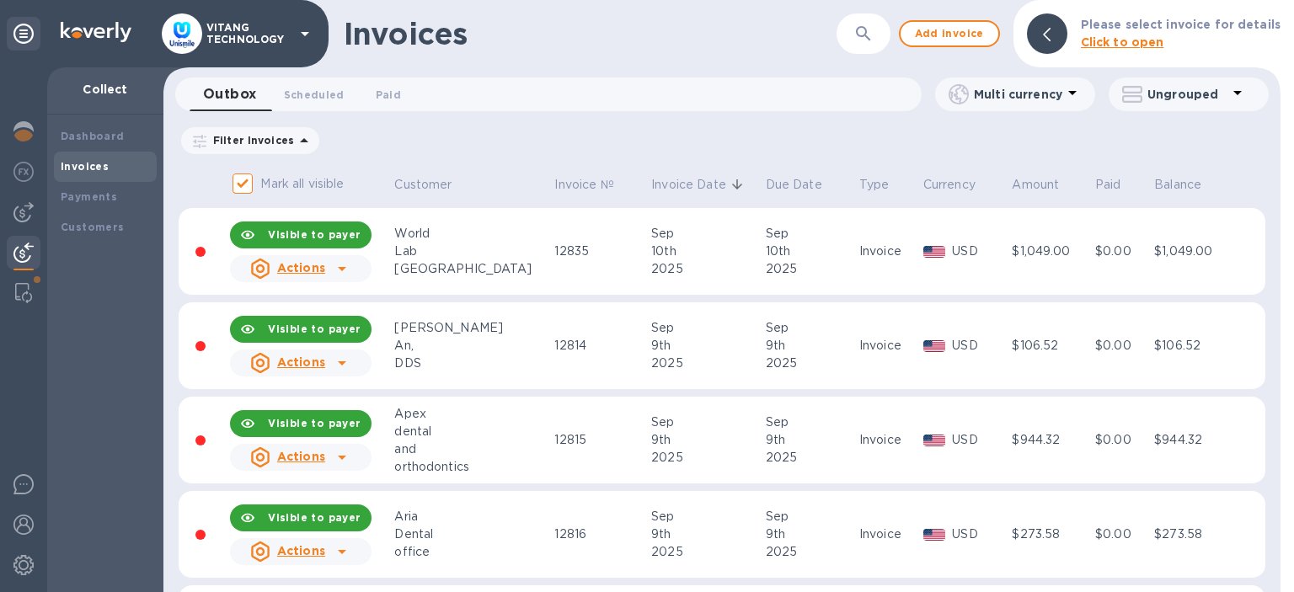
click at [279, 272] on div "Actions" at bounding box center [287, 269] width 75 height 20
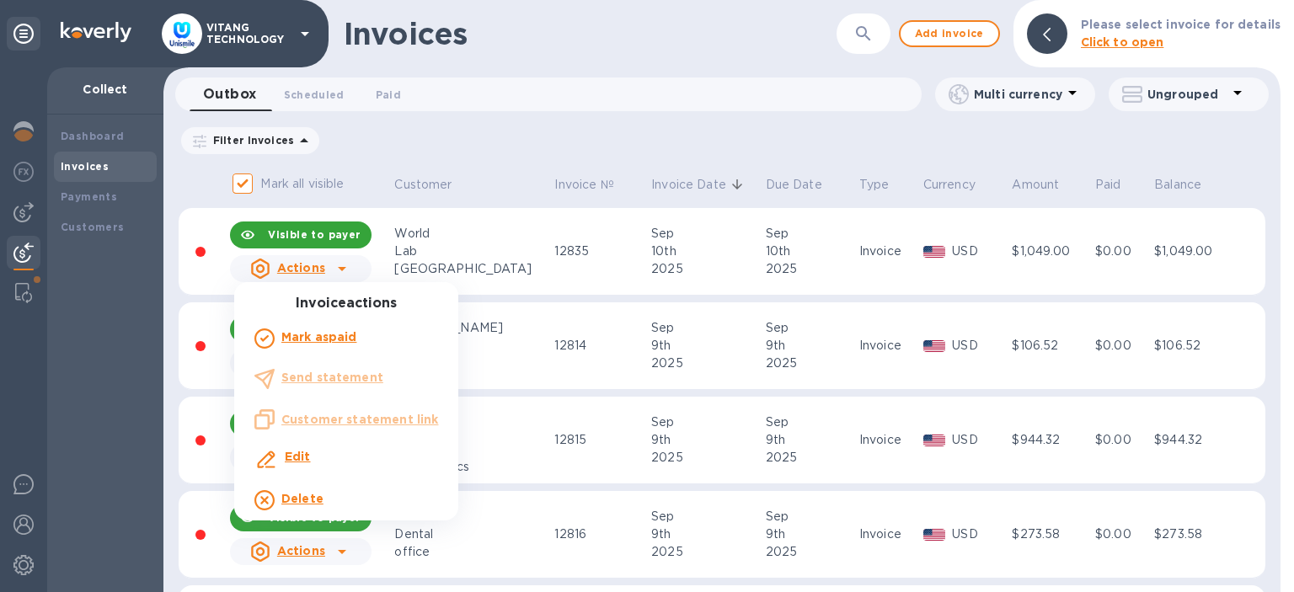
click at [614, 270] on div at bounding box center [647, 296] width 1294 height 592
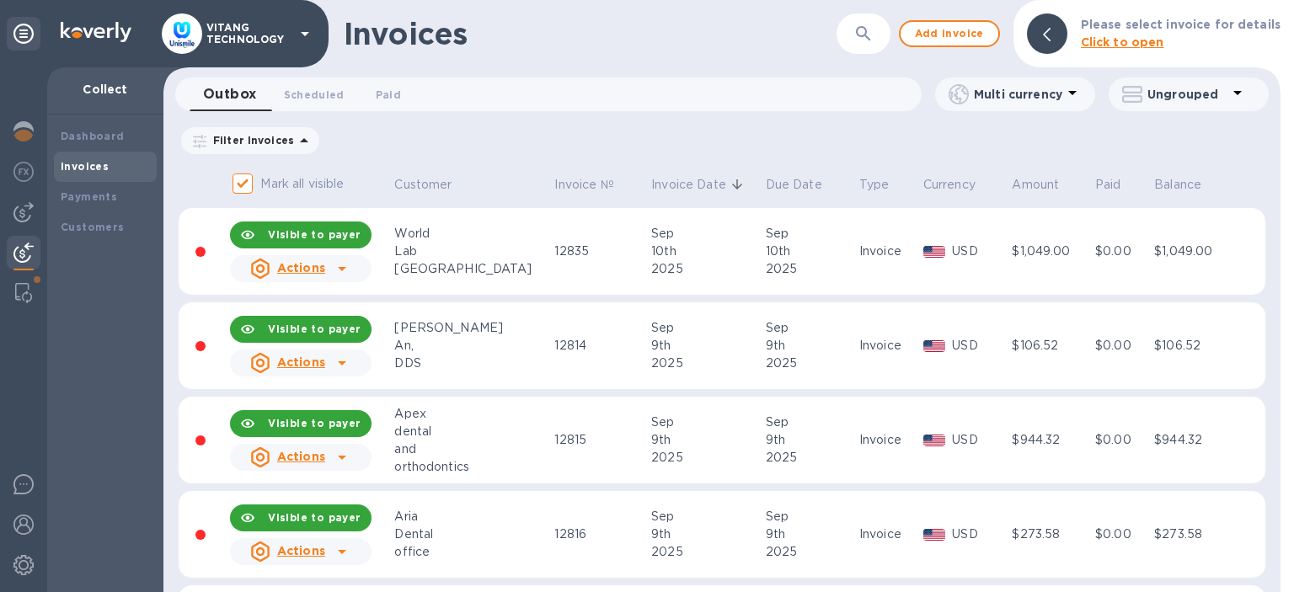
click at [651, 268] on div "2025" at bounding box center [705, 269] width 109 height 18
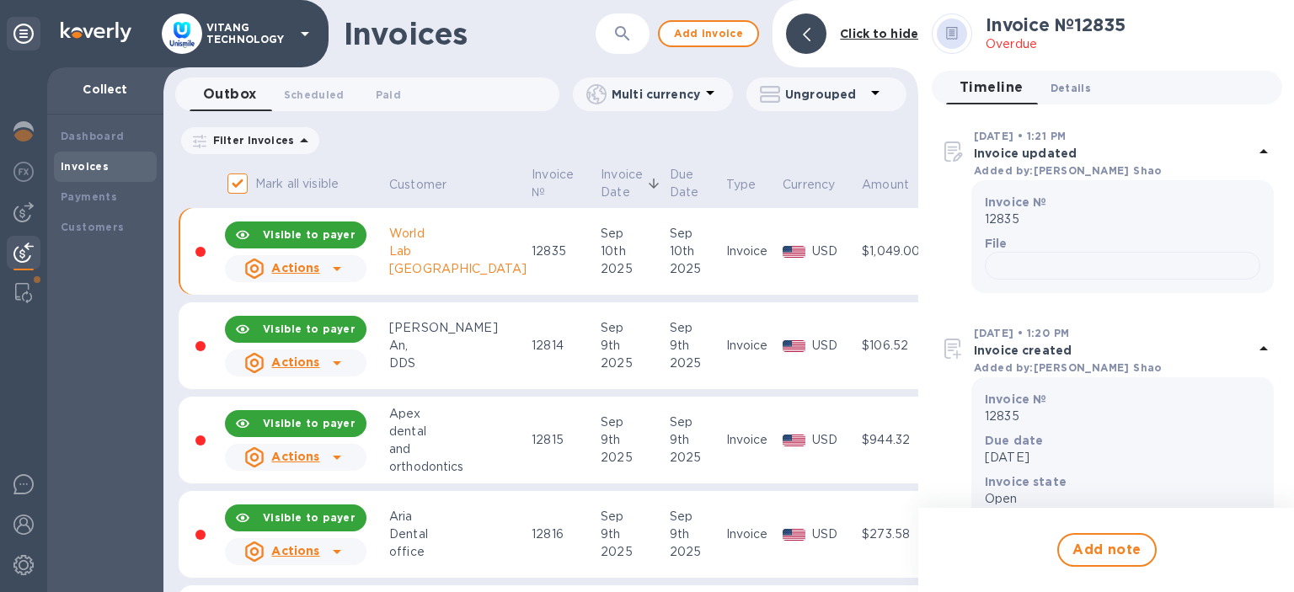
click at [1055, 92] on span "Details 0" at bounding box center [1070, 88] width 40 height 18
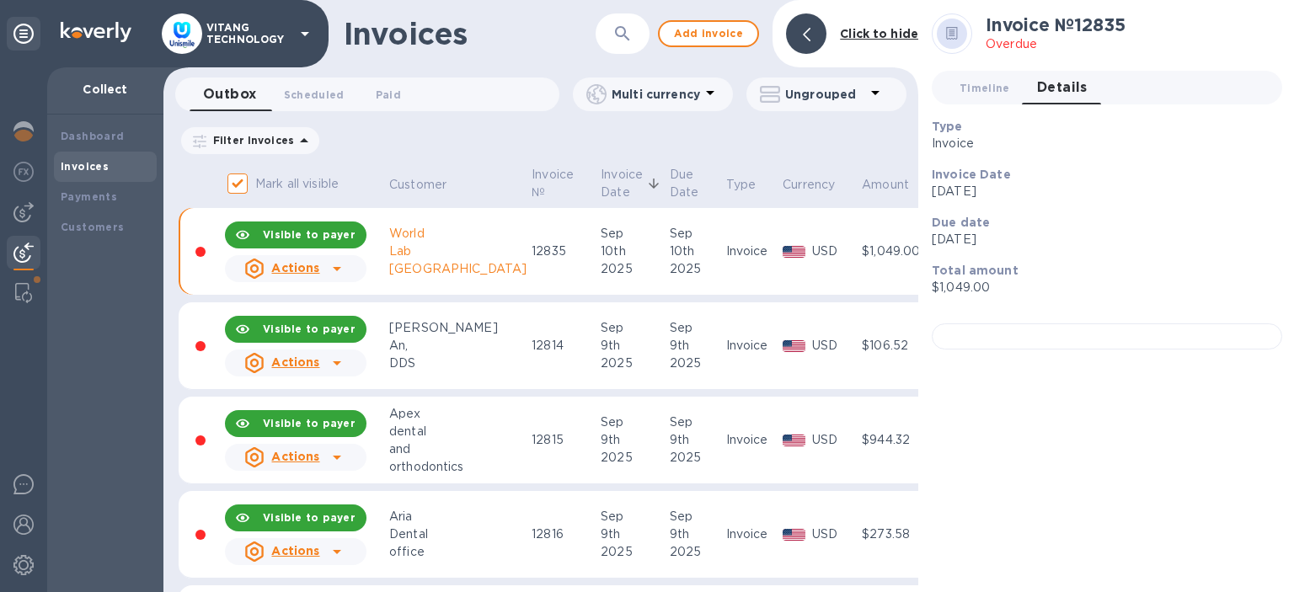
click at [780, 204] on th "Currency" at bounding box center [819, 185] width 79 height 45
click at [91, 200] on b "Payments" at bounding box center [89, 196] width 56 height 13
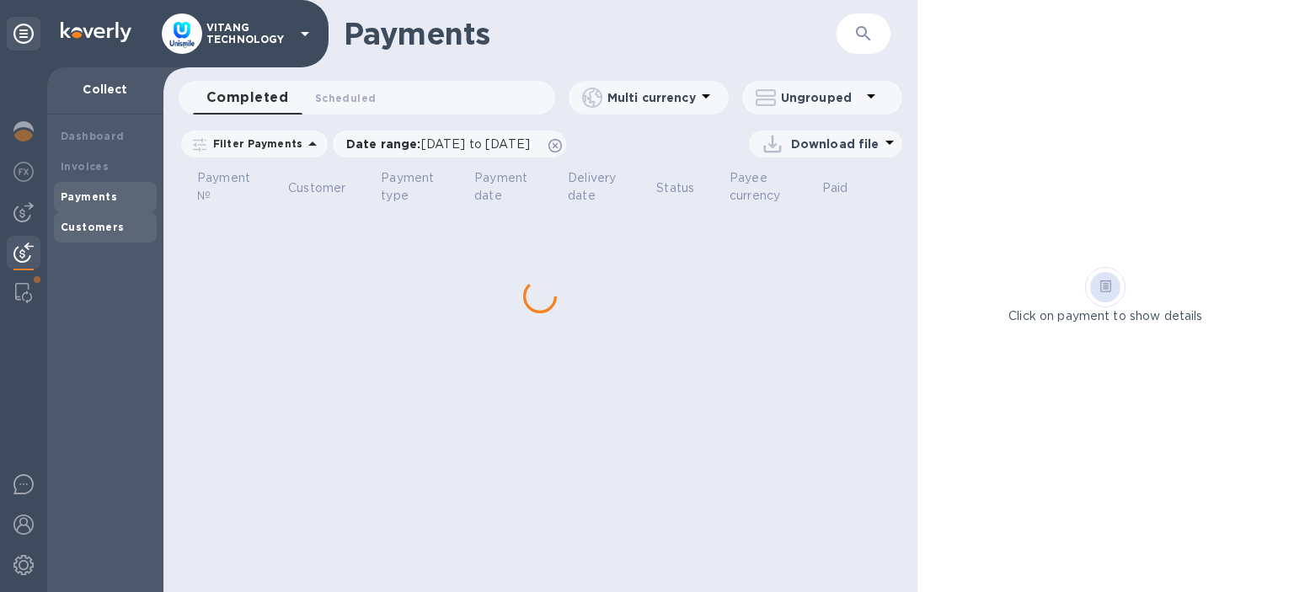
click at [93, 224] on b "Customers" at bounding box center [93, 227] width 64 height 13
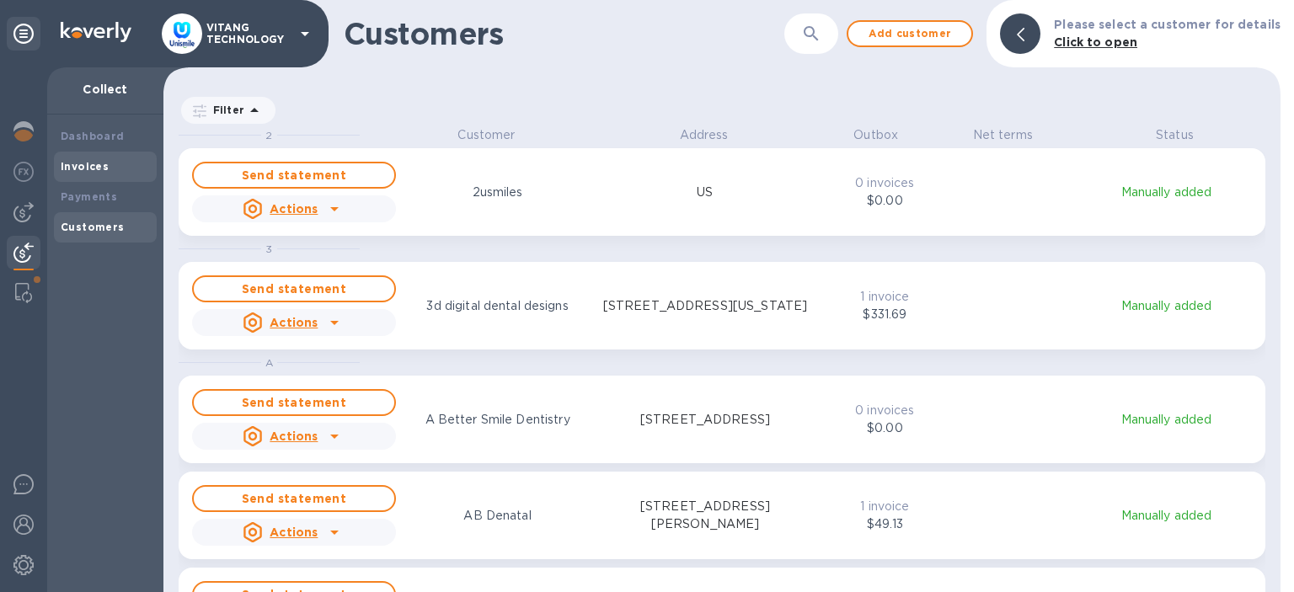
scroll to position [465, 1117]
click at [107, 157] on div "Invoices" at bounding box center [105, 167] width 103 height 30
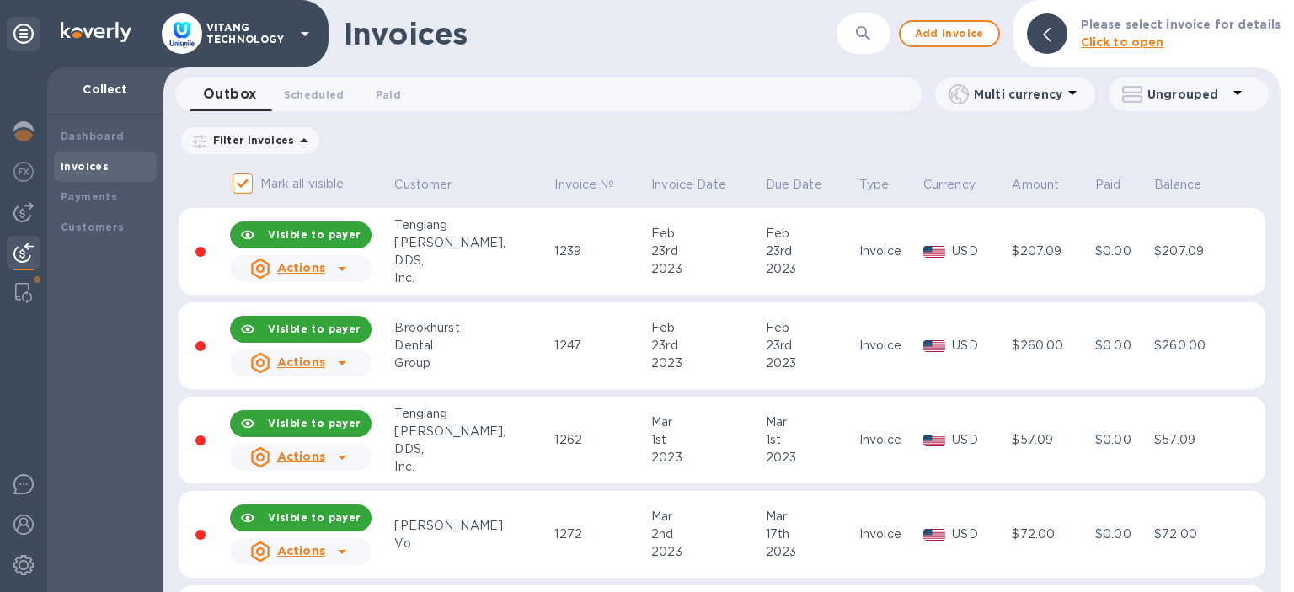
click at [482, 261] on div "DDS," at bounding box center [471, 261] width 155 height 18
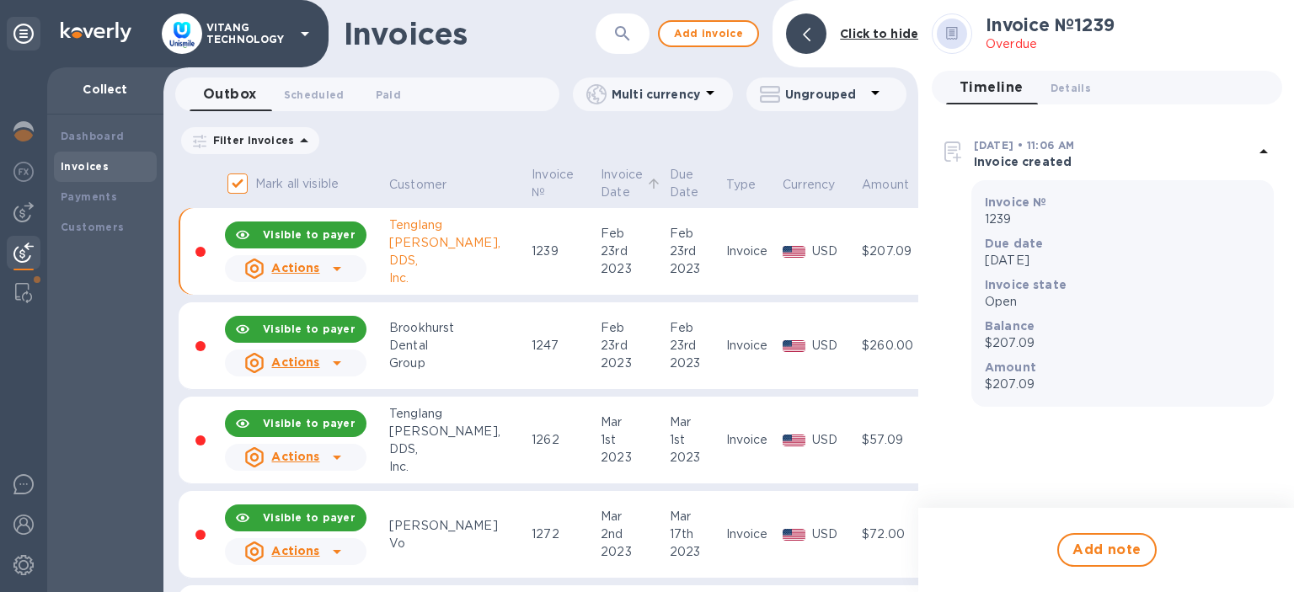
click at [601, 184] on p "Invoice Date" at bounding box center [622, 183] width 42 height 35
click at [531, 187] on span "Invoice №" at bounding box center [563, 183] width 64 height 35
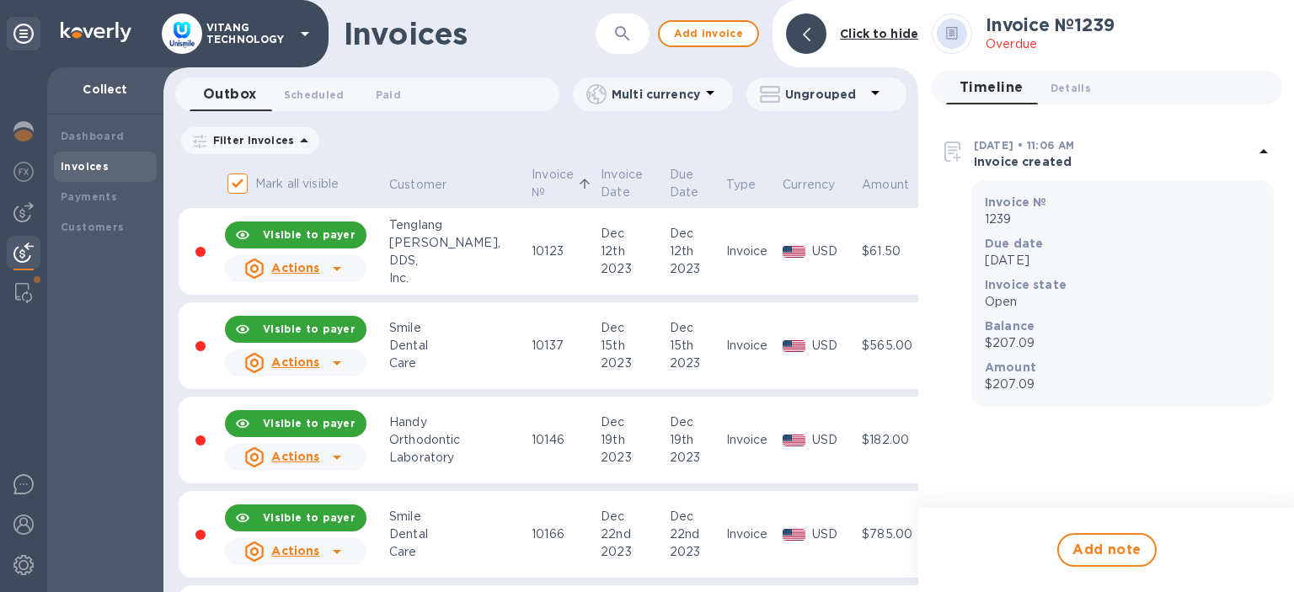
click at [342, 276] on icon at bounding box center [337, 269] width 20 height 20
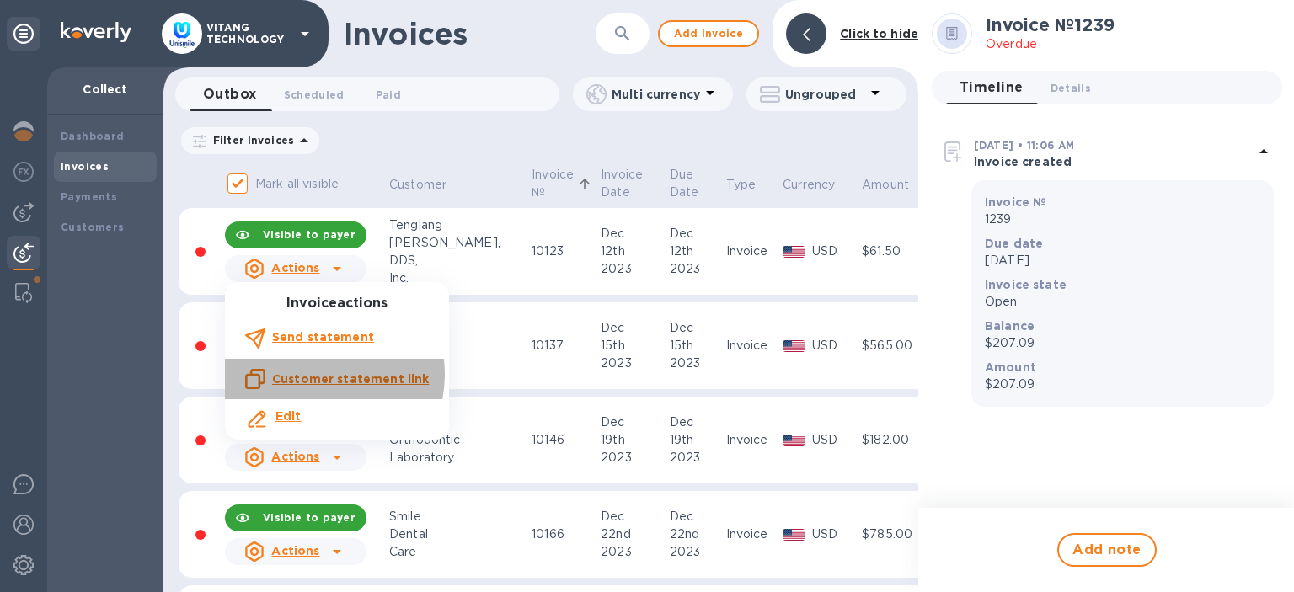
click at [308, 375] on u "Customer statement link" at bounding box center [350, 378] width 157 height 13
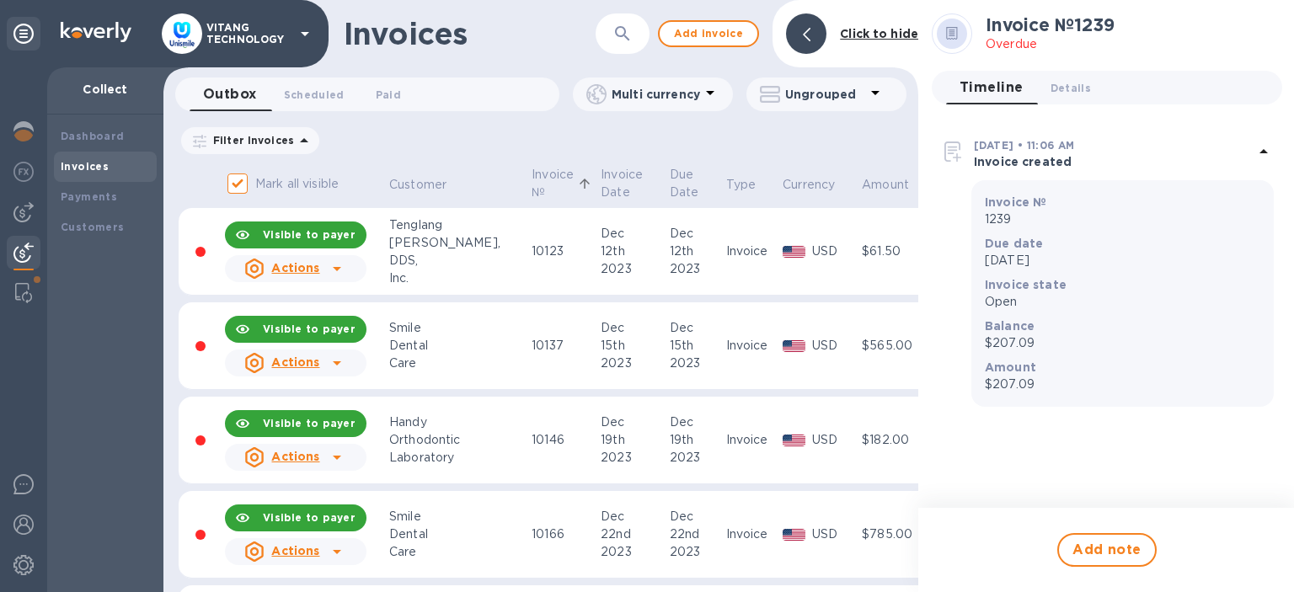
click at [531, 177] on span "Invoice №" at bounding box center [563, 183] width 64 height 35
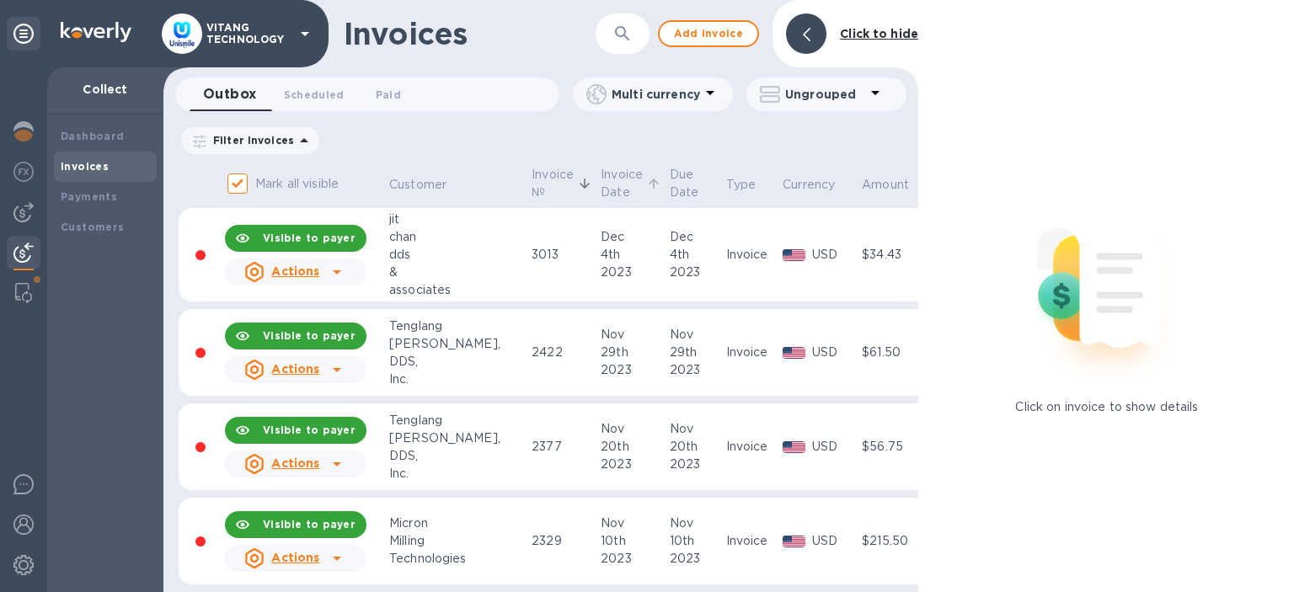
click at [601, 190] on p "Invoice Date" at bounding box center [622, 183] width 42 height 35
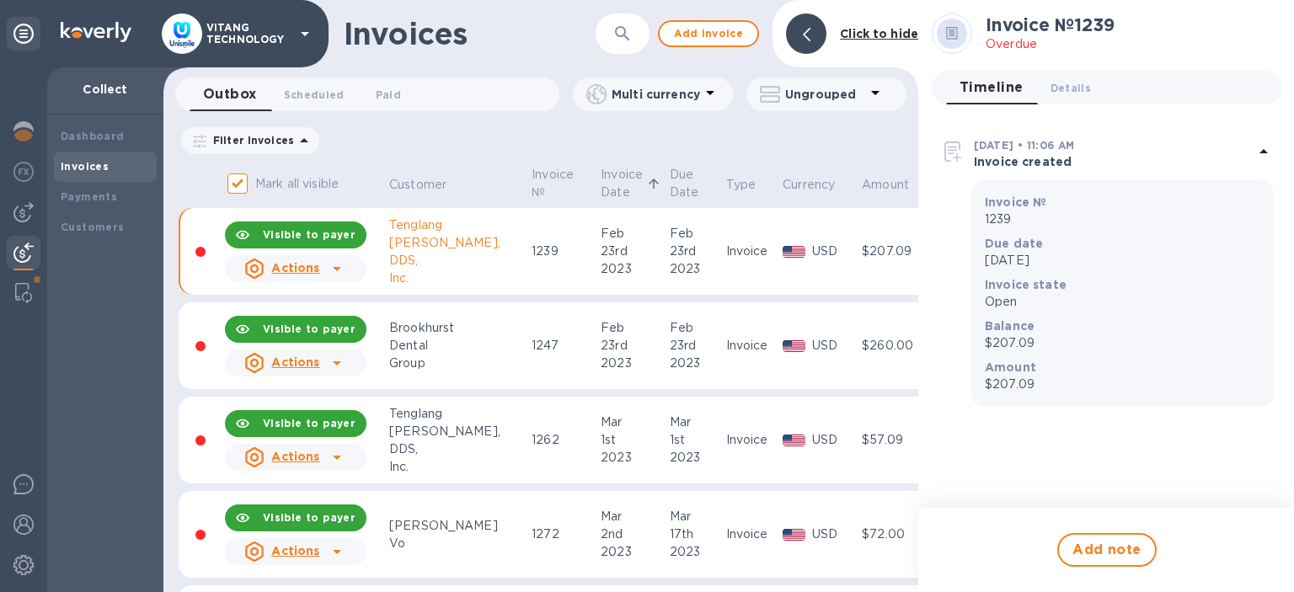
click at [601, 187] on p "Invoice Date" at bounding box center [622, 183] width 42 height 35
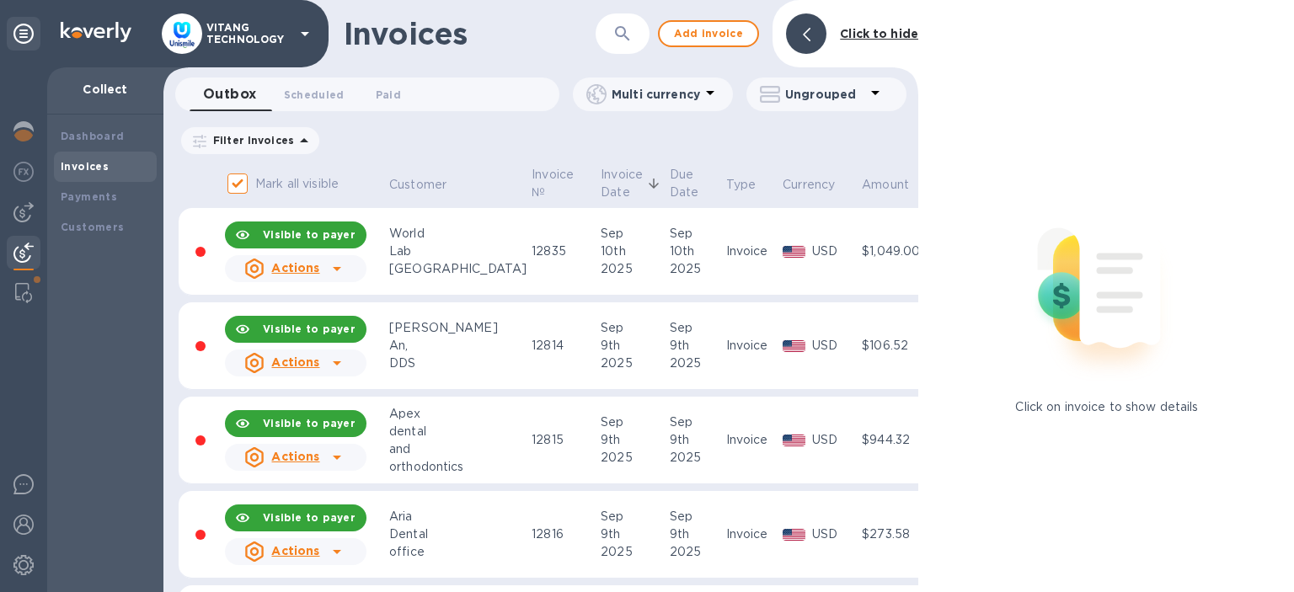
click at [345, 276] on icon at bounding box center [337, 269] width 20 height 20
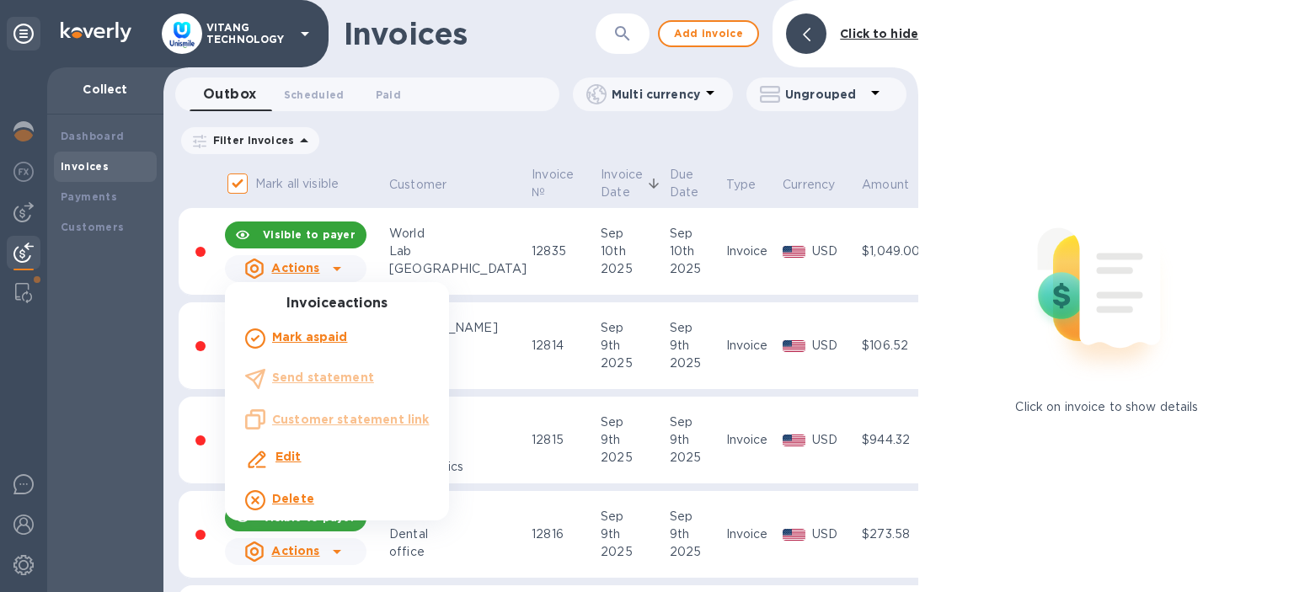
click at [257, 232] on div at bounding box center [647, 296] width 1294 height 592
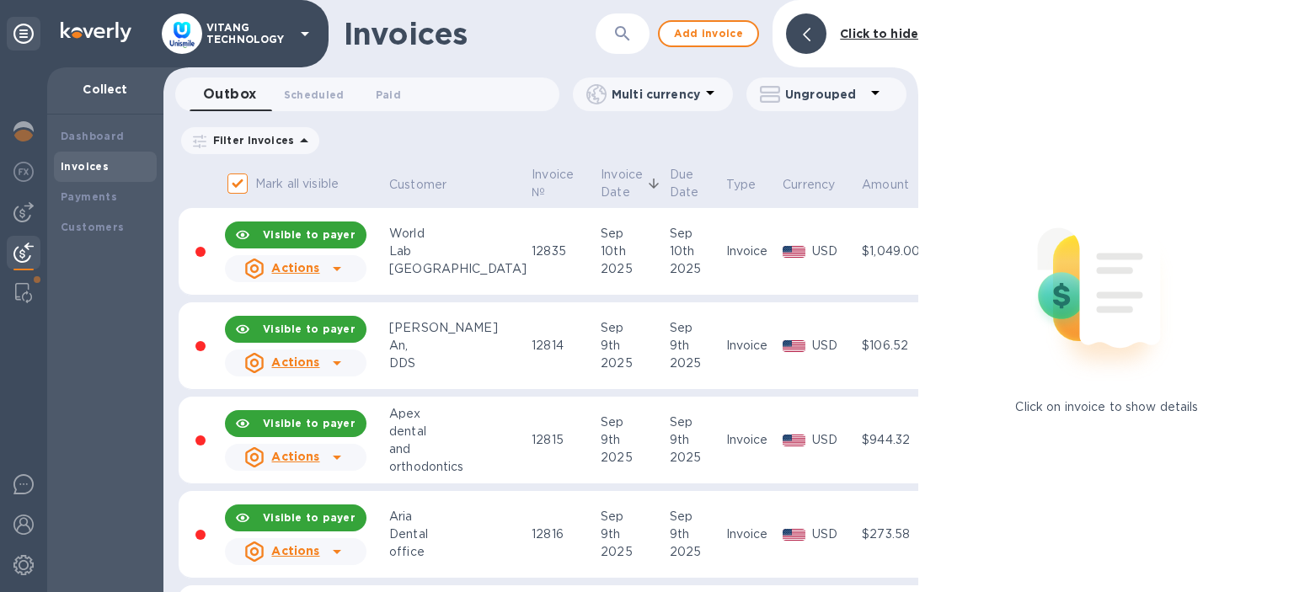
click at [256, 232] on div at bounding box center [242, 234] width 27 height 33
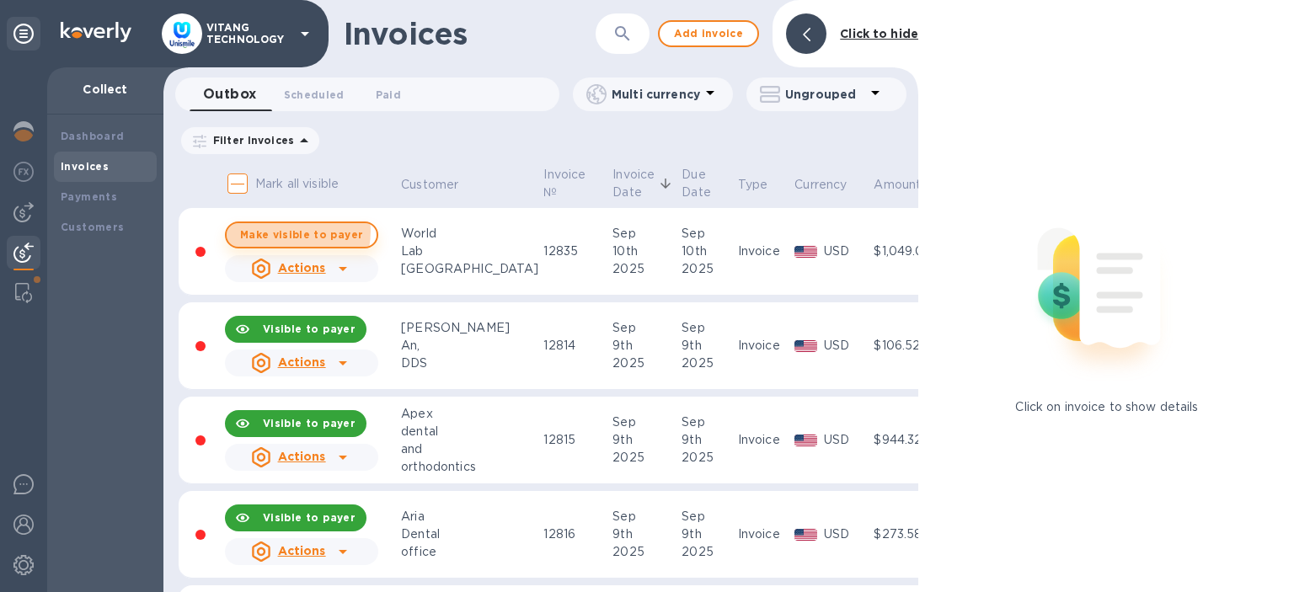
click at [285, 231] on span "Make visible to payer" at bounding box center [301, 234] width 123 height 11
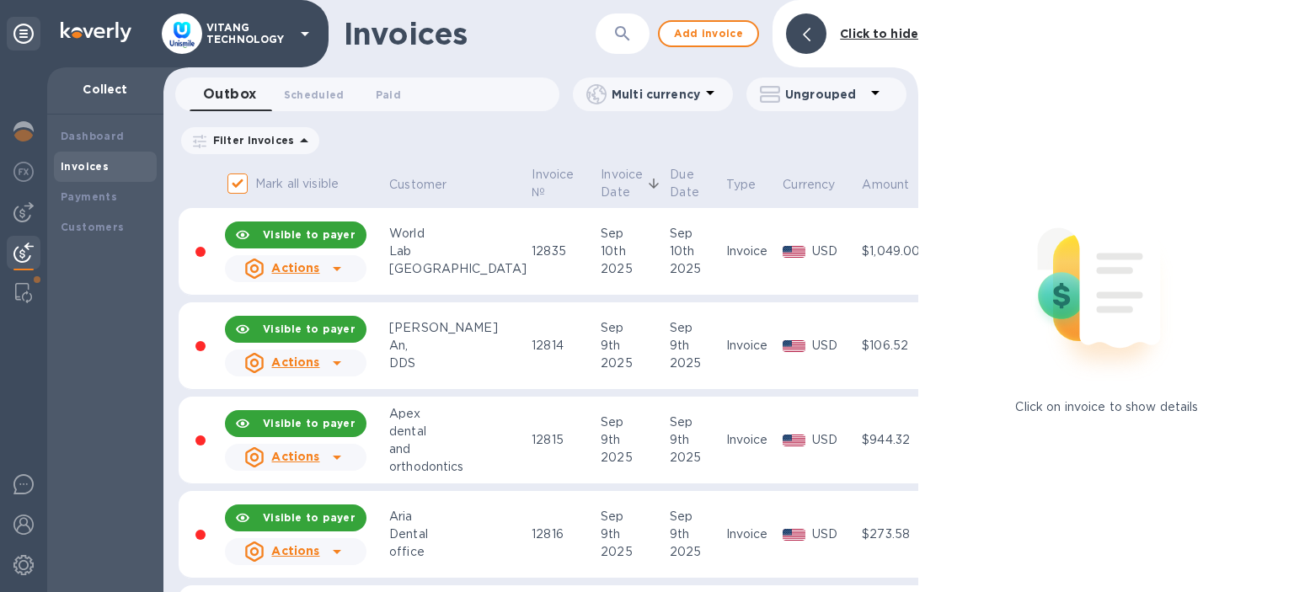
checkbox input "true"
click at [297, 274] on u "Actions" at bounding box center [295, 267] width 48 height 13
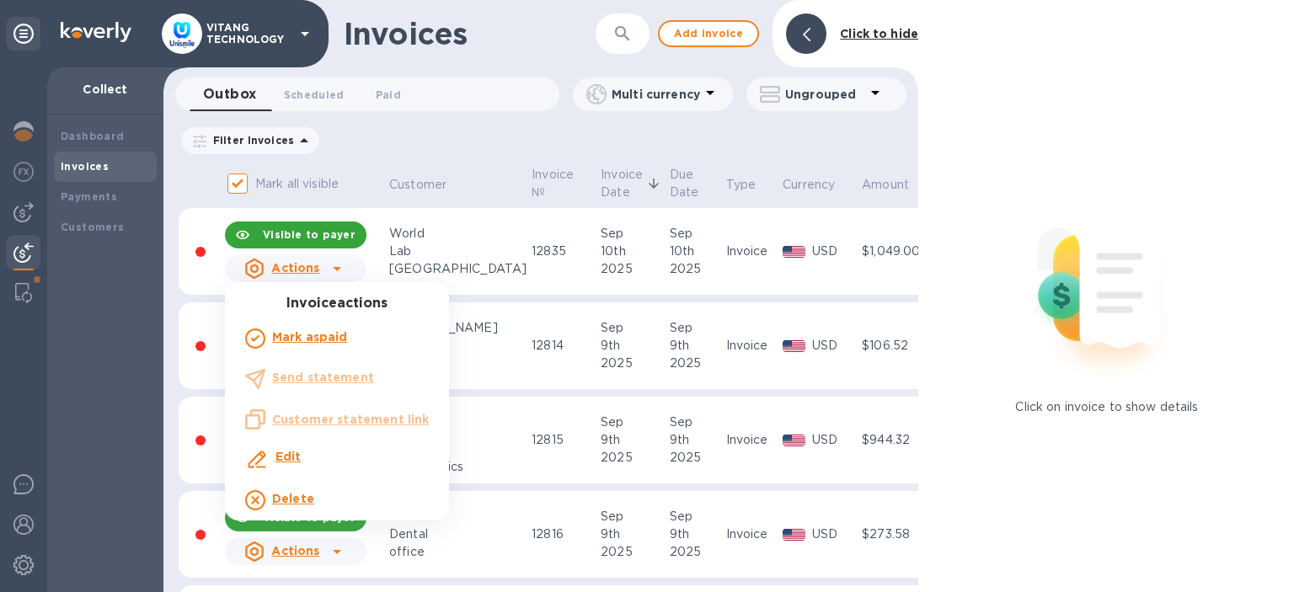
click at [287, 376] on ul "Invoice actions [PERSON_NAME] as paid Send statement Customer statement link Ed…" at bounding box center [337, 408] width 224 height 225
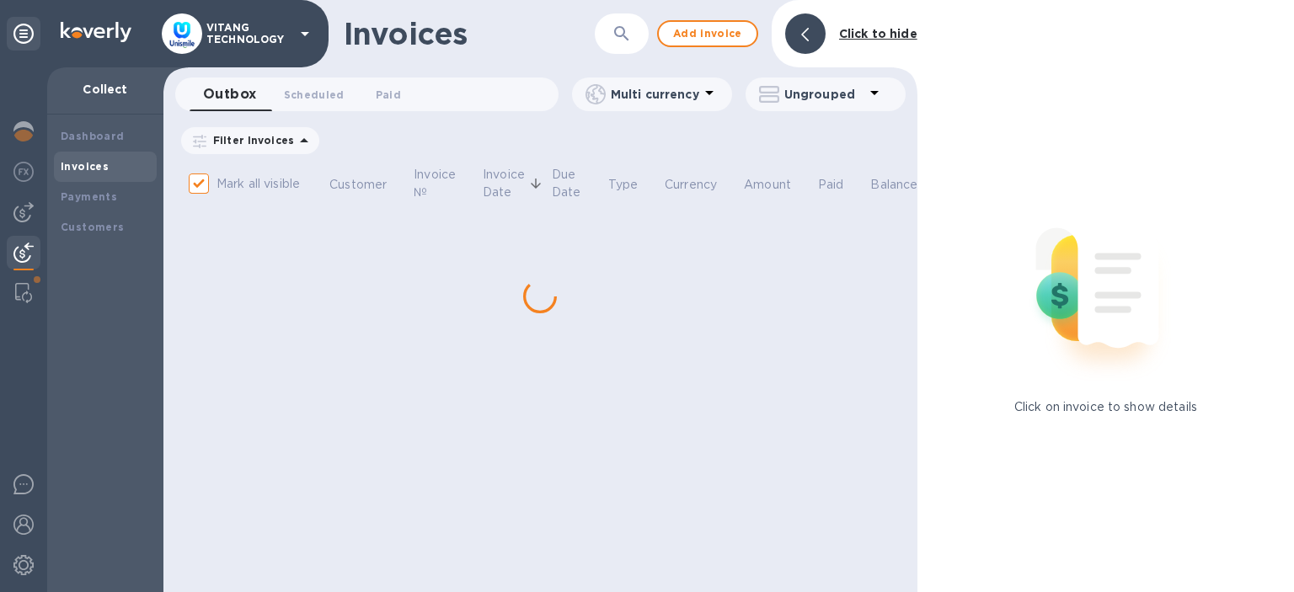
click at [286, 457] on body "VITANG TECHNOLOGY Collect Dashboard Invoices Payments Customers Invoices ​ Add …" at bounding box center [647, 296] width 1294 height 592
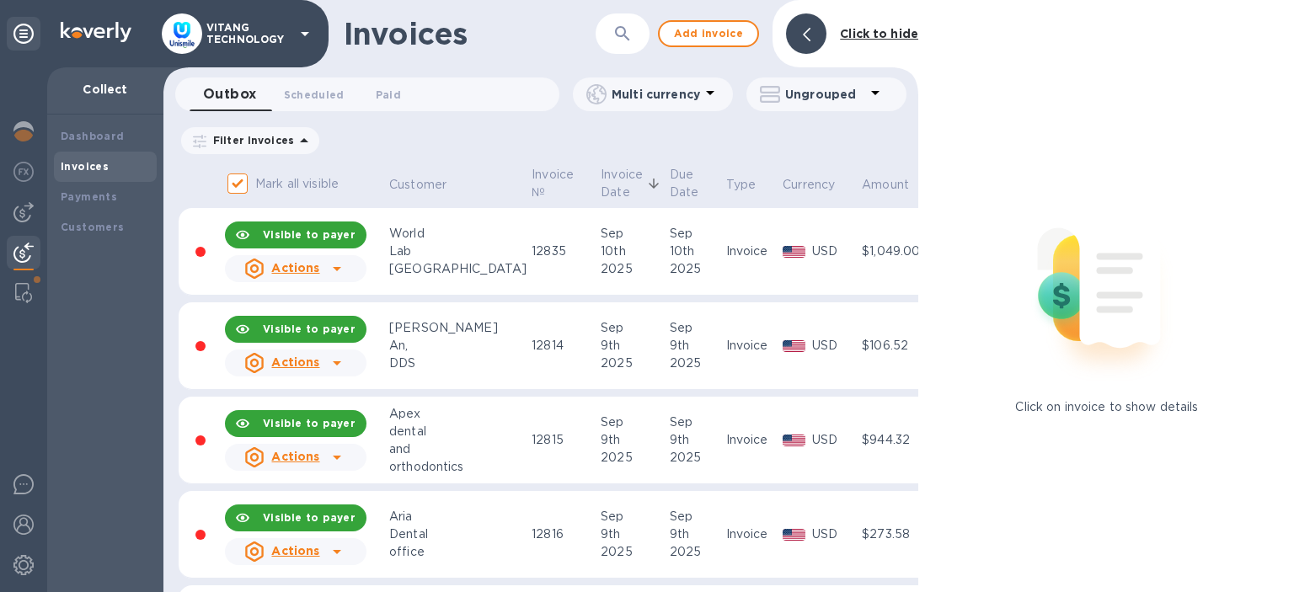
click at [811, 33] on div at bounding box center [806, 33] width 40 height 40
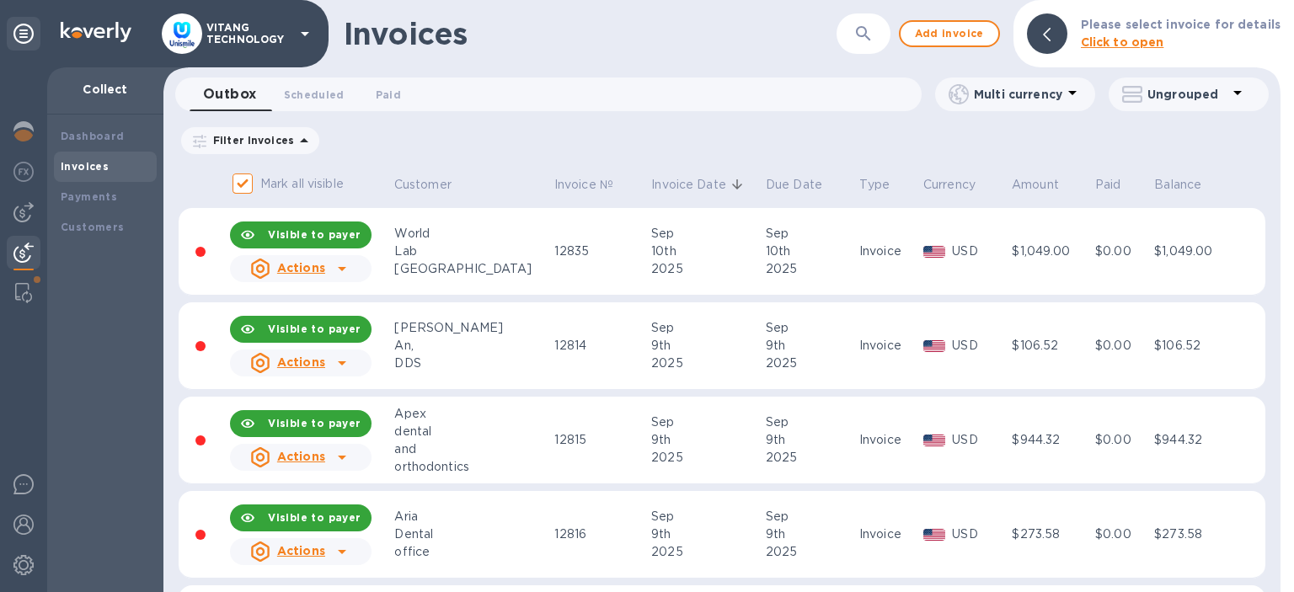
click at [881, 233] on td "Invoice" at bounding box center [889, 252] width 64 height 88
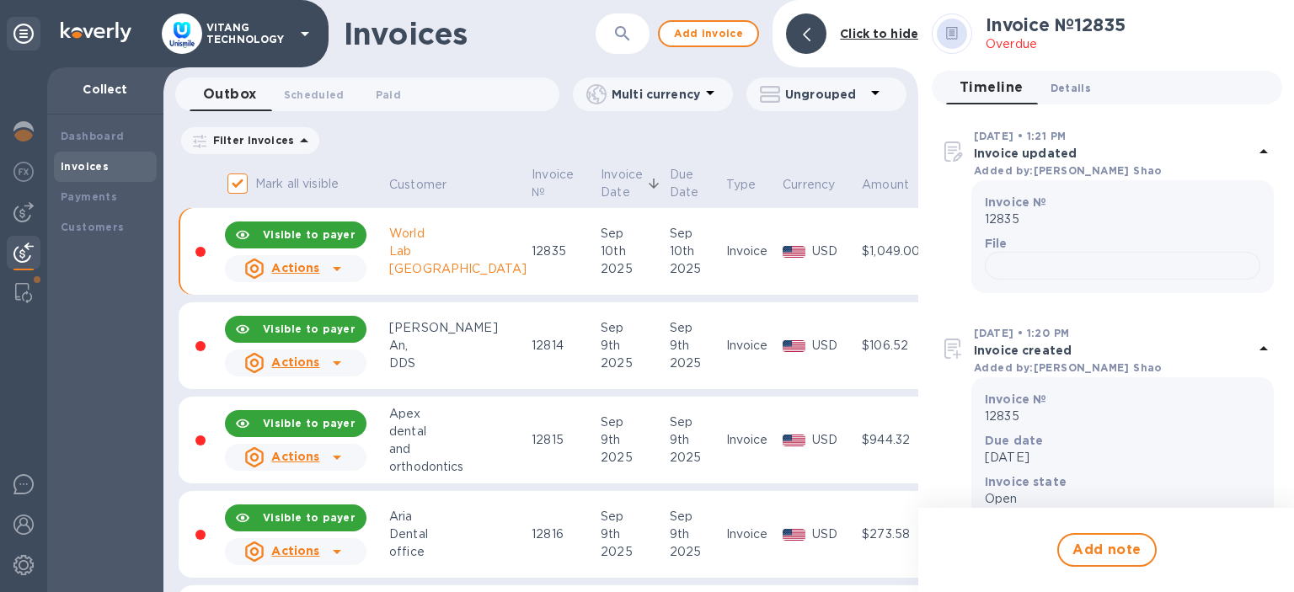
click at [1075, 93] on span "Details 0" at bounding box center [1070, 88] width 40 height 18
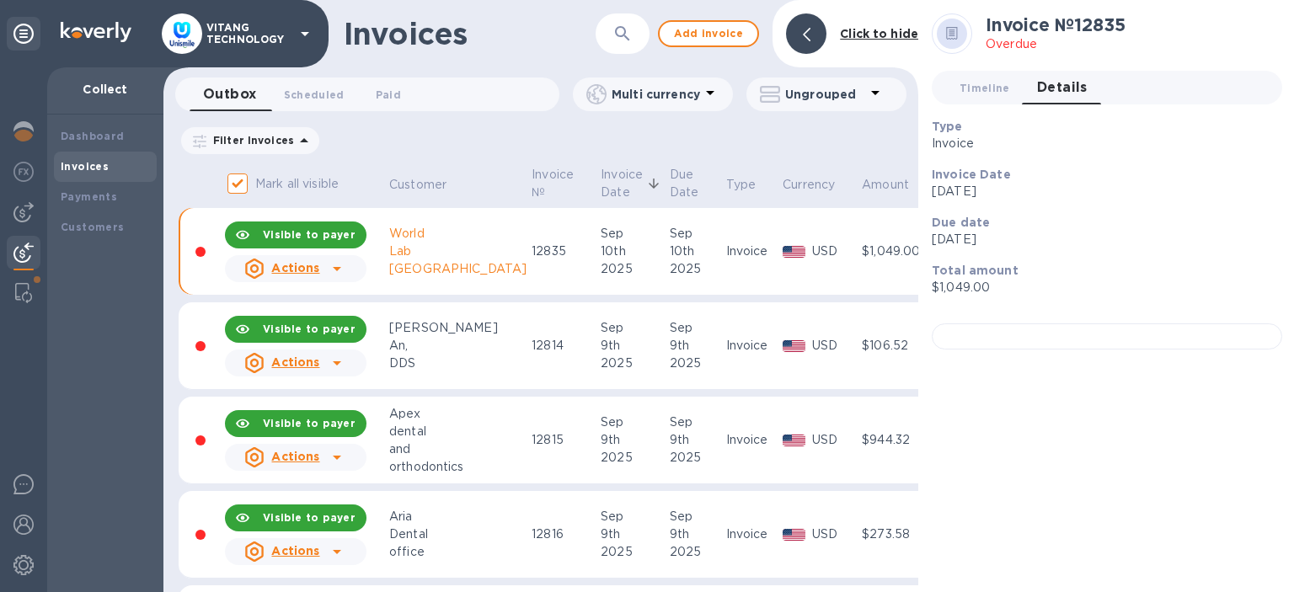
click at [837, 35] on div "Click to hide" at bounding box center [879, 34] width 92 height 31
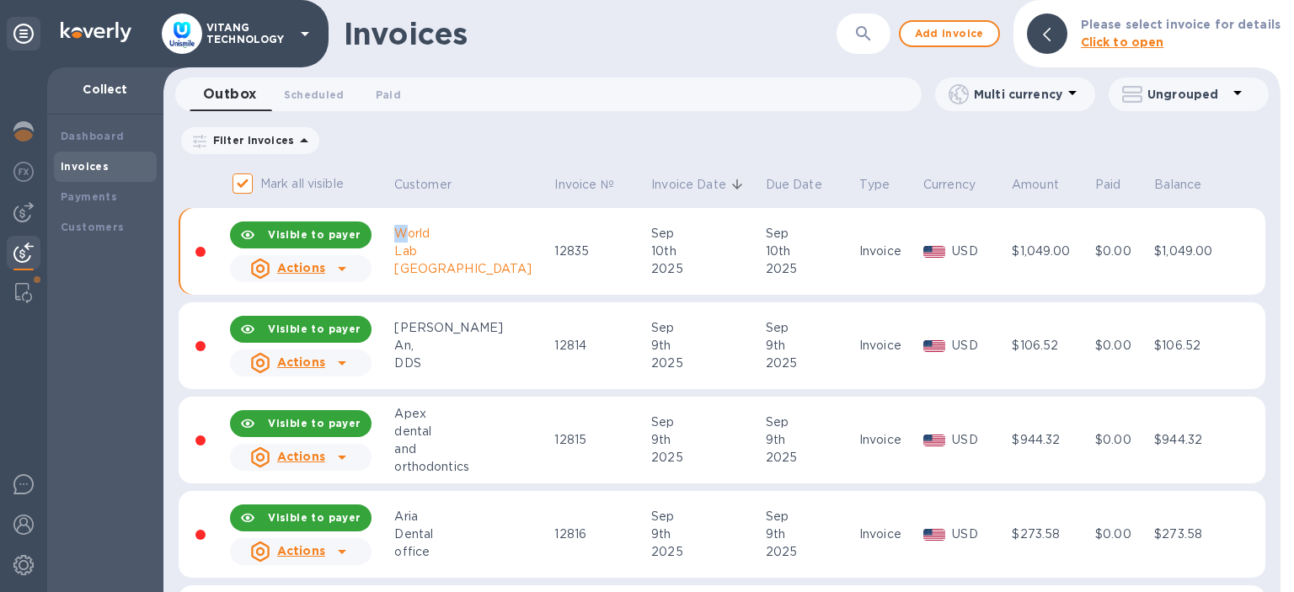
click at [405, 235] on div "World" at bounding box center [471, 234] width 155 height 18
click at [332, 275] on div at bounding box center [341, 268] width 27 height 27
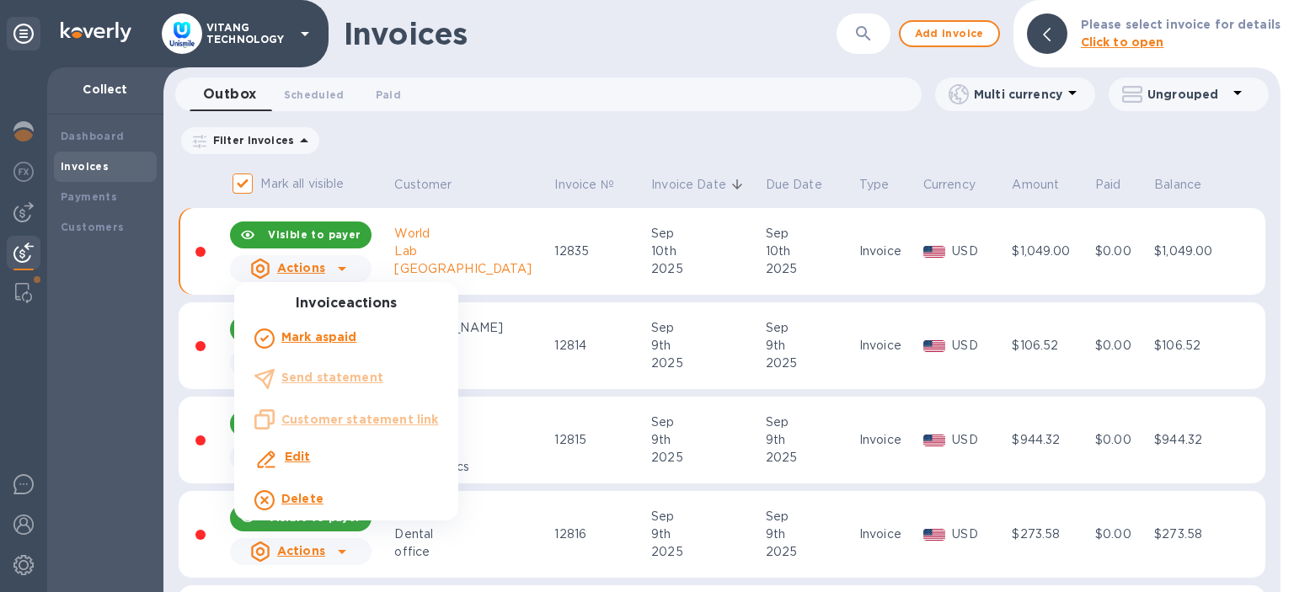
click at [71, 229] on div at bounding box center [647, 296] width 1294 height 592
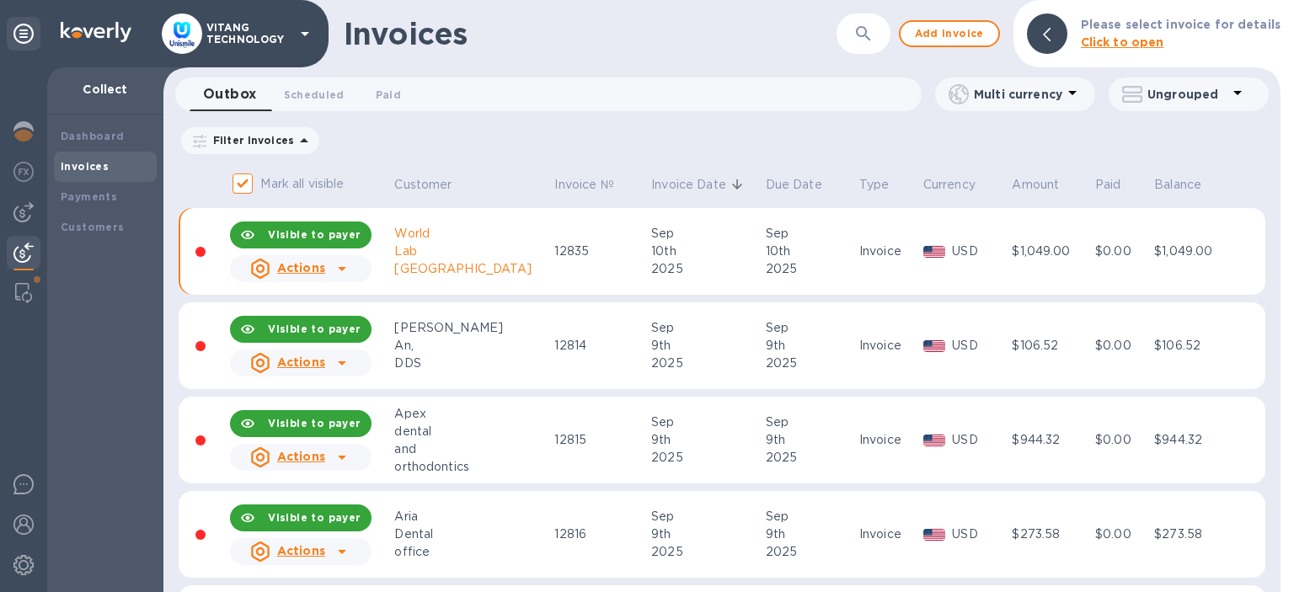
click at [77, 226] on b "Customers" at bounding box center [93, 227] width 64 height 13
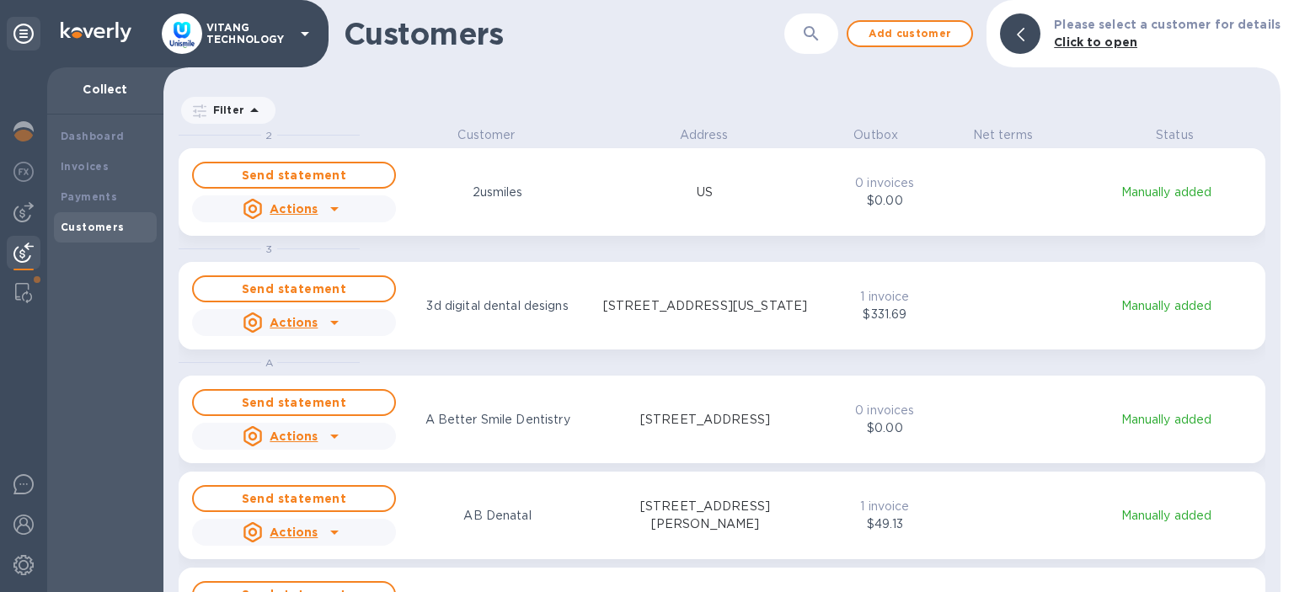
scroll to position [465, 1117]
click at [831, 35] on button "button" at bounding box center [811, 33] width 40 height 40
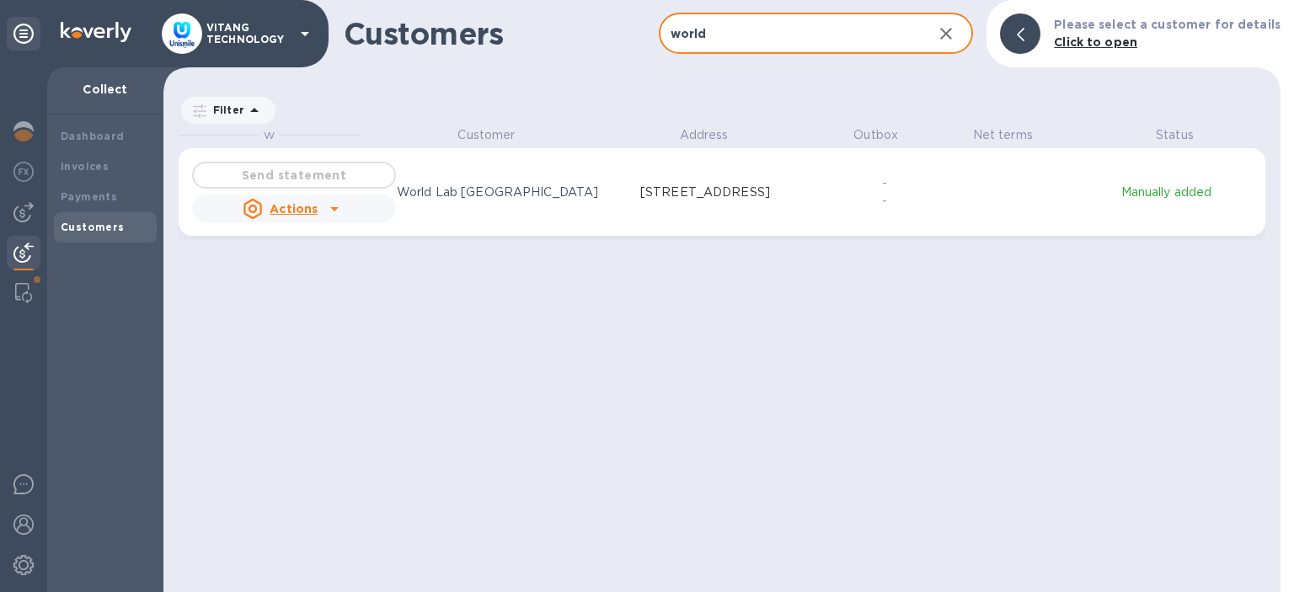
click at [659, 55] on input "world" at bounding box center [789, 33] width 261 height 41
type input "world"
click at [351, 211] on div "Actions" at bounding box center [294, 209] width 211 height 34
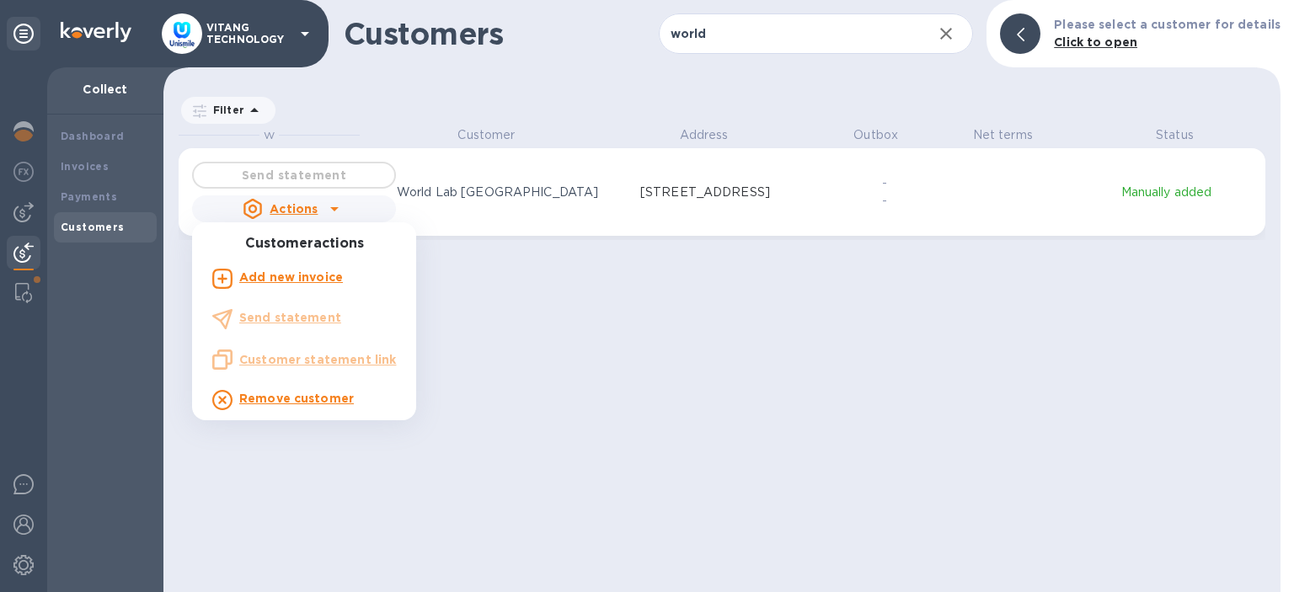
click at [332, 328] on ul "Customer actions Add new invoice Send statement Customer statement link Remove …" at bounding box center [304, 328] width 224 height 184
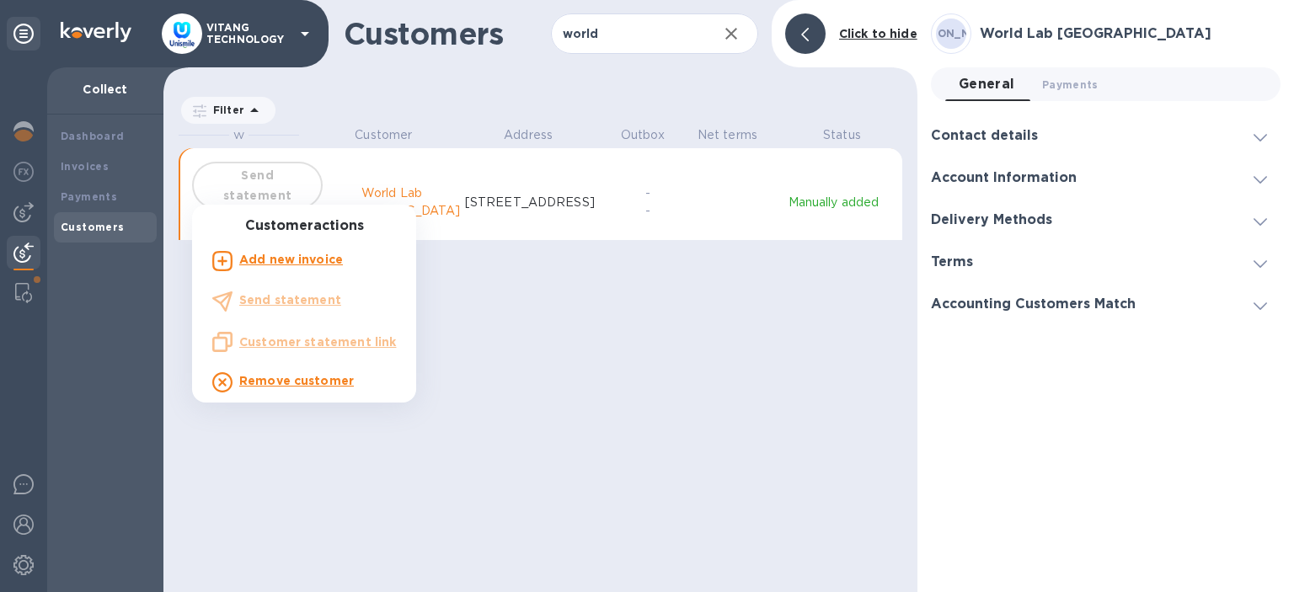
click at [556, 190] on div at bounding box center [647, 296] width 1294 height 592
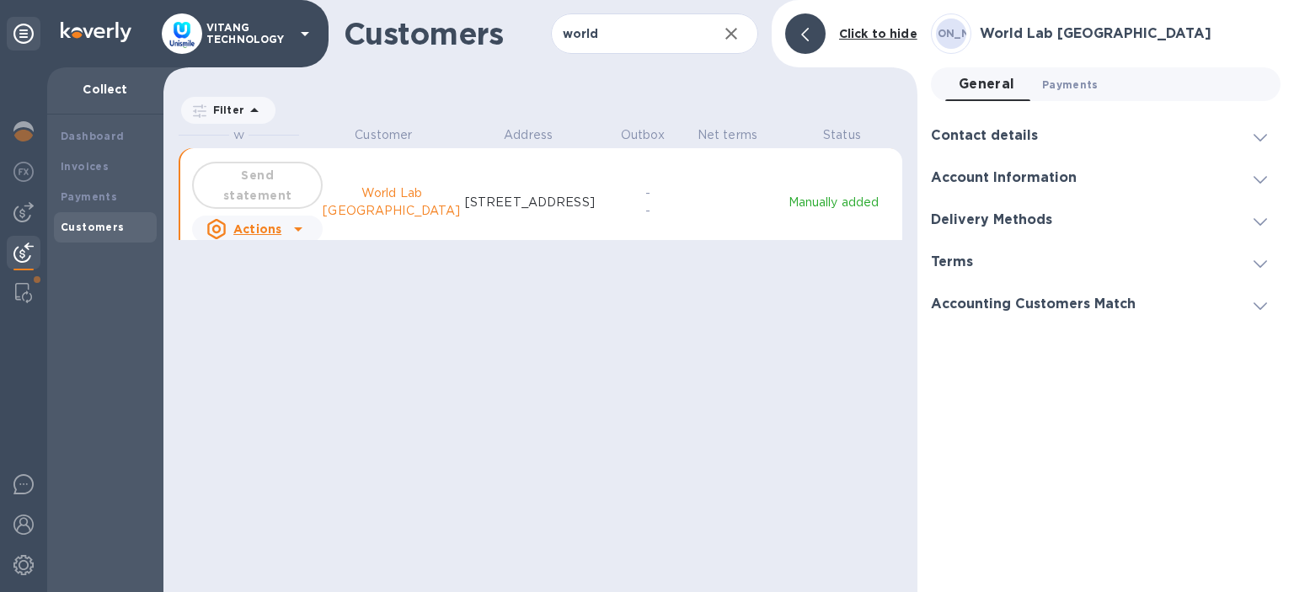
click at [1083, 89] on span "Payments 0" at bounding box center [1070, 85] width 56 height 18
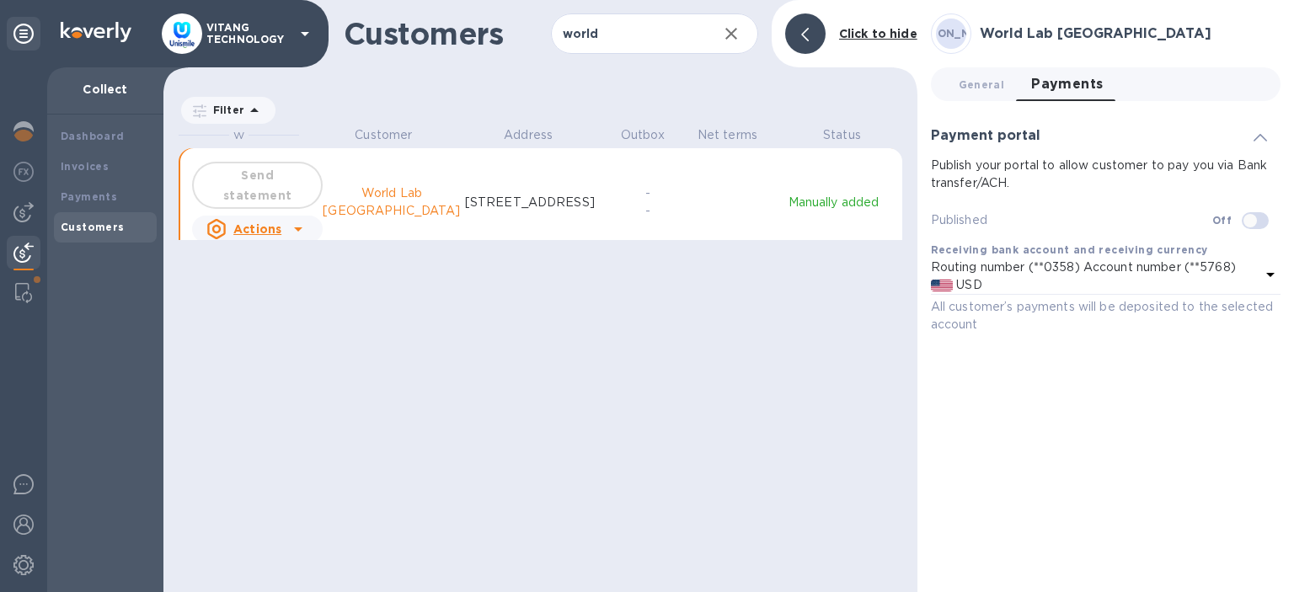
click at [1241, 216] on input "checkbox" at bounding box center [1250, 220] width 86 height 29
checkbox input "true"
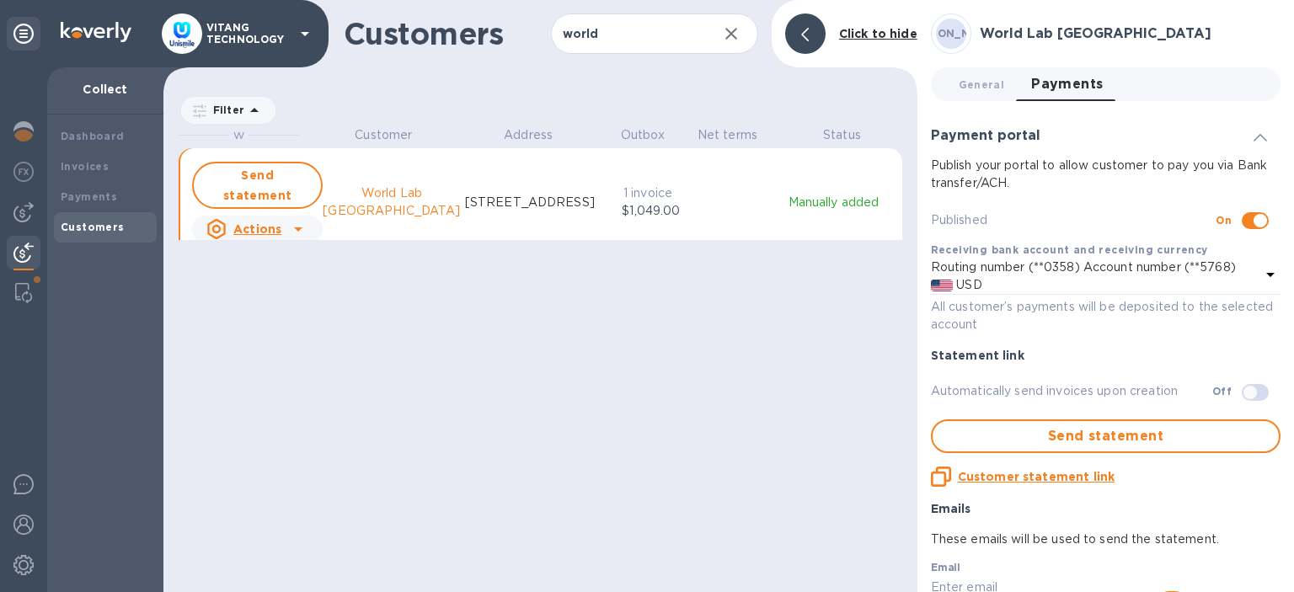
scroll to position [465, 753]
click at [554, 361] on div "W Customer Address Outbox Net terms Status Send statement Actions World Lab [GE…" at bounding box center [548, 357] width 739 height 462
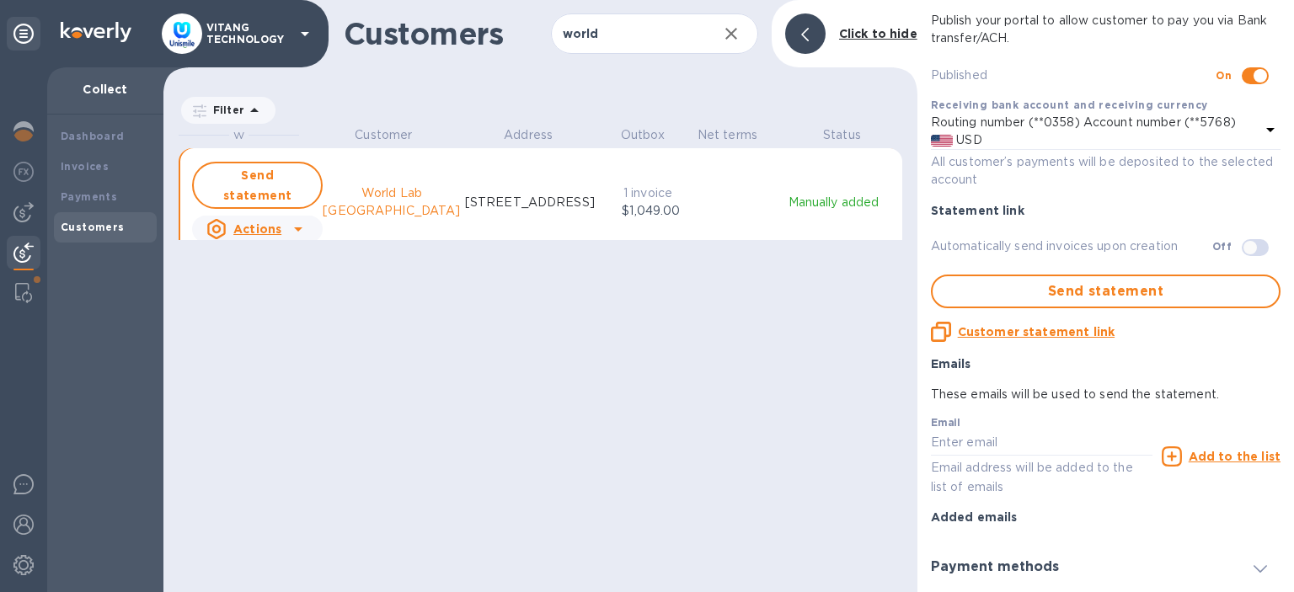
scroll to position [182, 0]
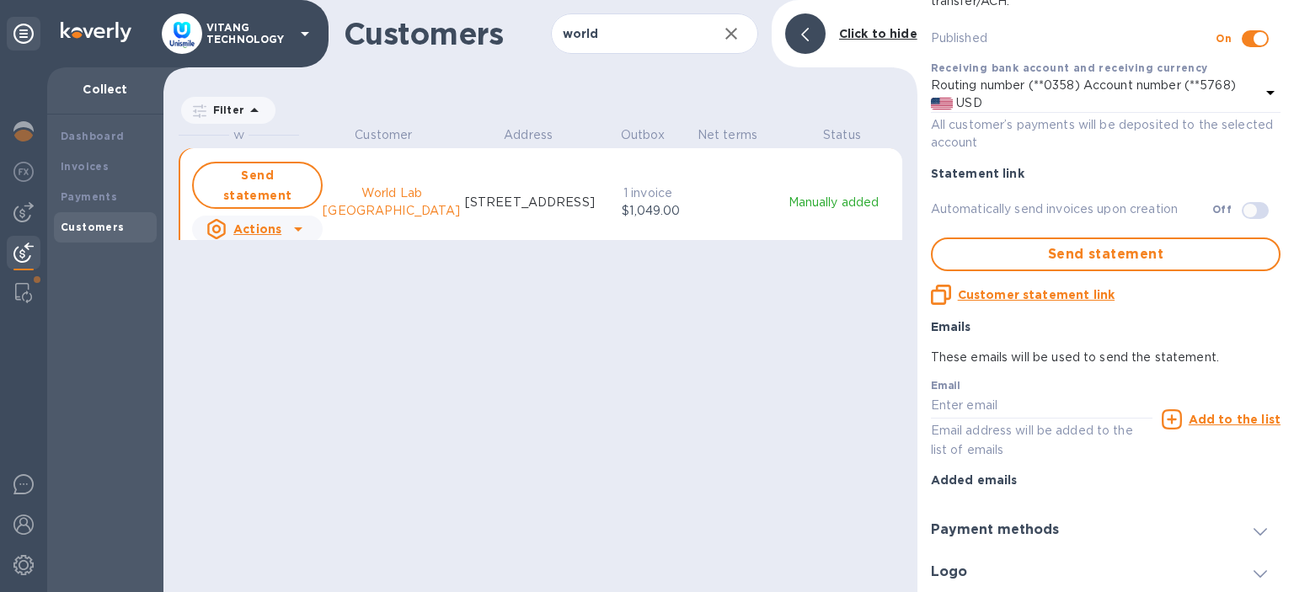
click at [820, 46] on div at bounding box center [805, 33] width 40 height 40
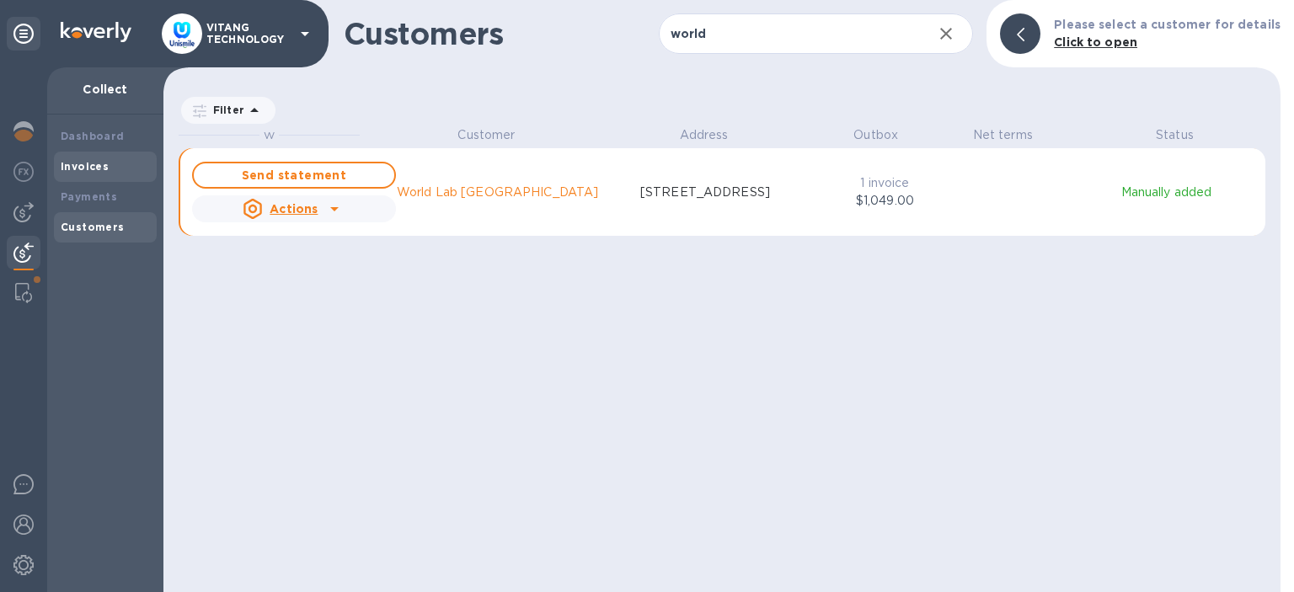
click at [95, 163] on b "Invoices" at bounding box center [85, 166] width 48 height 13
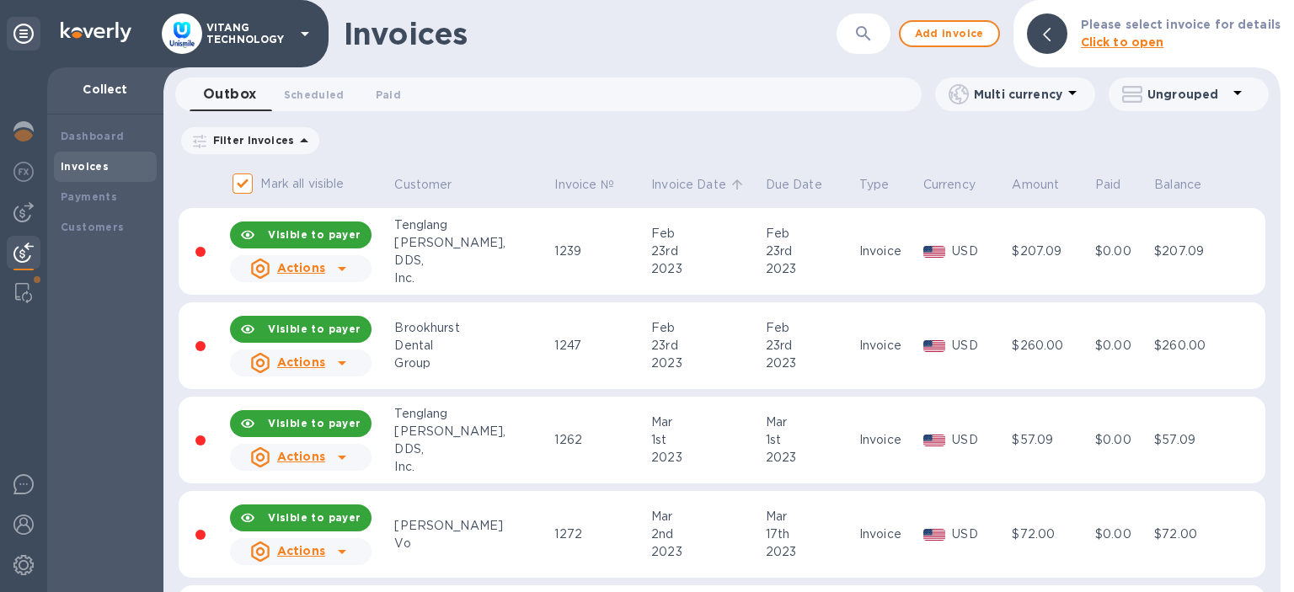
click at [651, 187] on p "Invoice Date" at bounding box center [688, 185] width 75 height 18
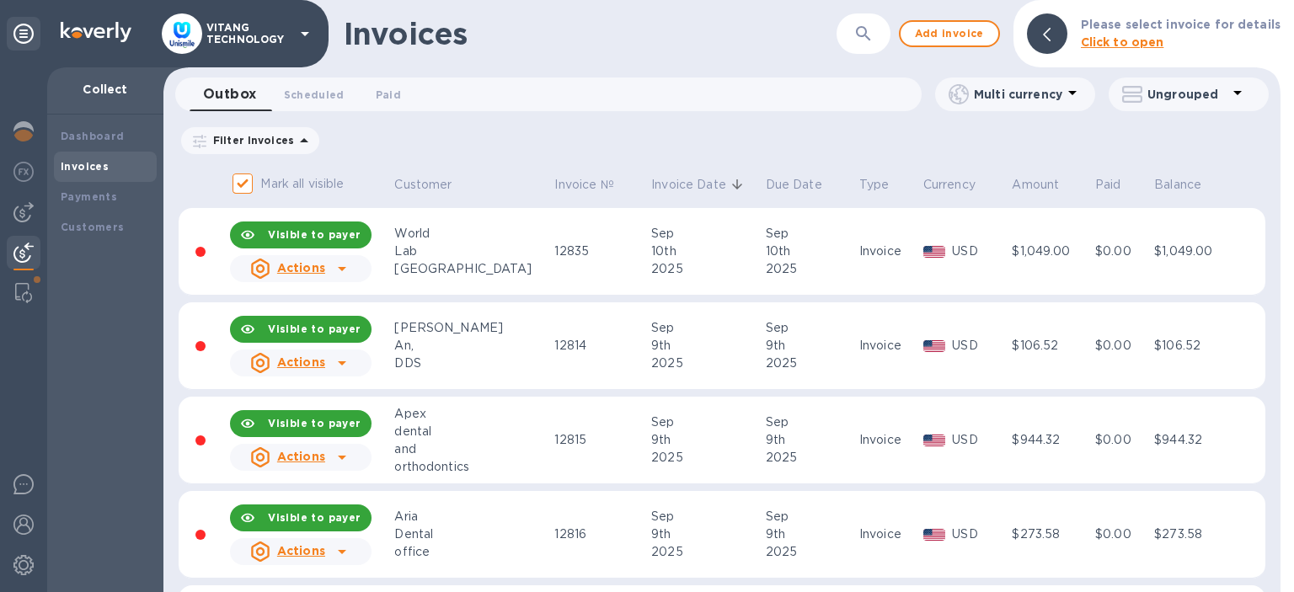
click at [355, 271] on div at bounding box center [341, 268] width 27 height 27
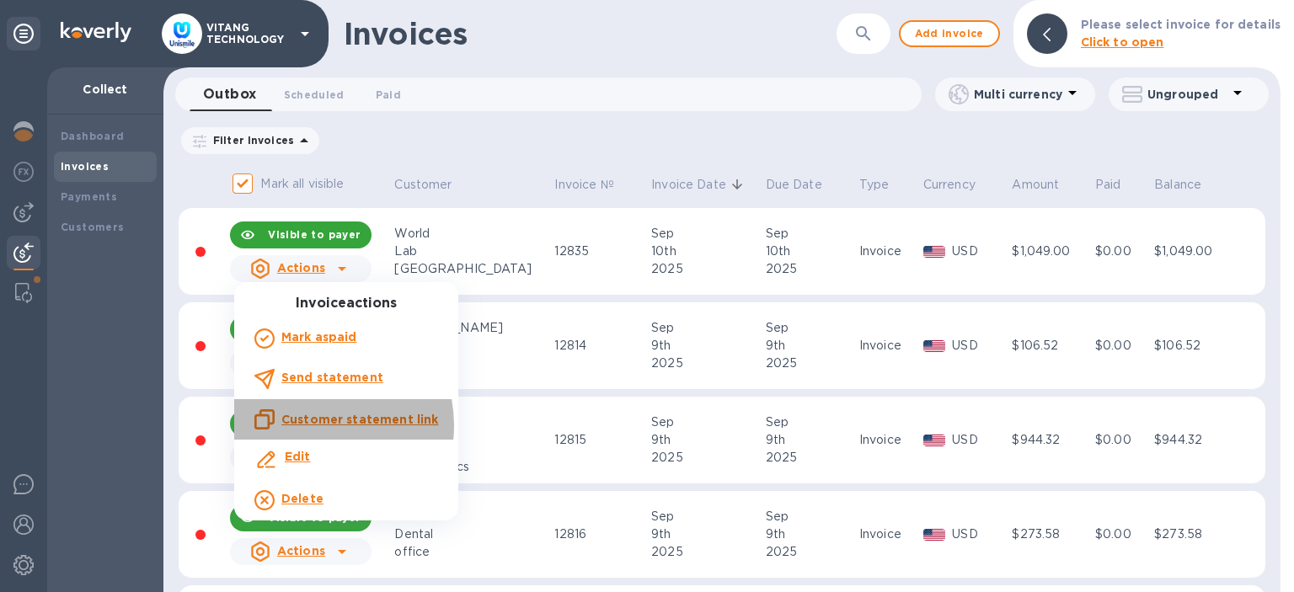
click at [312, 425] on u "Customer statement link" at bounding box center [359, 419] width 157 height 13
